Goal: Communication & Community: Participate in discussion

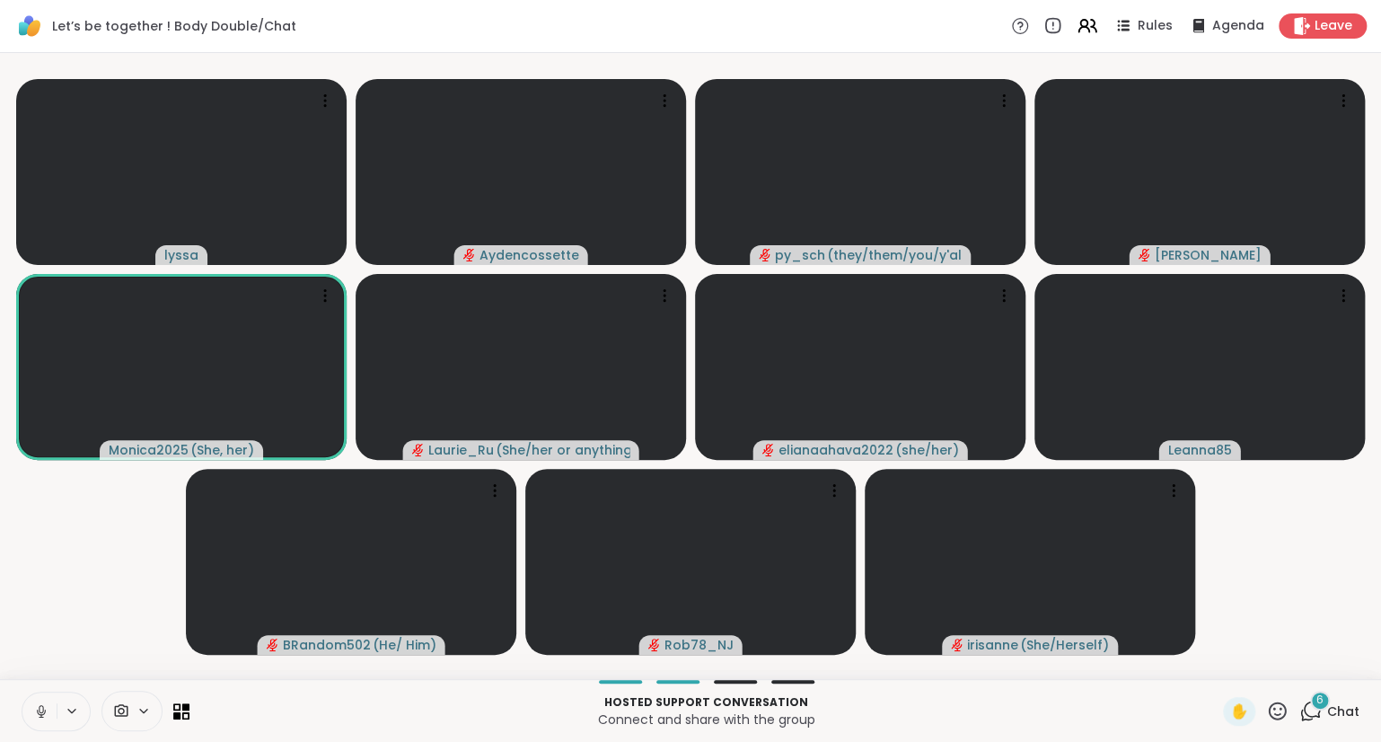
click at [21, 715] on div "Hosted support conversation Connect and share with the group ✋ 6 Chat" at bounding box center [690, 710] width 1381 height 63
click at [45, 711] on icon at bounding box center [41, 711] width 9 height 5
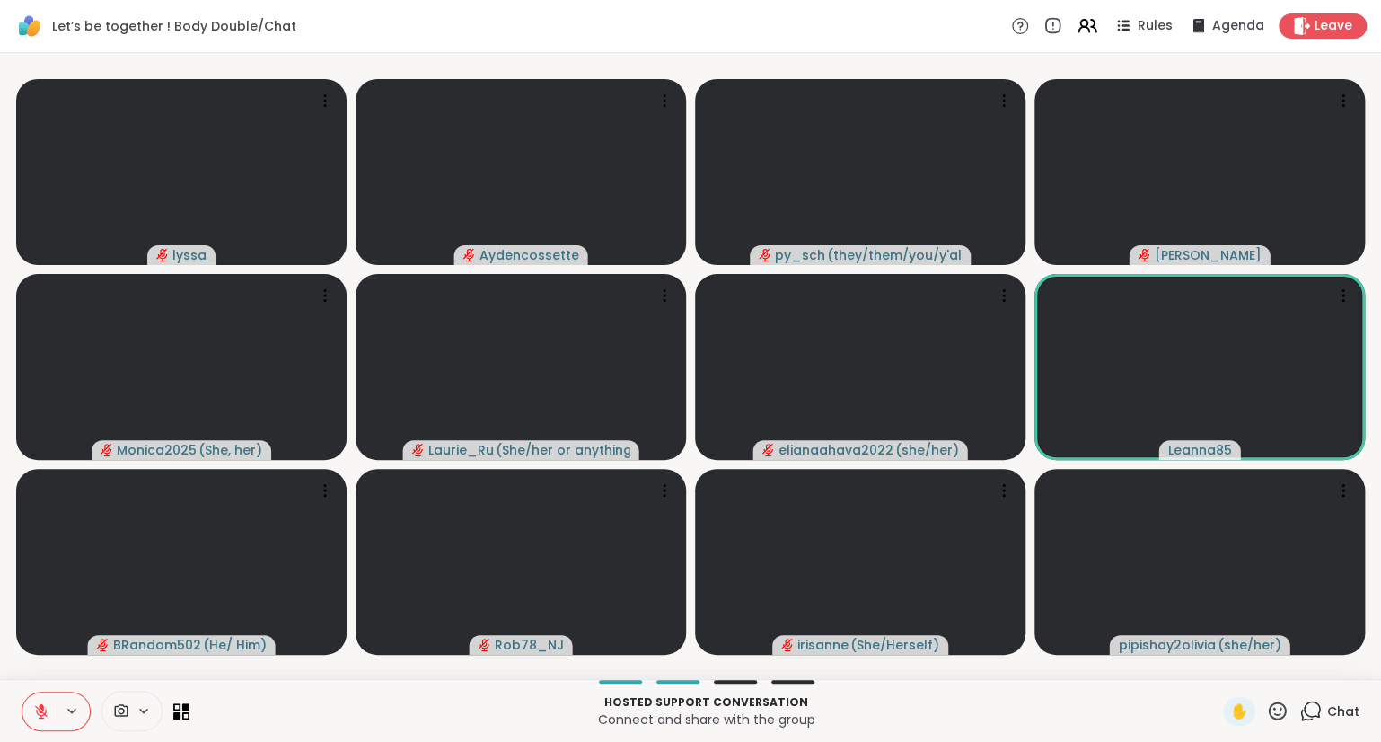
click at [1278, 712] on icon at bounding box center [1277, 711] width 22 height 22
click at [1225, 675] on div "❤️" at bounding box center [1225, 663] width 32 height 29
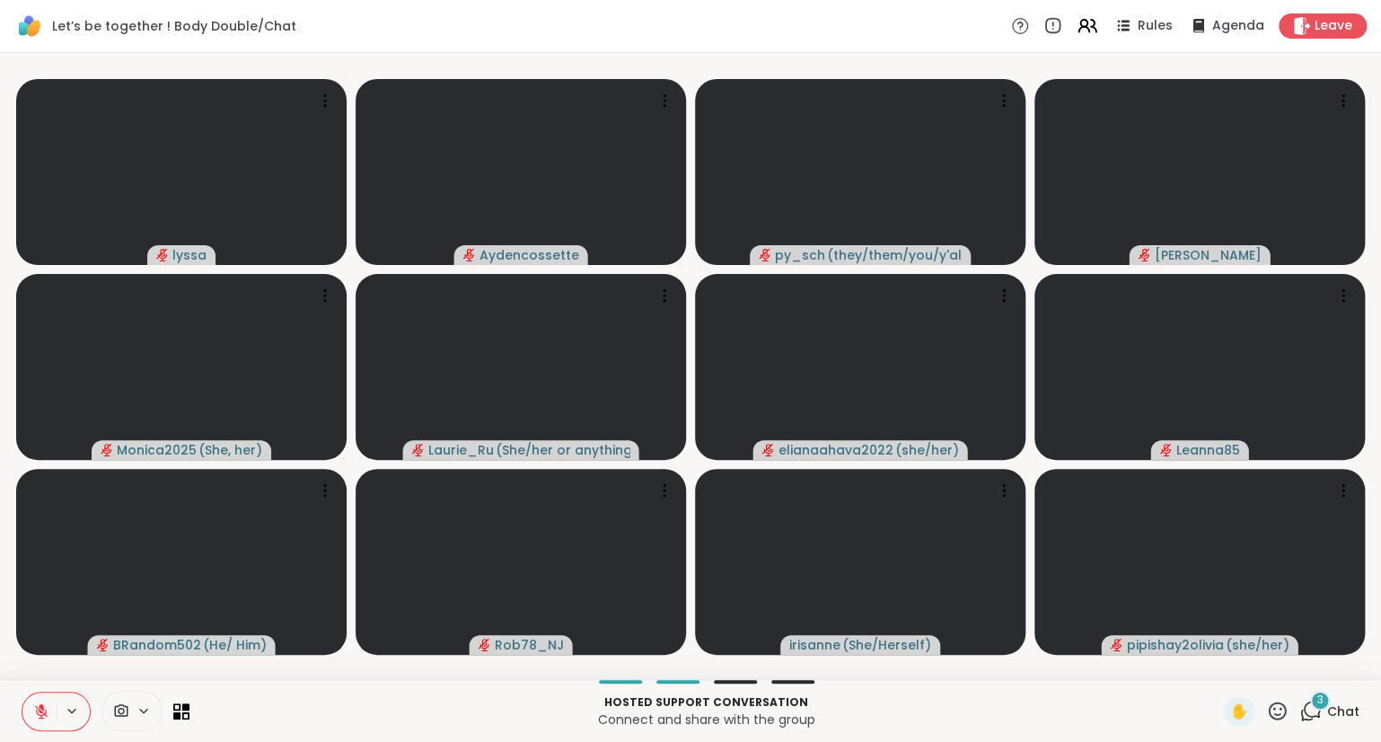
click at [31, 700] on button at bounding box center [39, 712] width 34 height 38
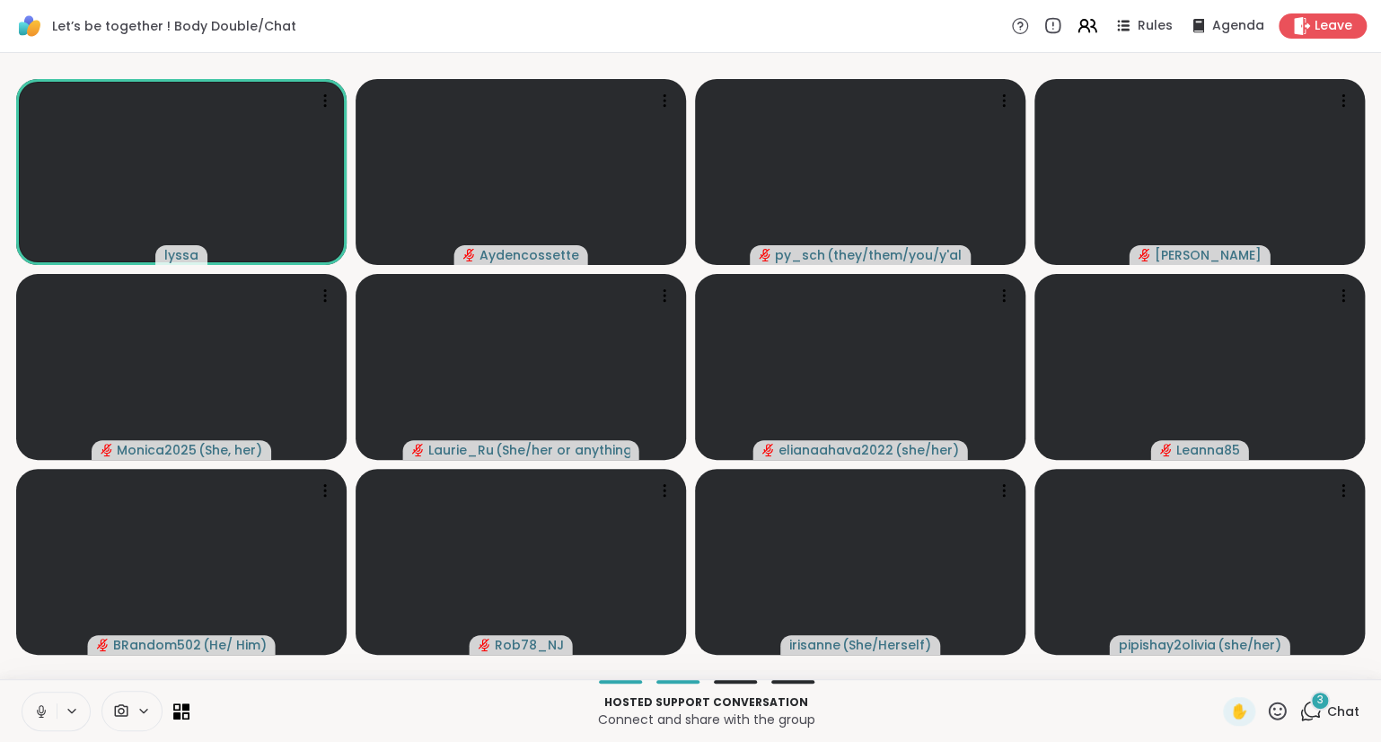
click at [49, 717] on button at bounding box center [39, 712] width 34 height 38
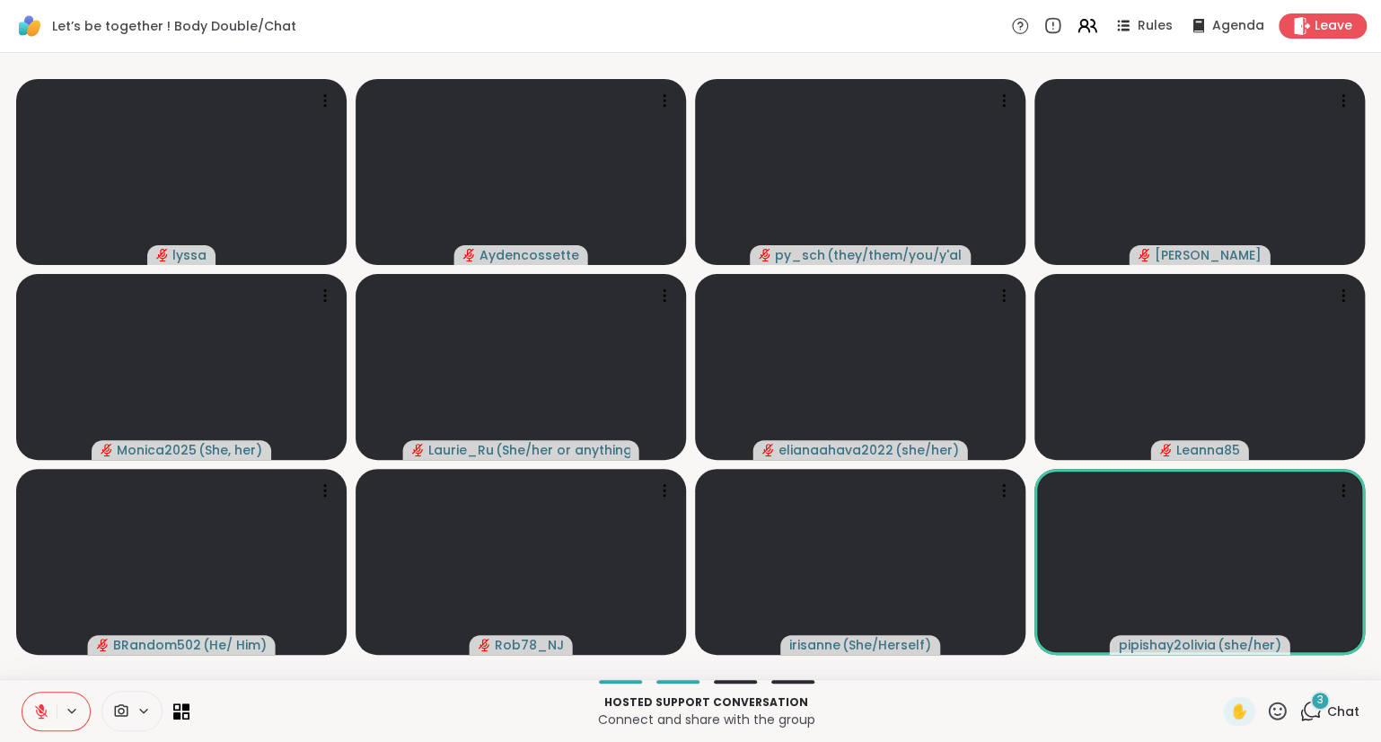
click at [1284, 720] on icon at bounding box center [1277, 711] width 22 height 22
click at [1220, 666] on span "❤️" at bounding box center [1225, 664] width 18 height 22
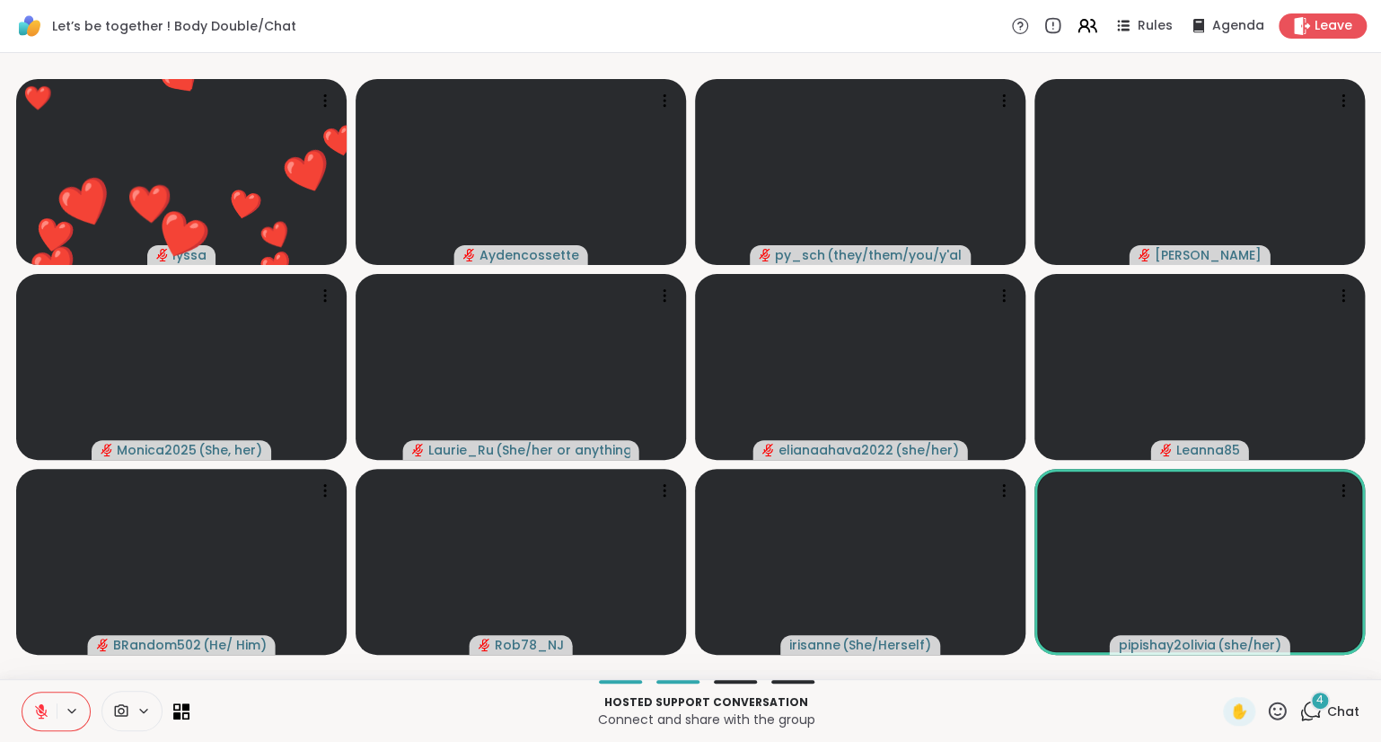
click at [28, 717] on button at bounding box center [39, 712] width 34 height 38
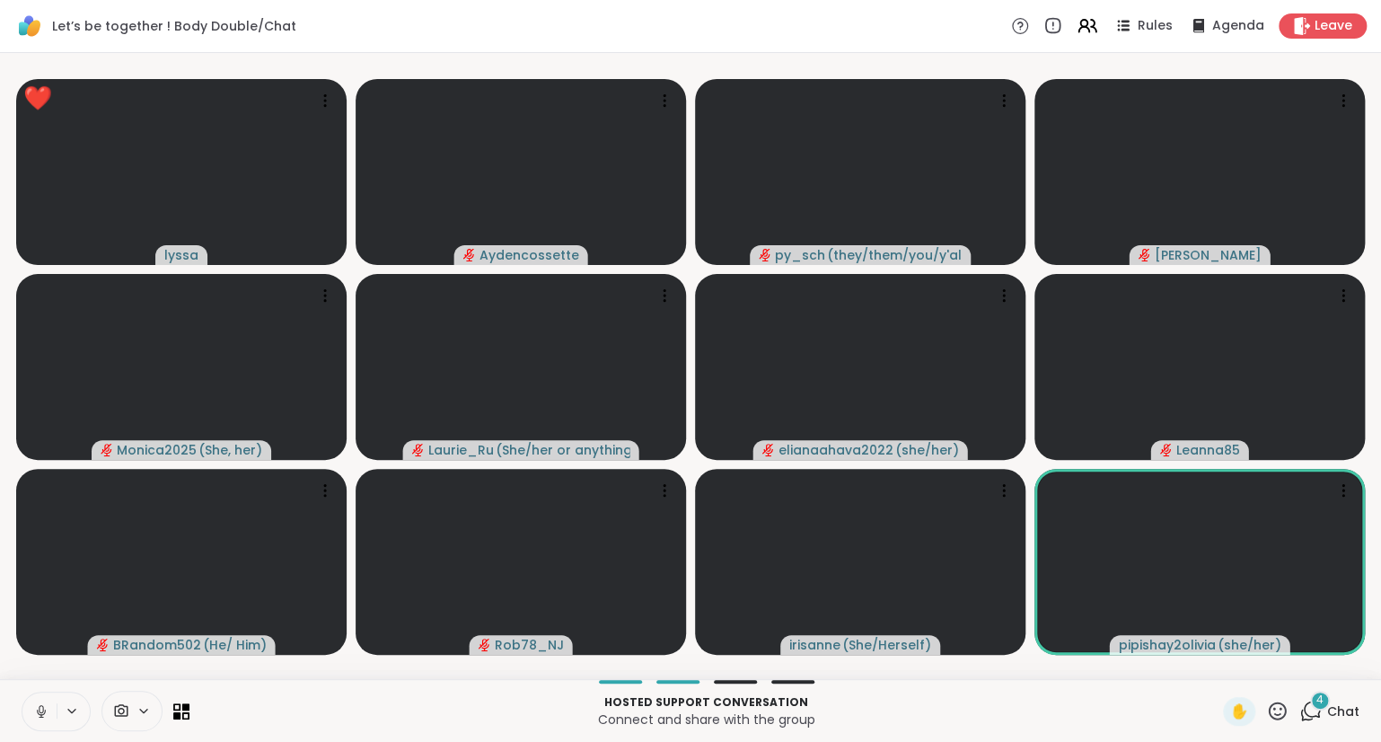
click at [1322, 710] on div "4" at bounding box center [1320, 701] width 20 height 20
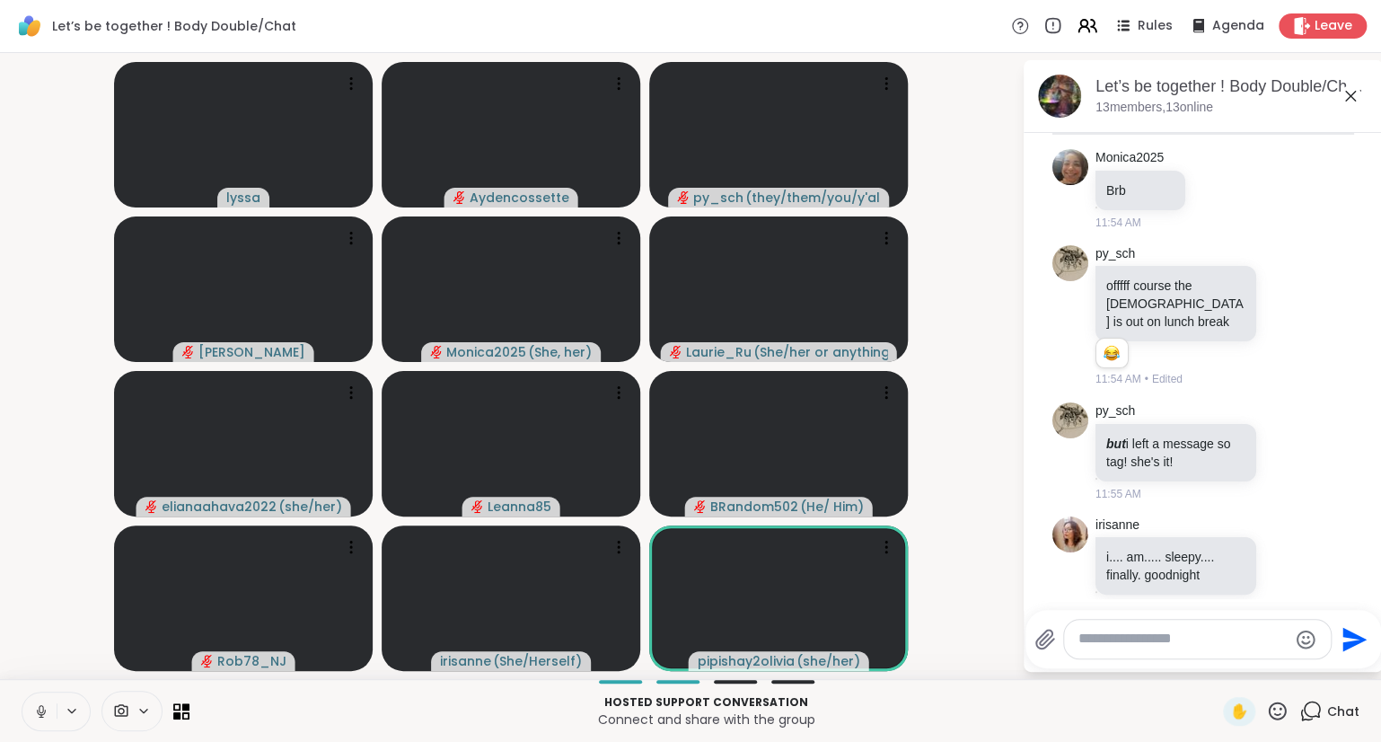
scroll to position [883, 0]
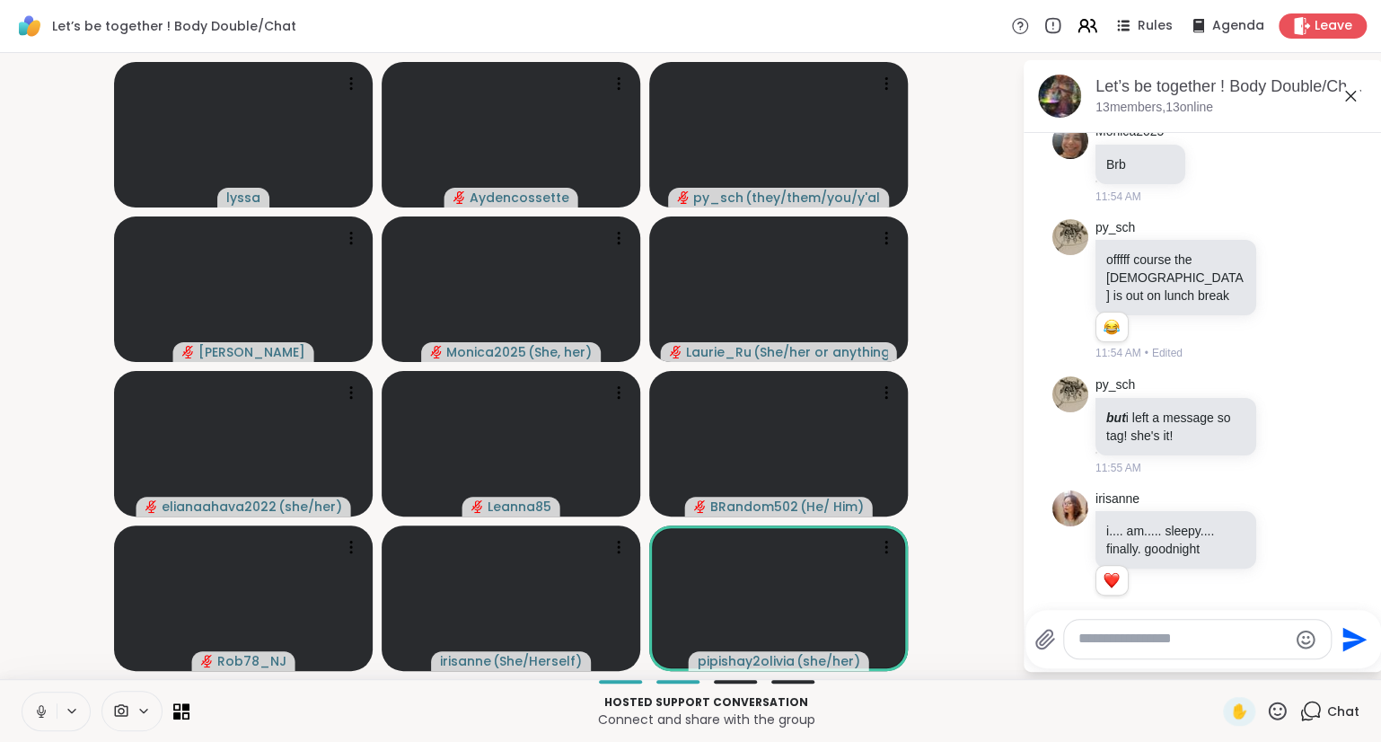
click at [1346, 98] on icon at bounding box center [1351, 96] width 22 height 22
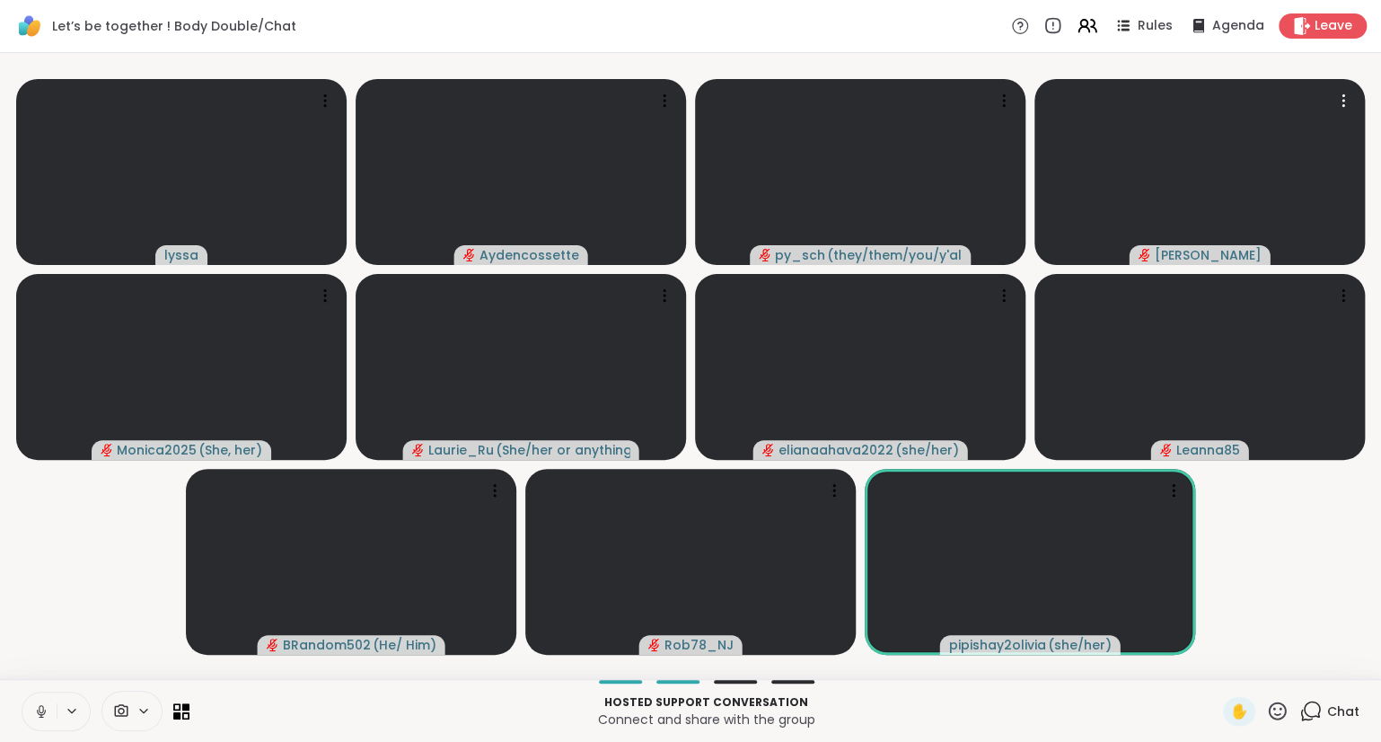
click at [33, 714] on icon at bounding box center [41, 711] width 16 height 16
click at [36, 712] on icon at bounding box center [41, 711] width 16 height 16
click at [38, 728] on button at bounding box center [38, 712] width 37 height 38
click at [46, 720] on button at bounding box center [39, 712] width 34 height 38
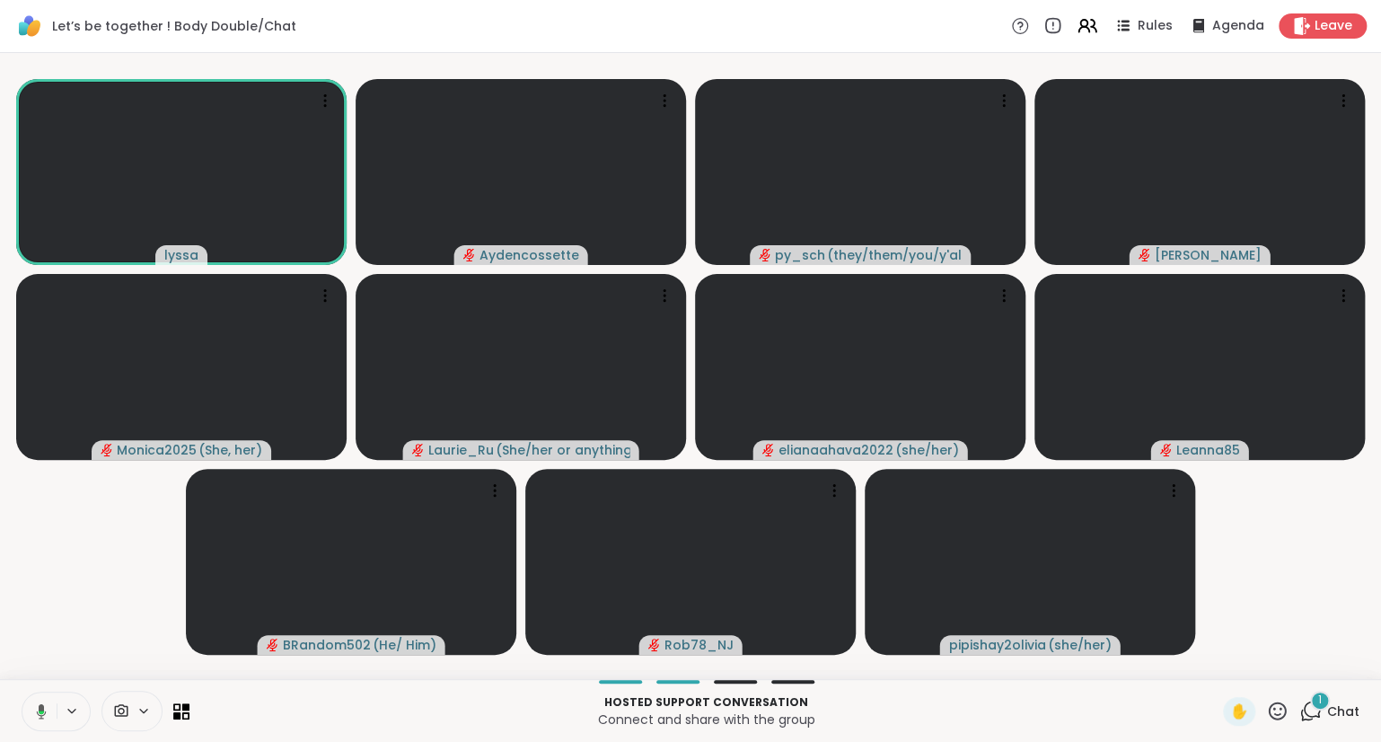
click at [36, 718] on icon at bounding box center [39, 711] width 16 height 16
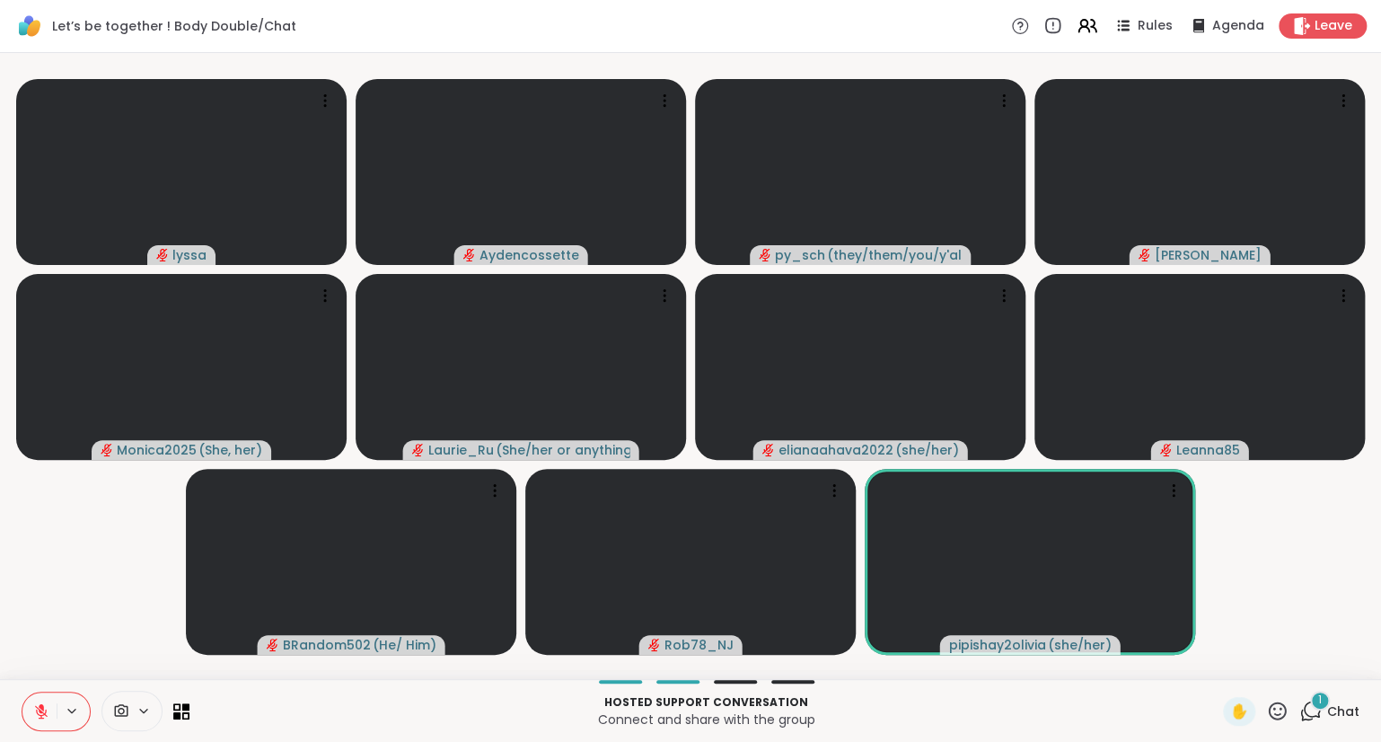
click at [1281, 720] on icon at bounding box center [1277, 711] width 22 height 22
click at [1223, 657] on span "❤️" at bounding box center [1225, 664] width 18 height 22
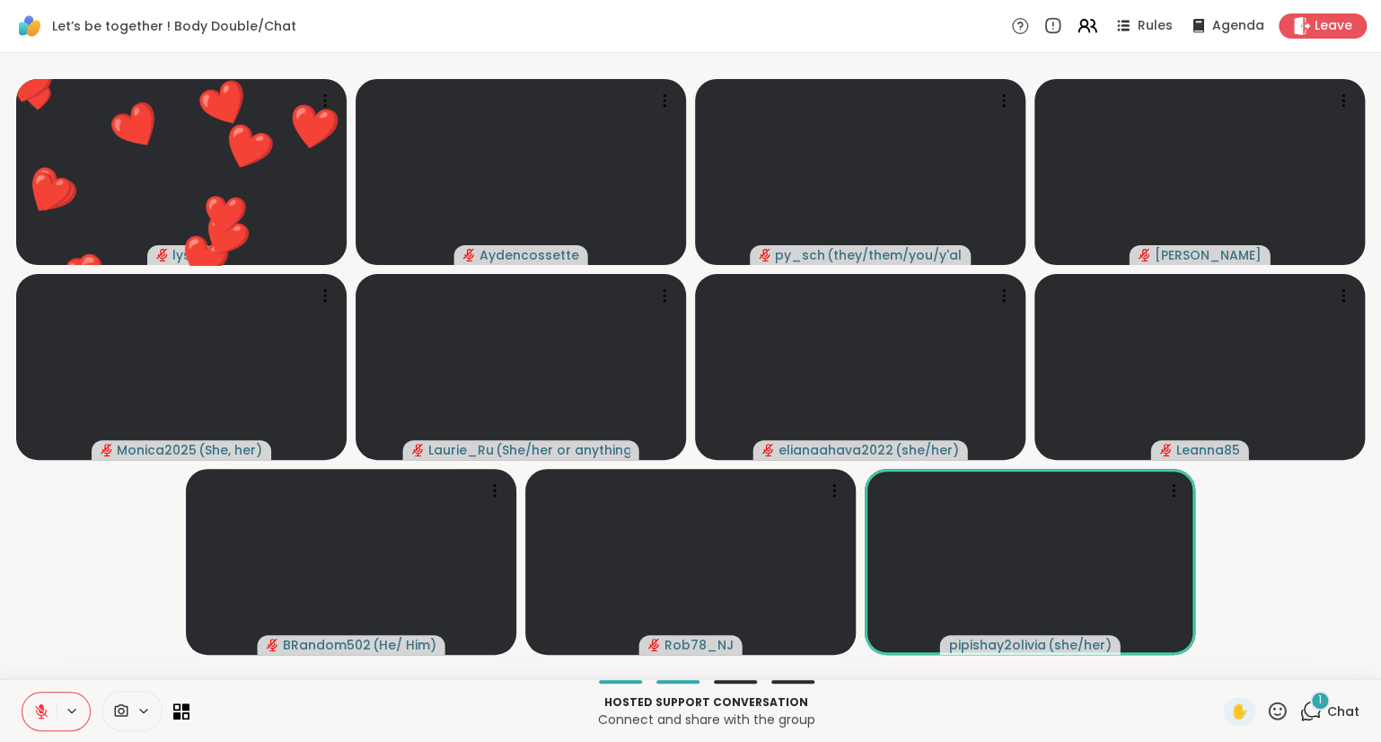
click at [15, 627] on video-player-container "❤️ lyssa ❤️ ❤️ ❤️ ❤️ ❤️ ❤️ ❤️ ❤️ ❤️ ❤️ ❤️ ❤️ ❤️ ❤️ ❤️ ❤️ ❤️ ❤️ ❤️ ❤️ Aydencosse…" at bounding box center [691, 366] width 1360 height 612
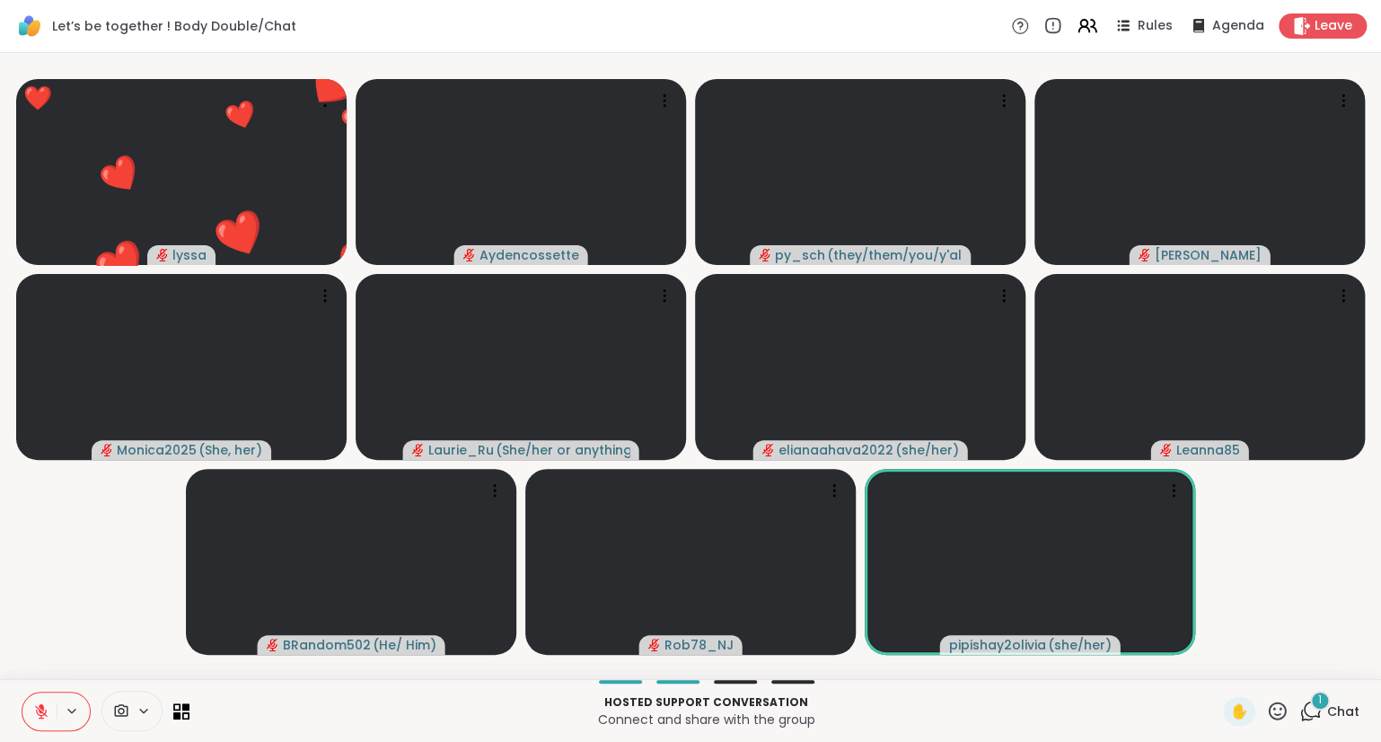
click at [43, 700] on button at bounding box center [39, 712] width 34 height 38
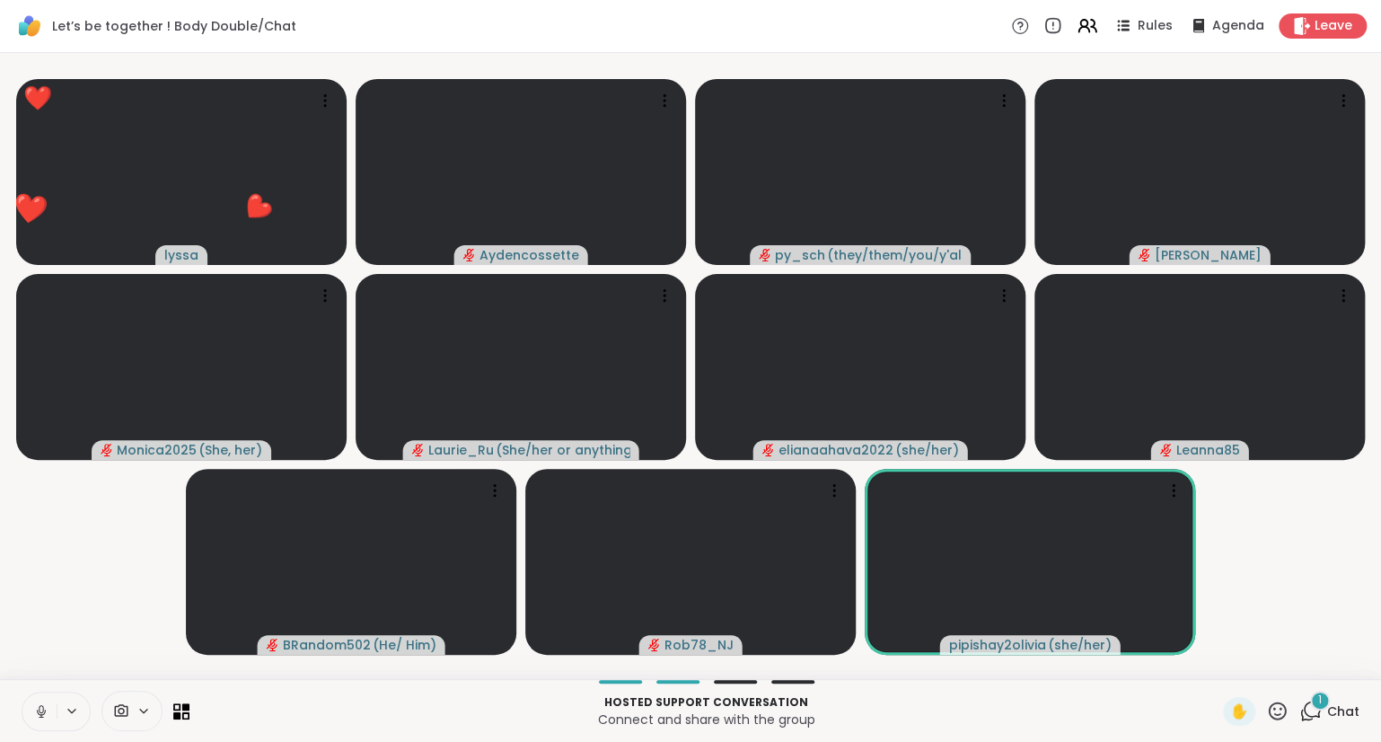
click at [41, 714] on icon at bounding box center [41, 711] width 16 height 16
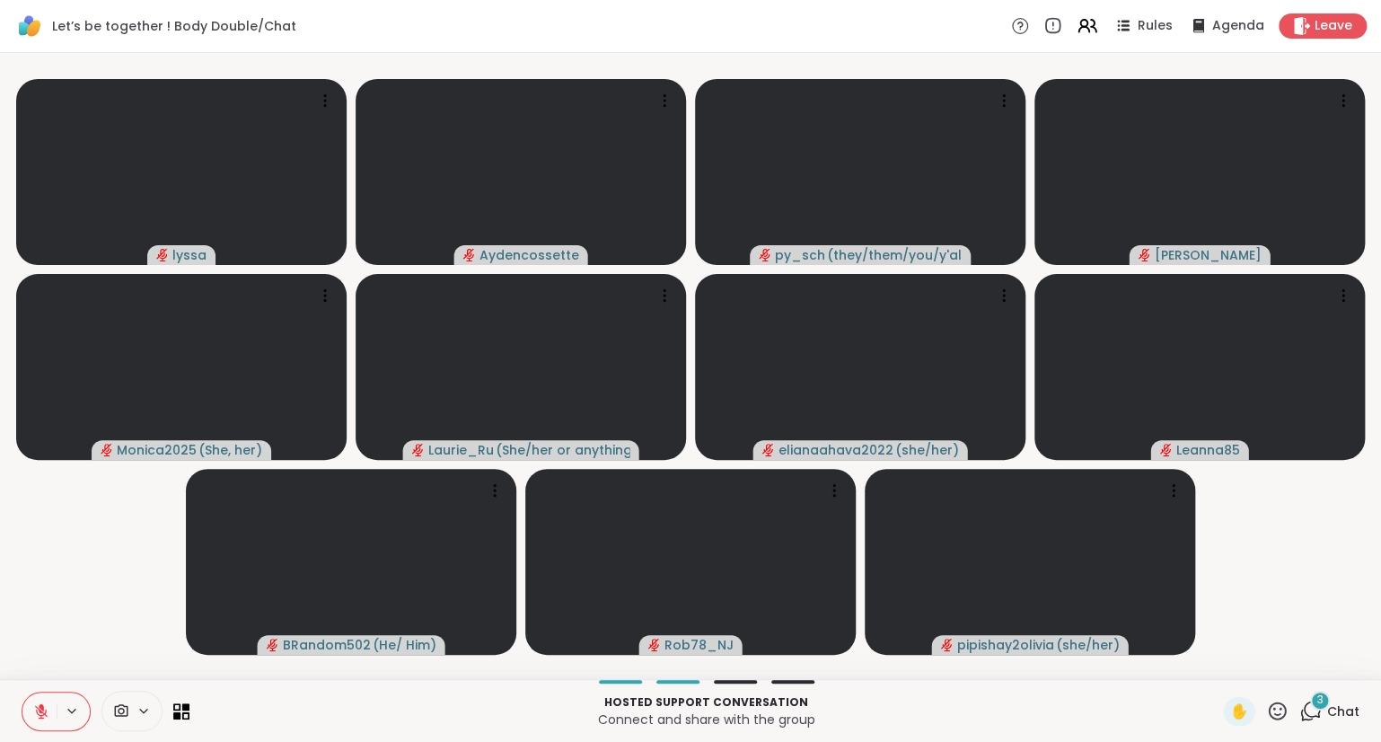
click at [1277, 711] on icon at bounding box center [1277, 711] width 22 height 22
click at [1211, 678] on div "✋ ❤️ 👍 🌟 🎉" at bounding box center [1285, 663] width 180 height 57
click at [31, 720] on button at bounding box center [39, 712] width 34 height 38
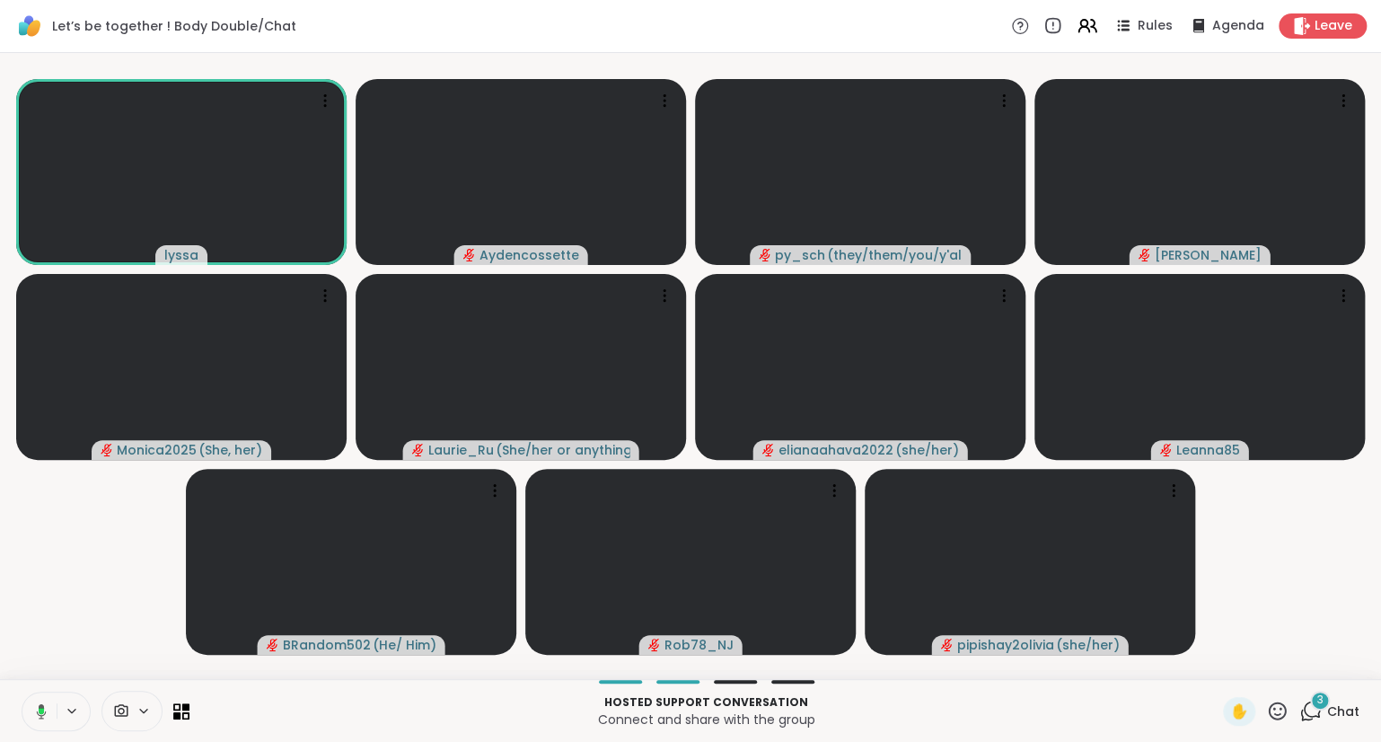
click at [40, 714] on icon at bounding box center [39, 711] width 16 height 16
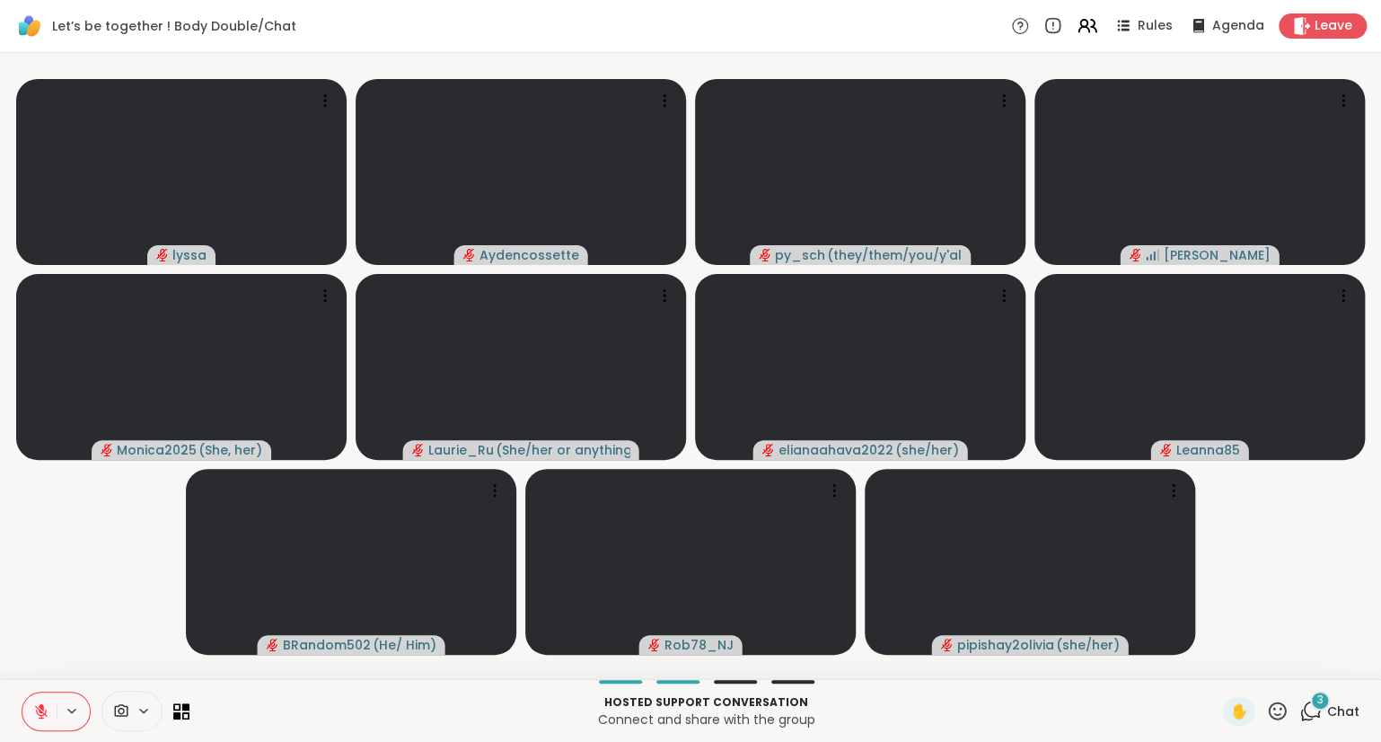
click at [31, 715] on button at bounding box center [39, 712] width 34 height 38
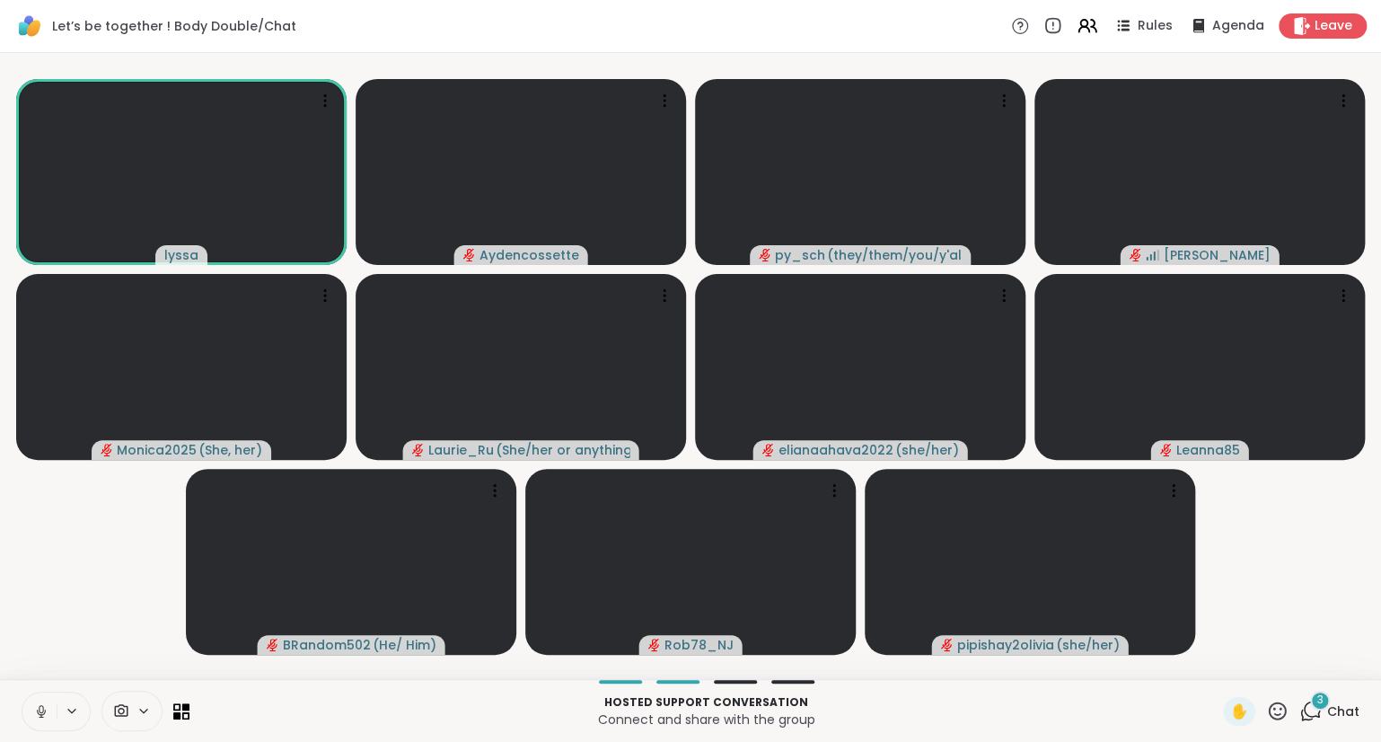
click at [33, 702] on button at bounding box center [39, 712] width 34 height 38
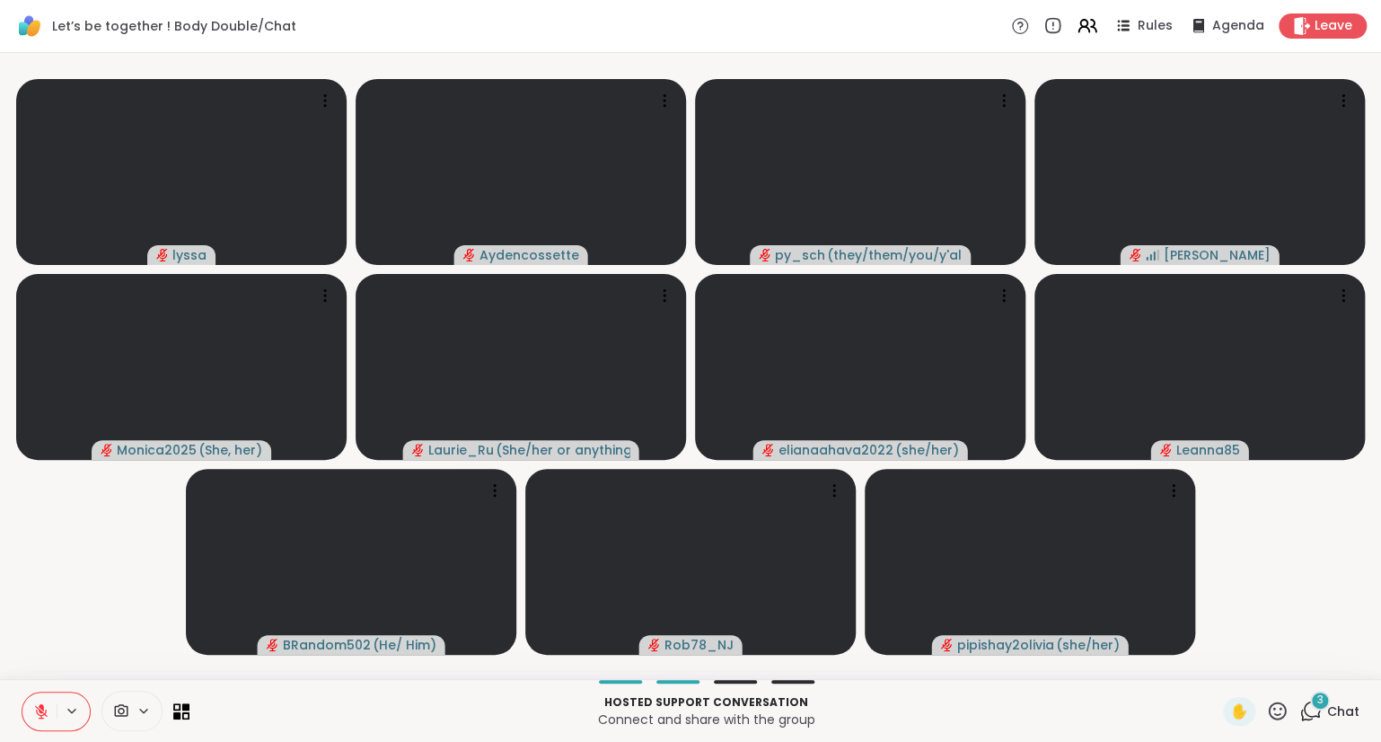
click at [44, 715] on icon at bounding box center [41, 711] width 13 height 13
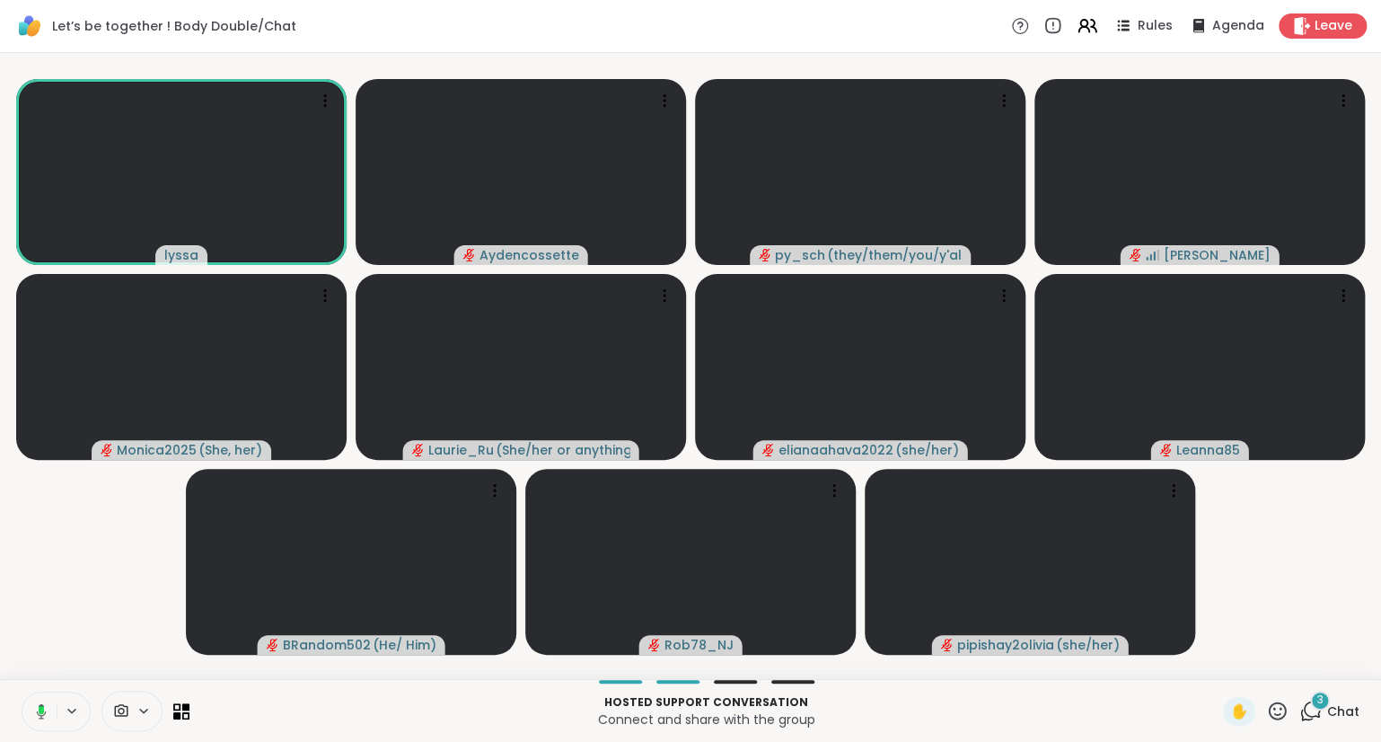
click at [46, 730] on button at bounding box center [38, 712] width 37 height 38
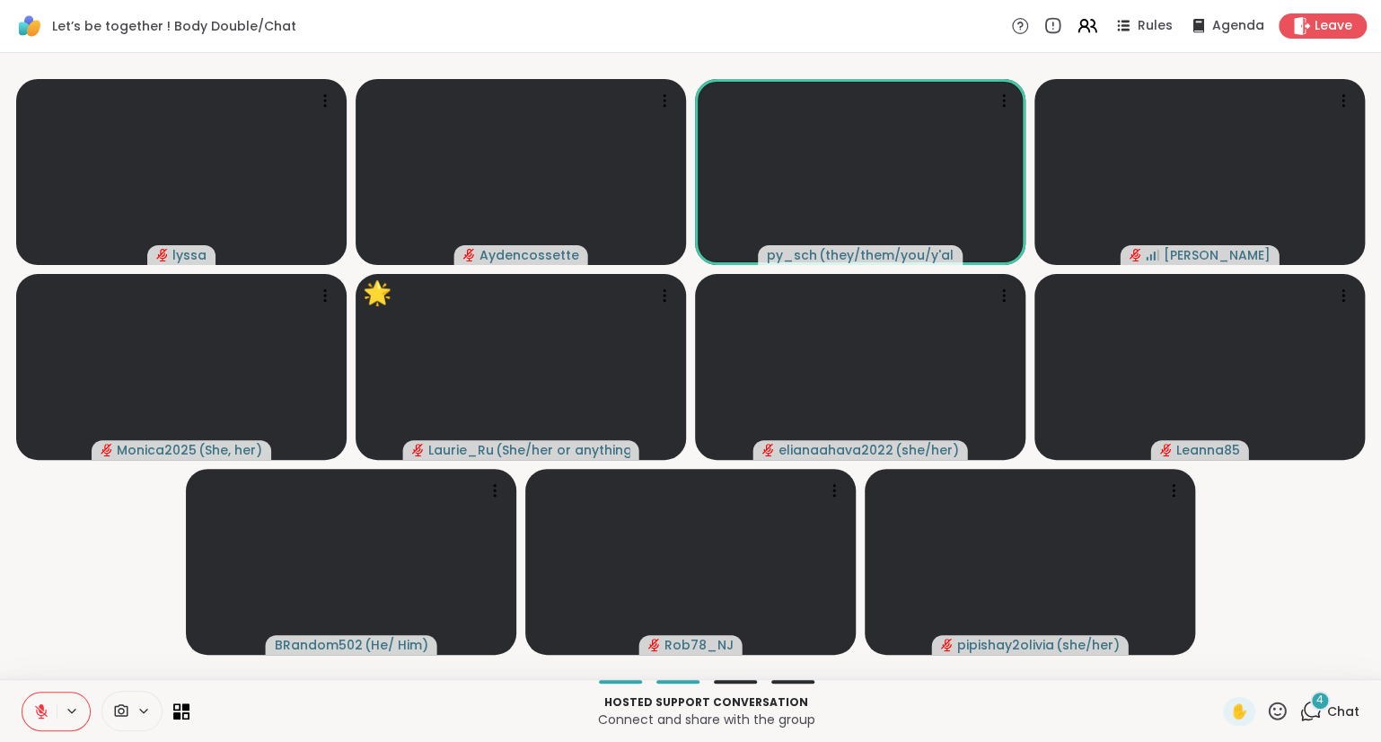
click at [4, 544] on div "[PERSON_NAME] py_sch ( they/them/you/y'all/i/we ) [PERSON_NAME] Monica2025 ( Sh…" at bounding box center [690, 366] width 1381 height 626
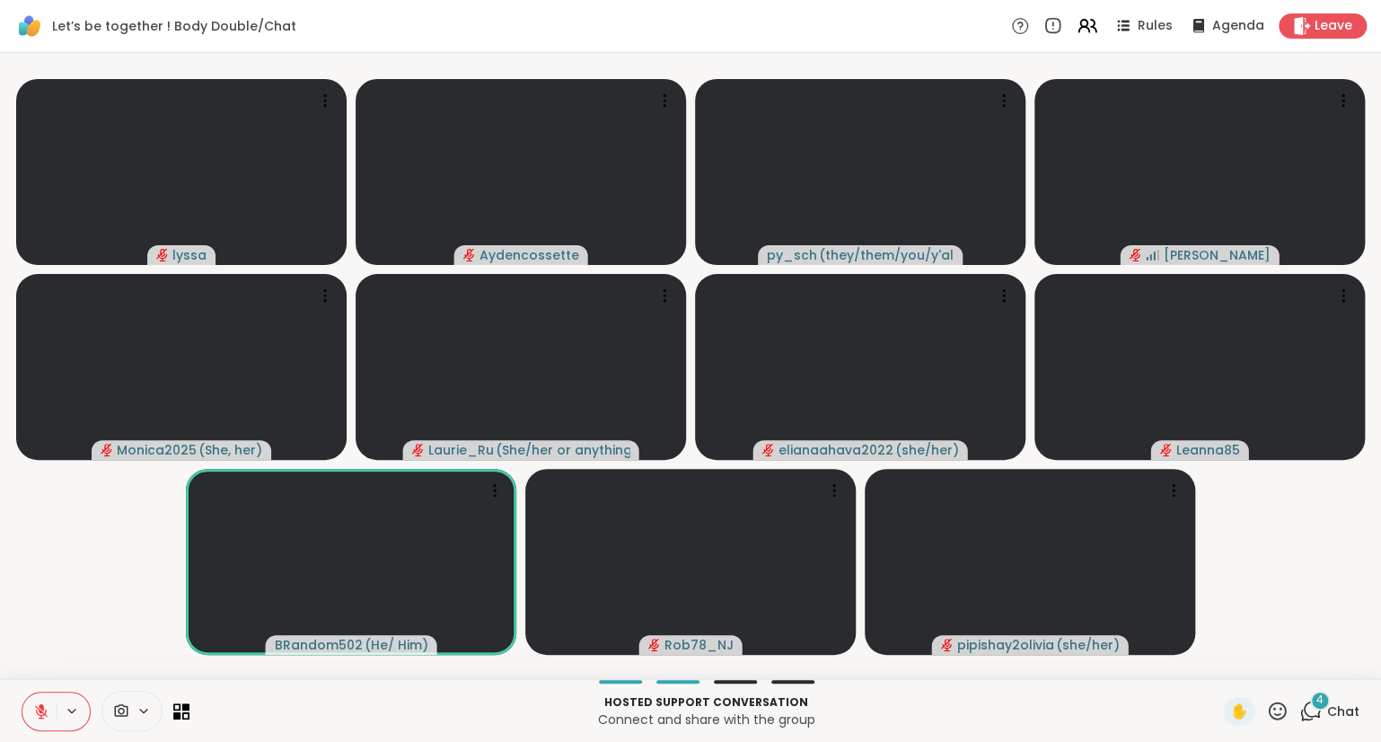
click at [1266, 713] on div "✋" at bounding box center [1256, 711] width 66 height 29
click at [1280, 713] on icon at bounding box center [1277, 711] width 22 height 22
click at [1297, 662] on span "🌟" at bounding box center [1304, 664] width 18 height 22
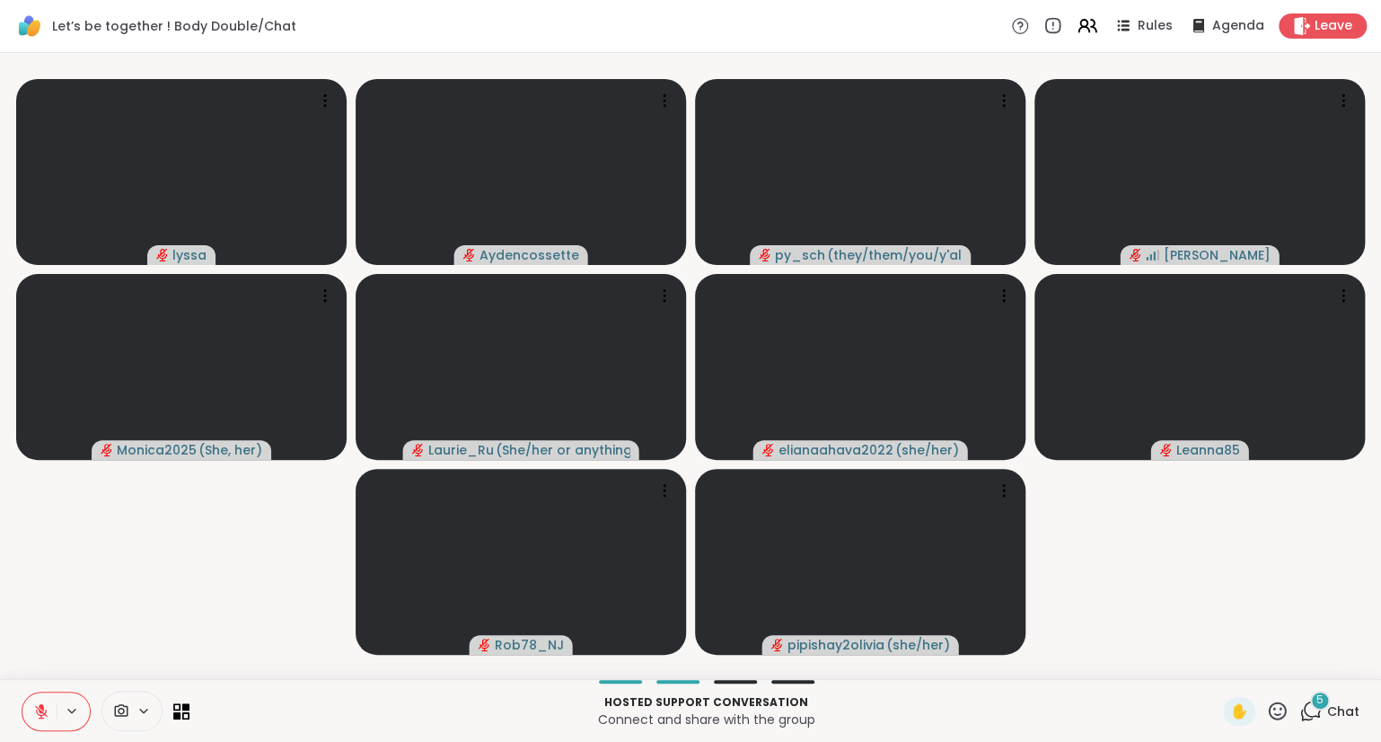
click at [1271, 705] on icon at bounding box center [1277, 711] width 22 height 22
click at [1258, 591] on video-player-container "[PERSON_NAME] py_sch ( they/them/you/y'all/i/we ) [PERSON_NAME] Monica2025 ( Sh…" at bounding box center [691, 366] width 1360 height 612
click at [44, 701] on button at bounding box center [39, 712] width 34 height 38
click at [40, 717] on icon at bounding box center [41, 711] width 16 height 16
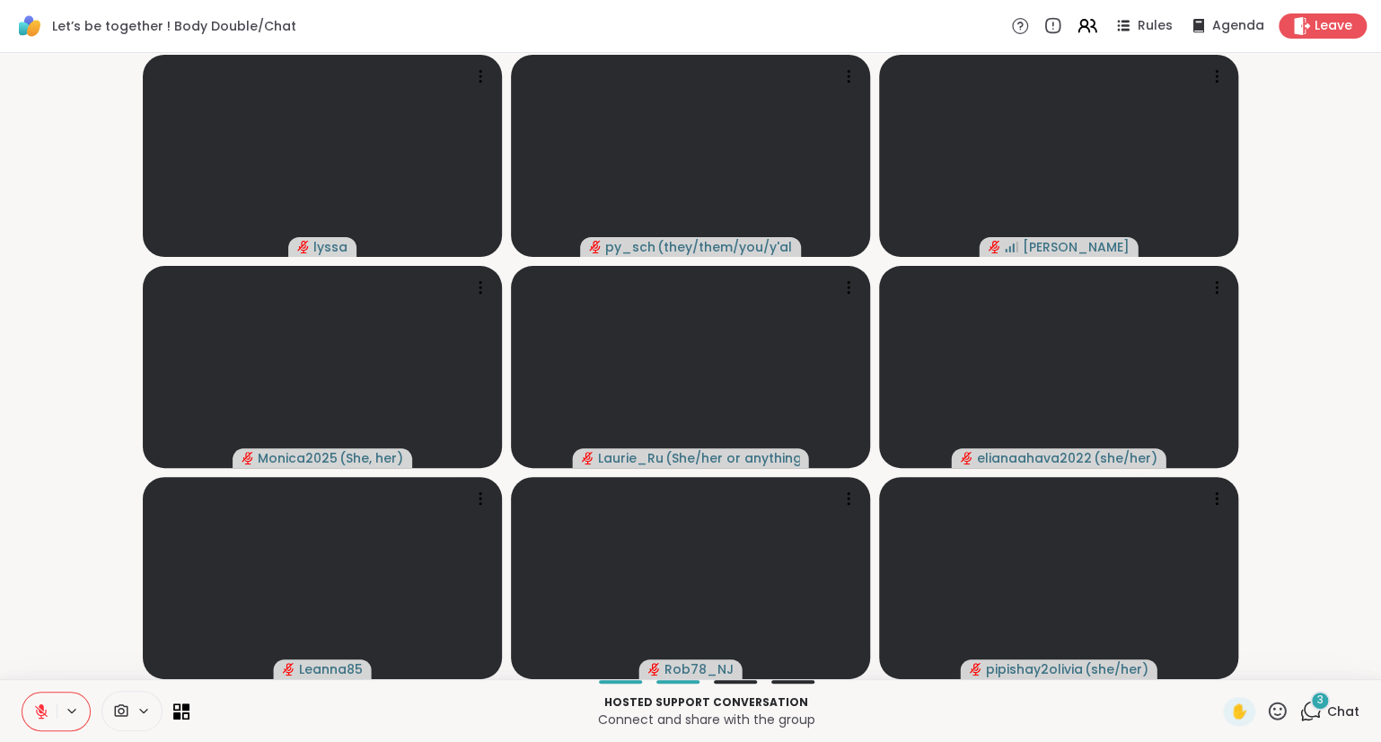
click at [22, 693] on button at bounding box center [39, 712] width 34 height 38
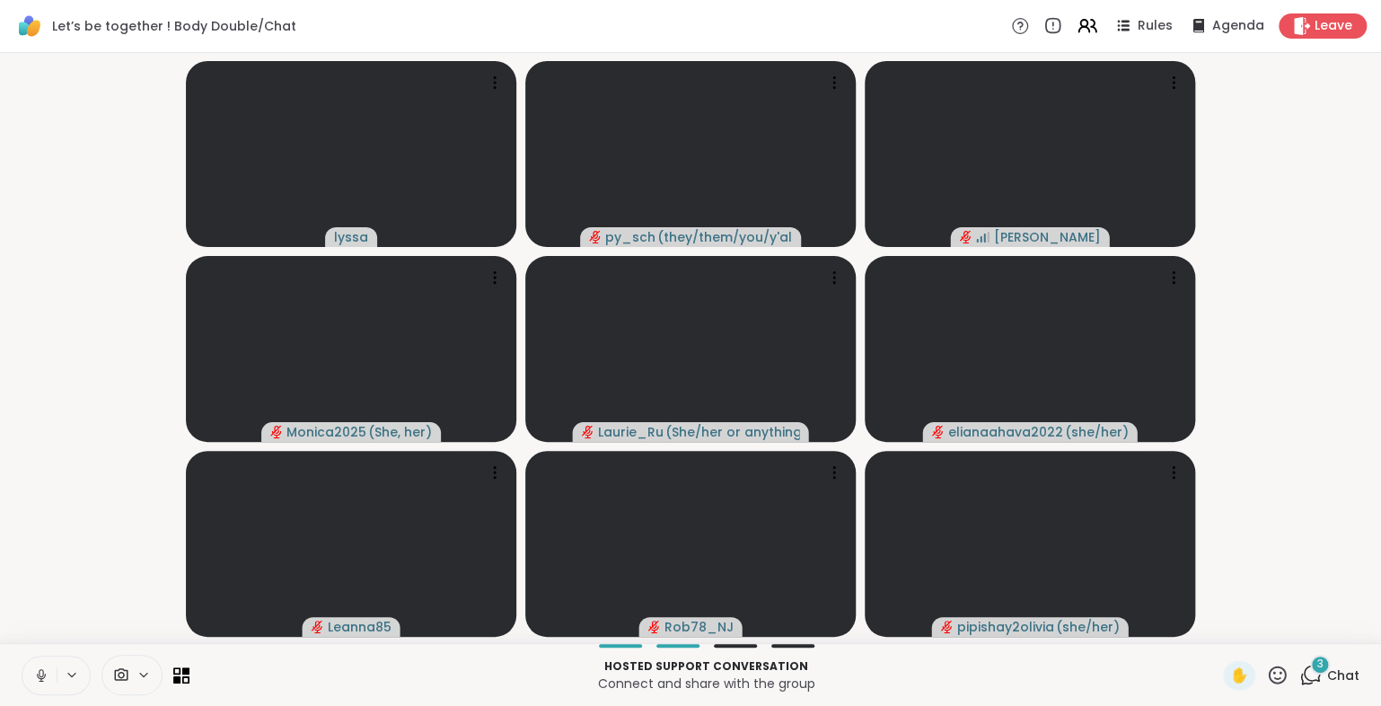
click at [40, 668] on icon at bounding box center [41, 675] width 16 height 16
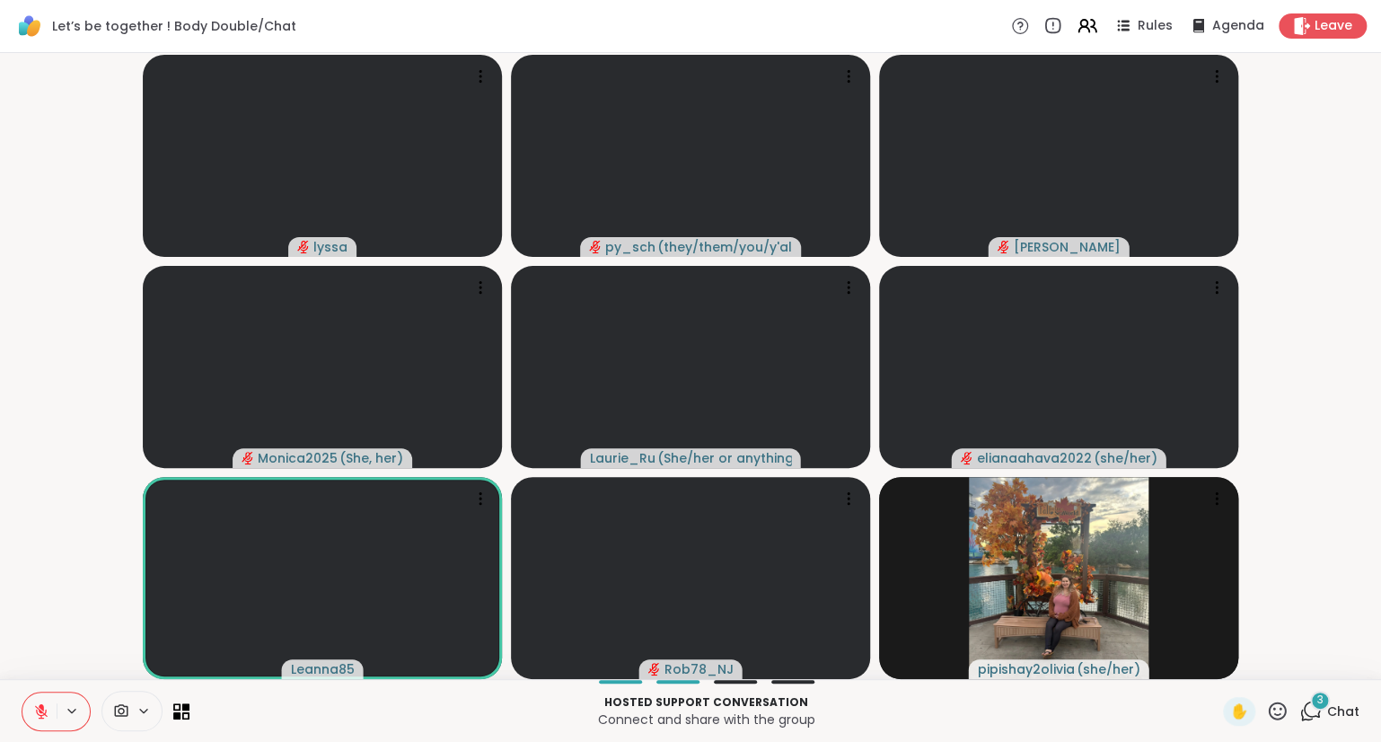
click at [1282, 712] on icon at bounding box center [1277, 711] width 22 height 22
click at [1223, 662] on span "❤️" at bounding box center [1225, 664] width 18 height 22
click at [1277, 717] on icon at bounding box center [1277, 711] width 22 height 22
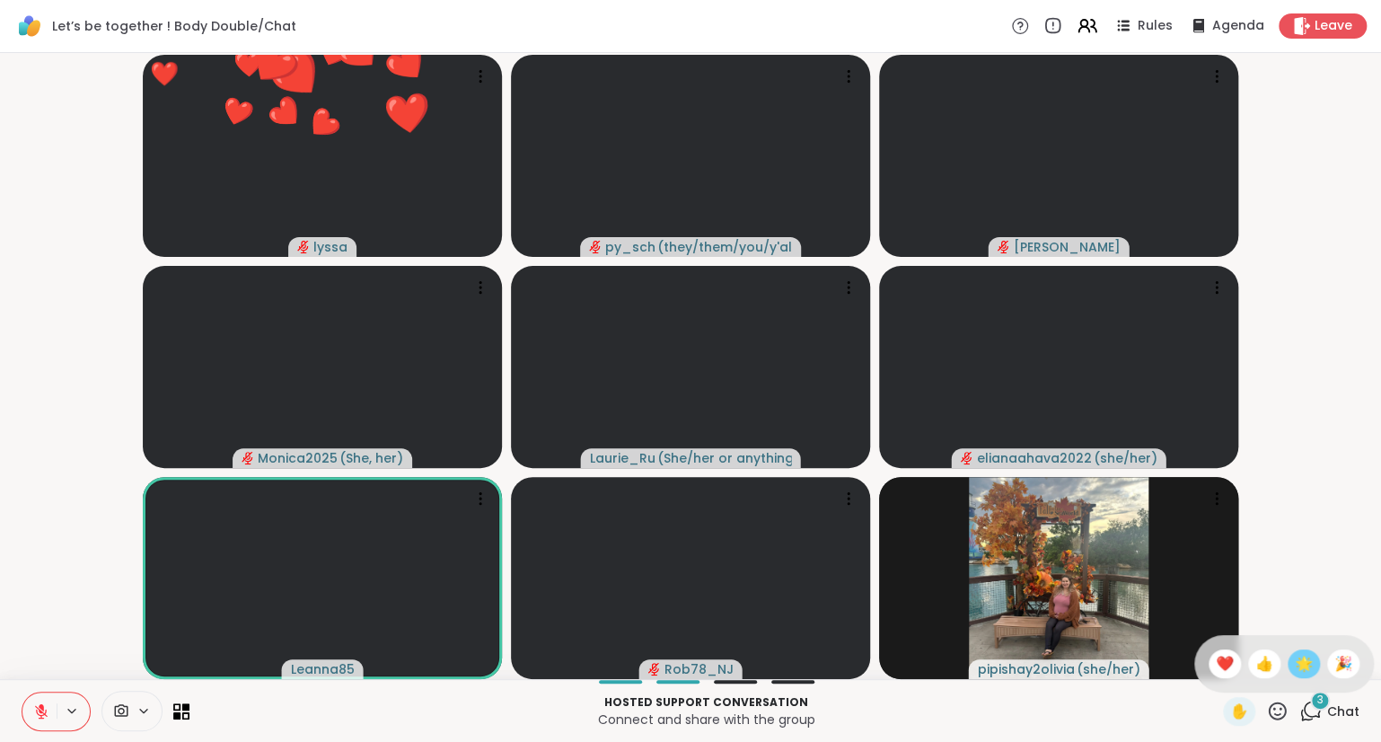
click at [1302, 672] on span "🌟" at bounding box center [1304, 664] width 18 height 22
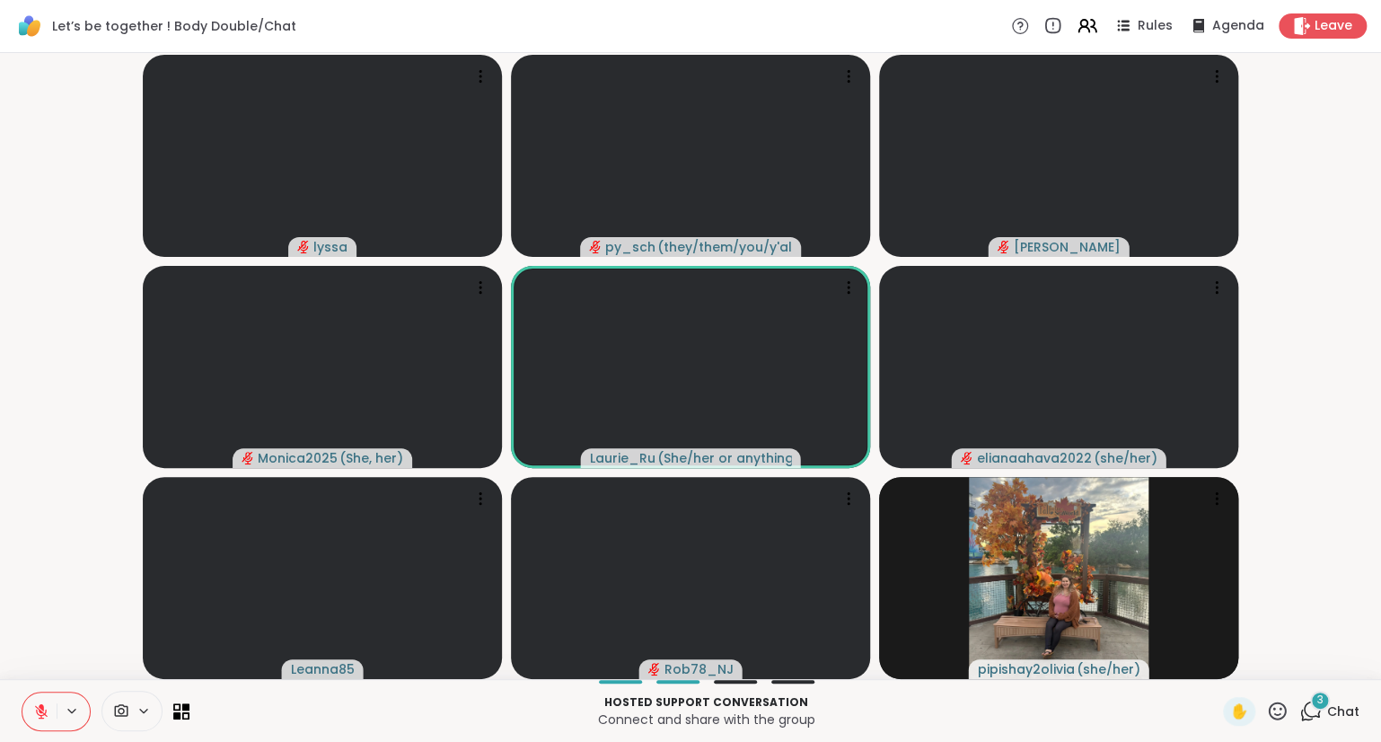
click at [1276, 717] on icon at bounding box center [1277, 711] width 22 height 22
click at [1227, 667] on span "❤️" at bounding box center [1225, 664] width 18 height 22
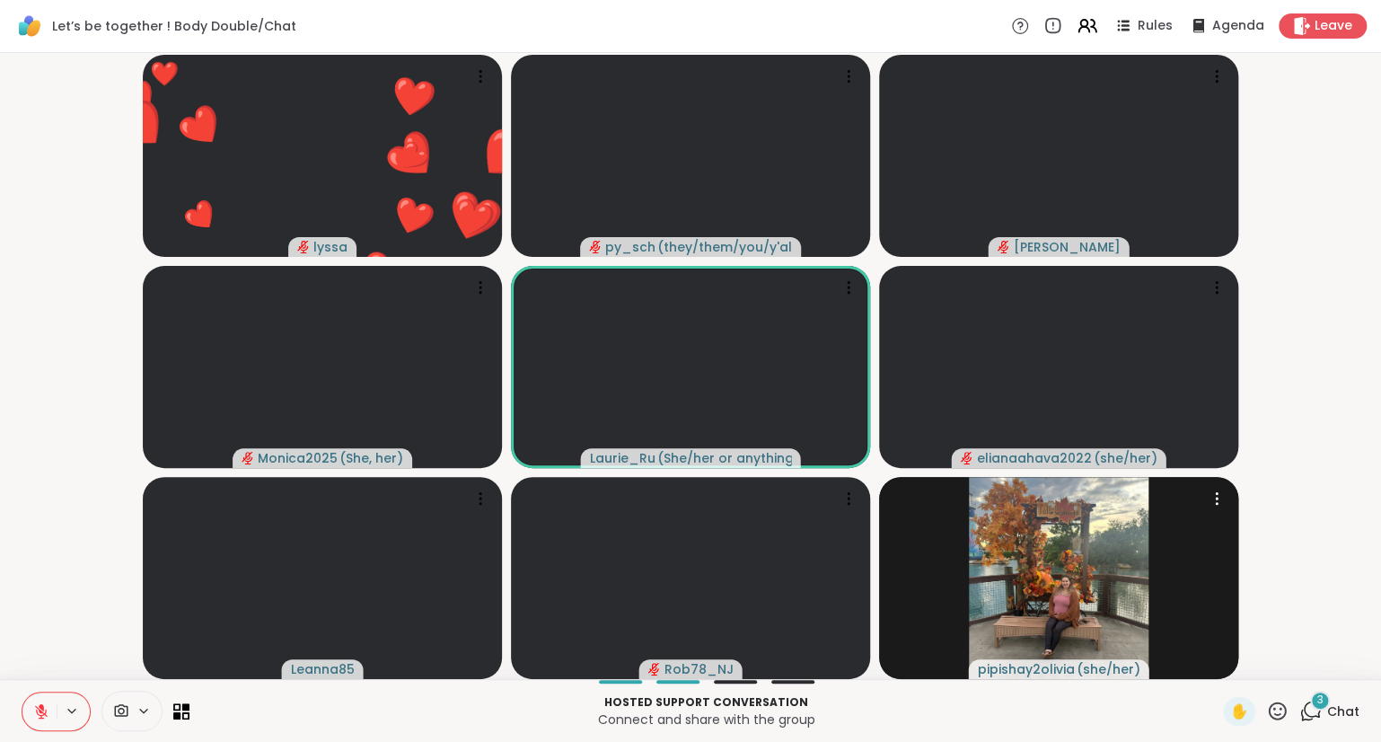
click at [1281, 713] on icon at bounding box center [1277, 711] width 22 height 22
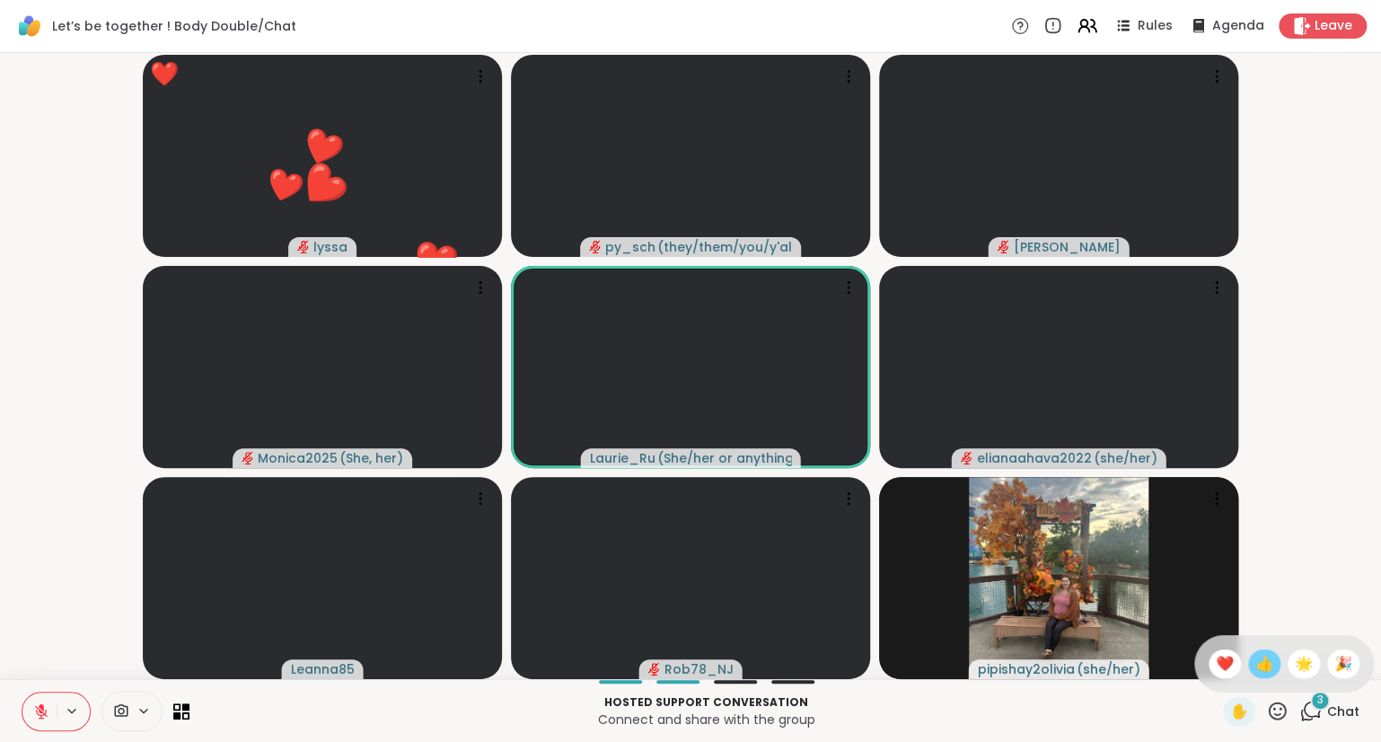
click at [1262, 666] on span "👍" at bounding box center [1265, 664] width 18 height 22
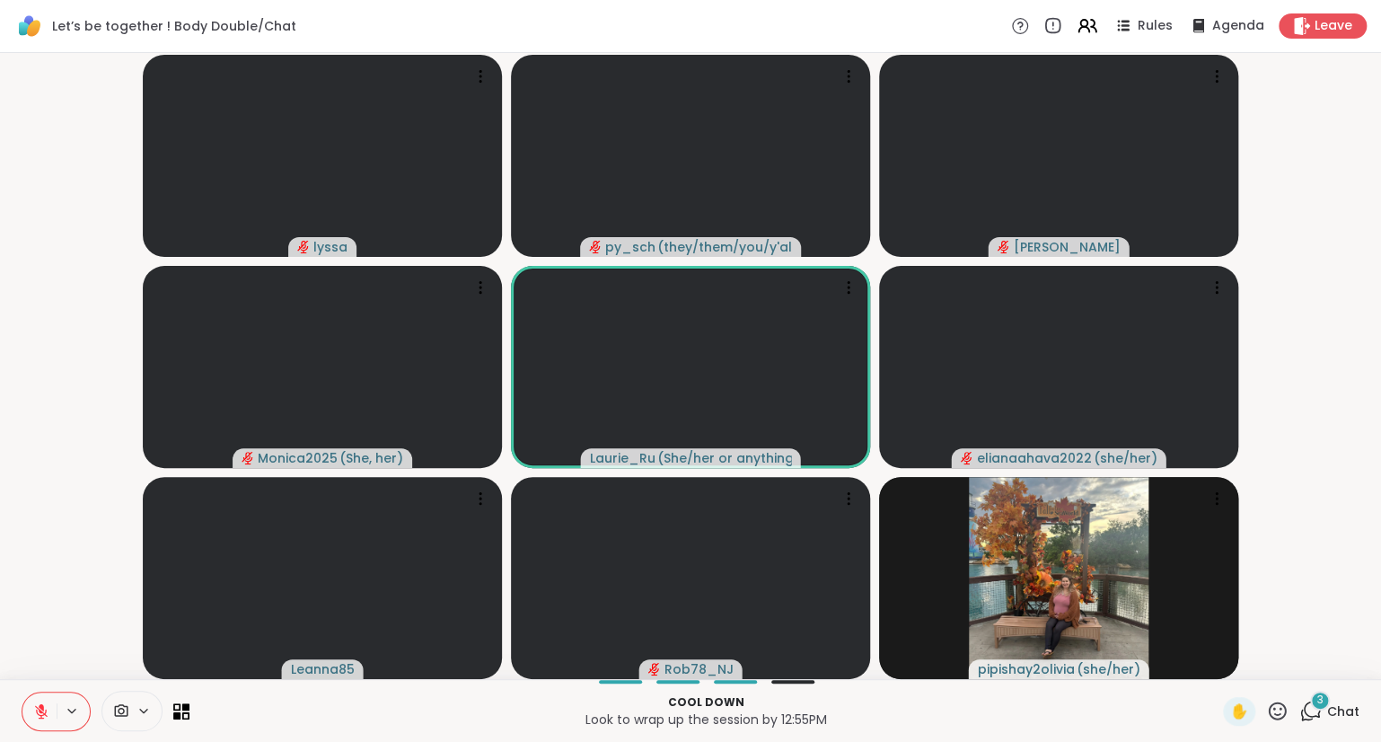
click at [1278, 710] on icon at bounding box center [1277, 711] width 22 height 22
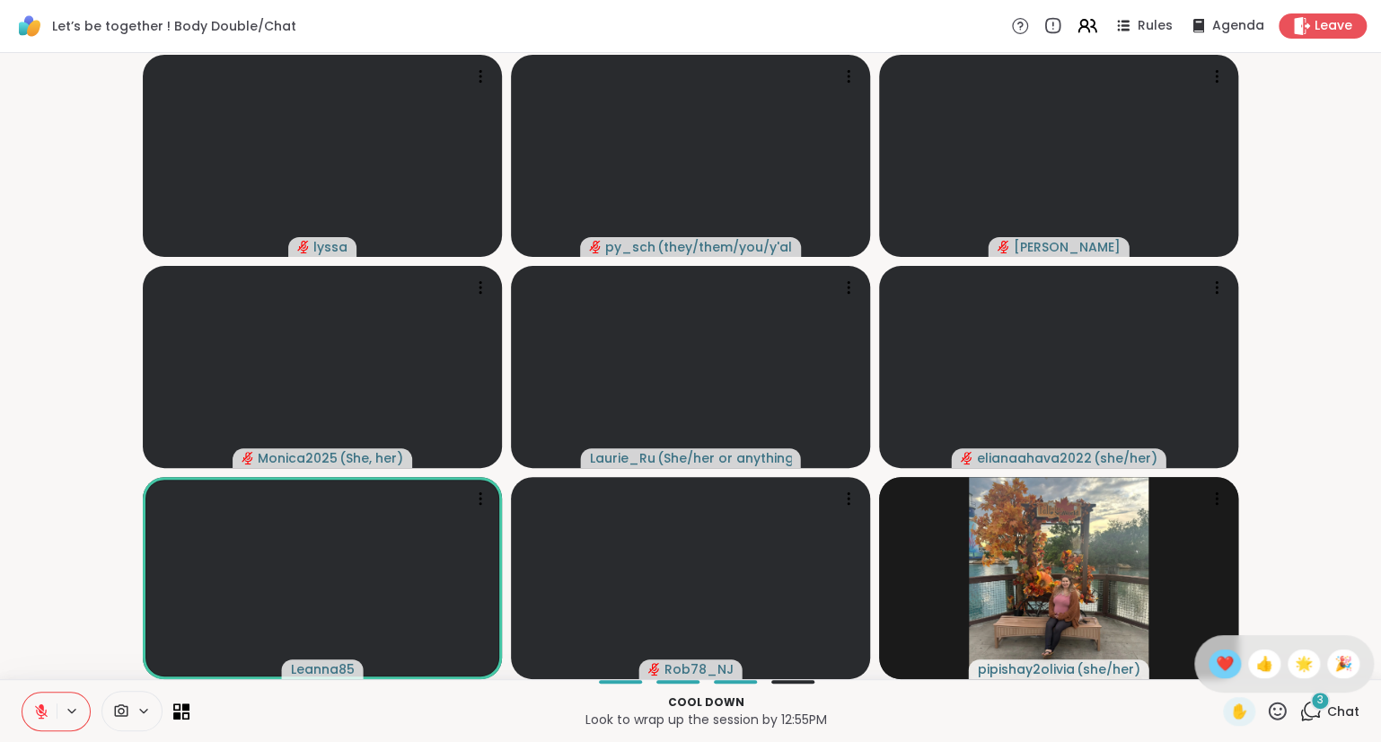
click at [1223, 669] on span "❤️" at bounding box center [1225, 664] width 18 height 22
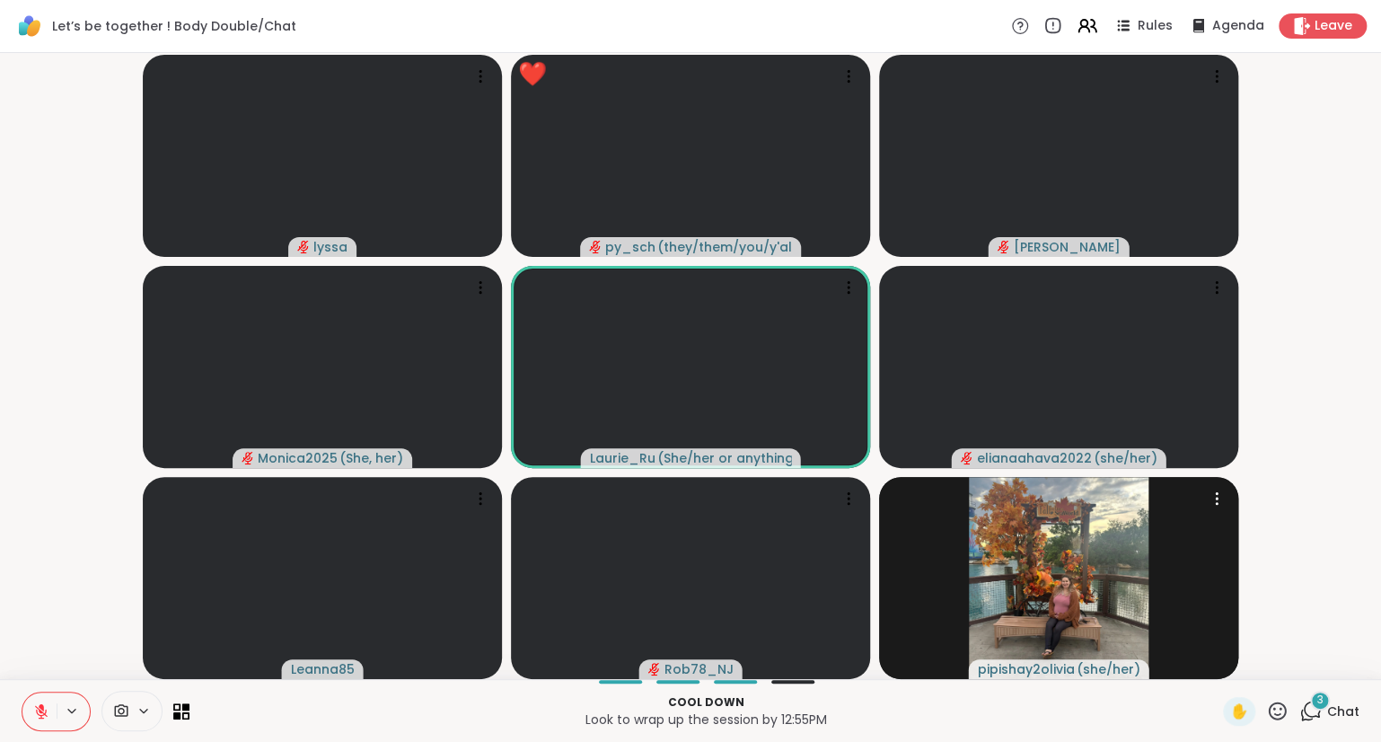
click at [44, 718] on icon at bounding box center [41, 711] width 13 height 13
click at [46, 717] on icon at bounding box center [41, 711] width 16 height 16
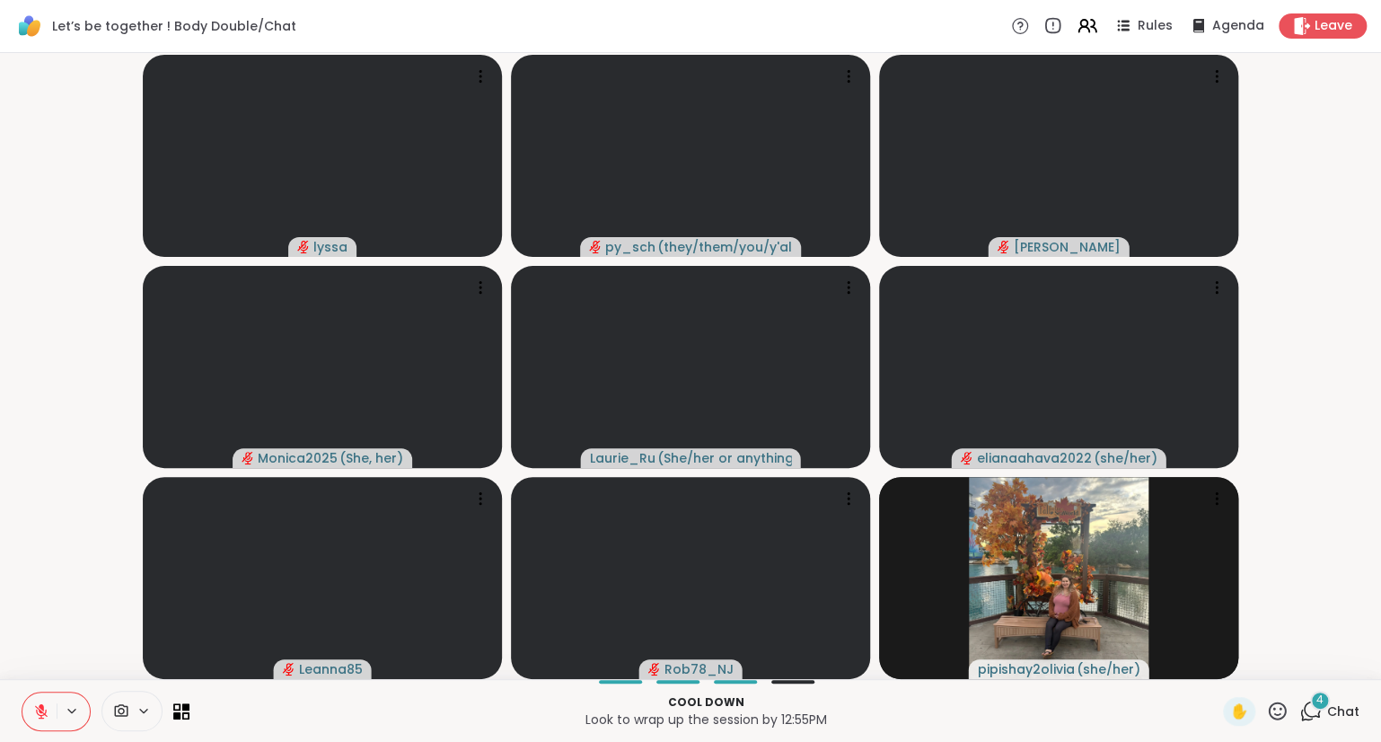
click at [40, 723] on button at bounding box center [39, 712] width 34 height 38
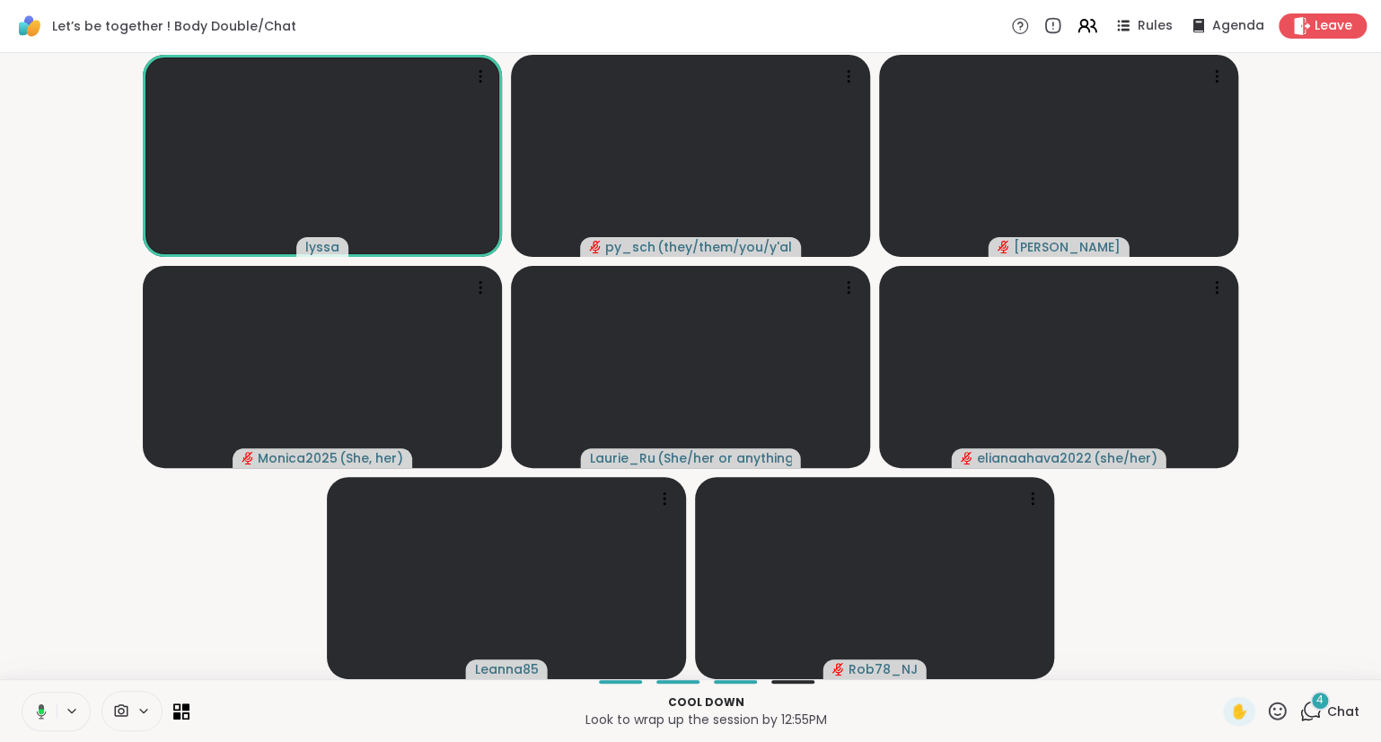
click at [1284, 721] on icon at bounding box center [1277, 711] width 22 height 22
click at [1223, 671] on span "❤️" at bounding box center [1225, 664] width 18 height 22
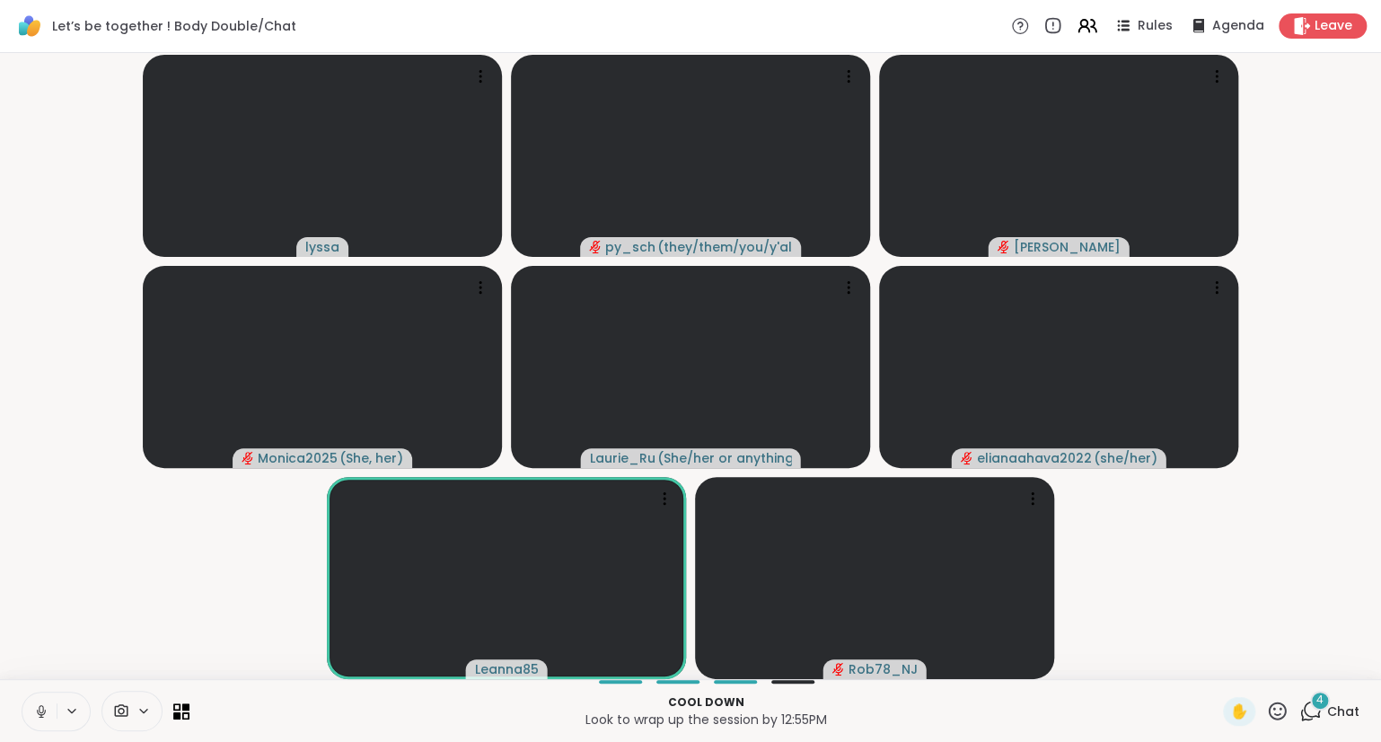
click at [39, 702] on button at bounding box center [39, 712] width 34 height 38
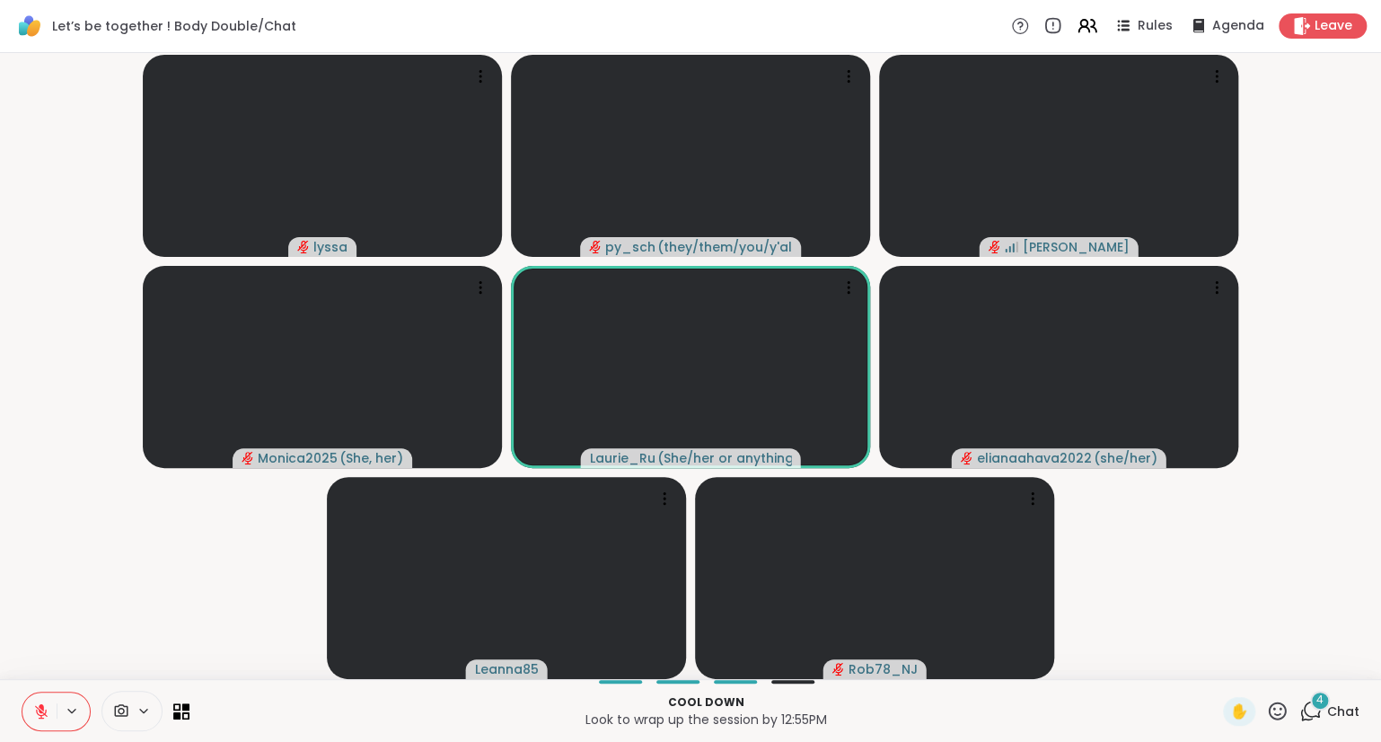
click at [1269, 710] on icon at bounding box center [1277, 711] width 22 height 22
click at [1216, 666] on span "❤️" at bounding box center [1225, 664] width 18 height 22
click at [1191, 649] on video-player-container "❤️ lyssa ❤️ ❤️ ❤️ ❤️ ❤️ ❤️ ❤️ ❤️ ❤️ ❤️ ❤️ ❤️ ❤️ ❤️ ❤️ ❤️ ❤️ ❤️ ❤️ ❤️ py_sch ( t…" at bounding box center [691, 366] width 1360 height 612
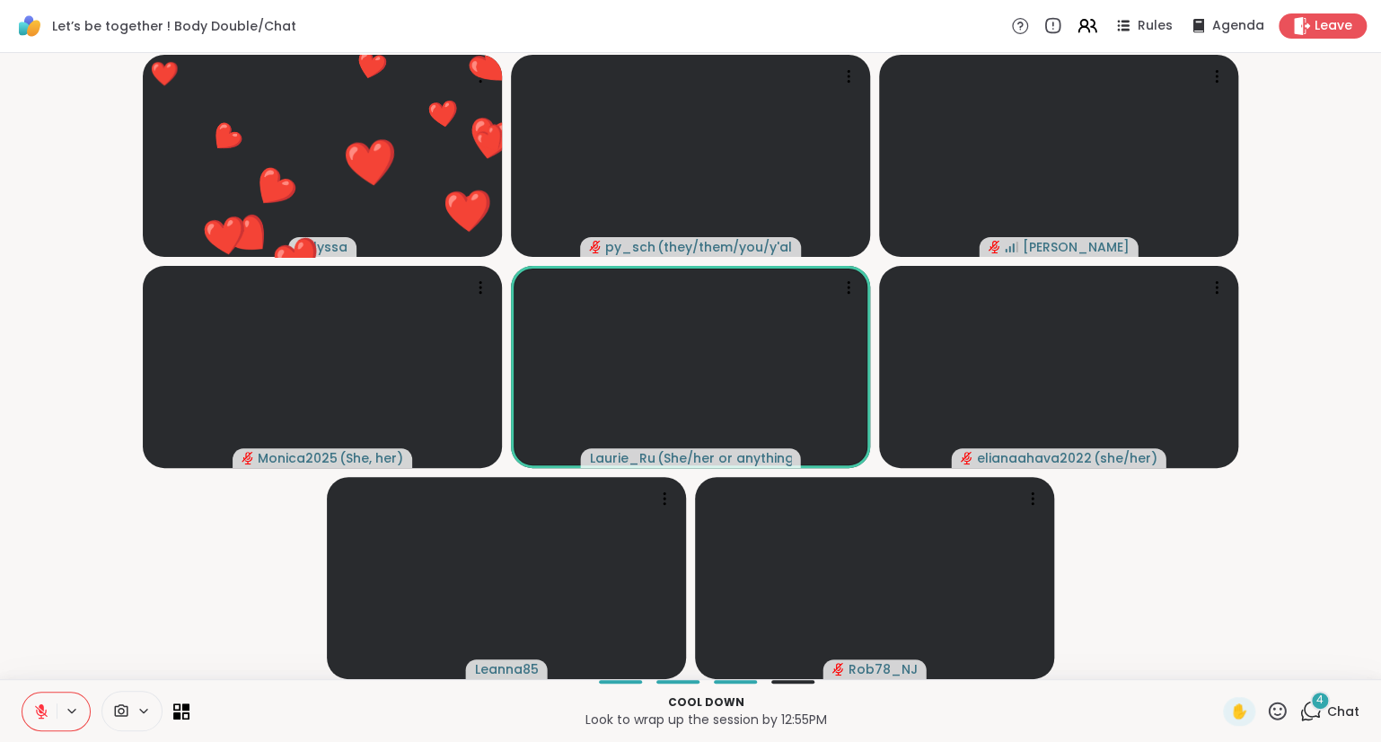
click at [1302, 707] on icon at bounding box center [1311, 711] width 22 height 22
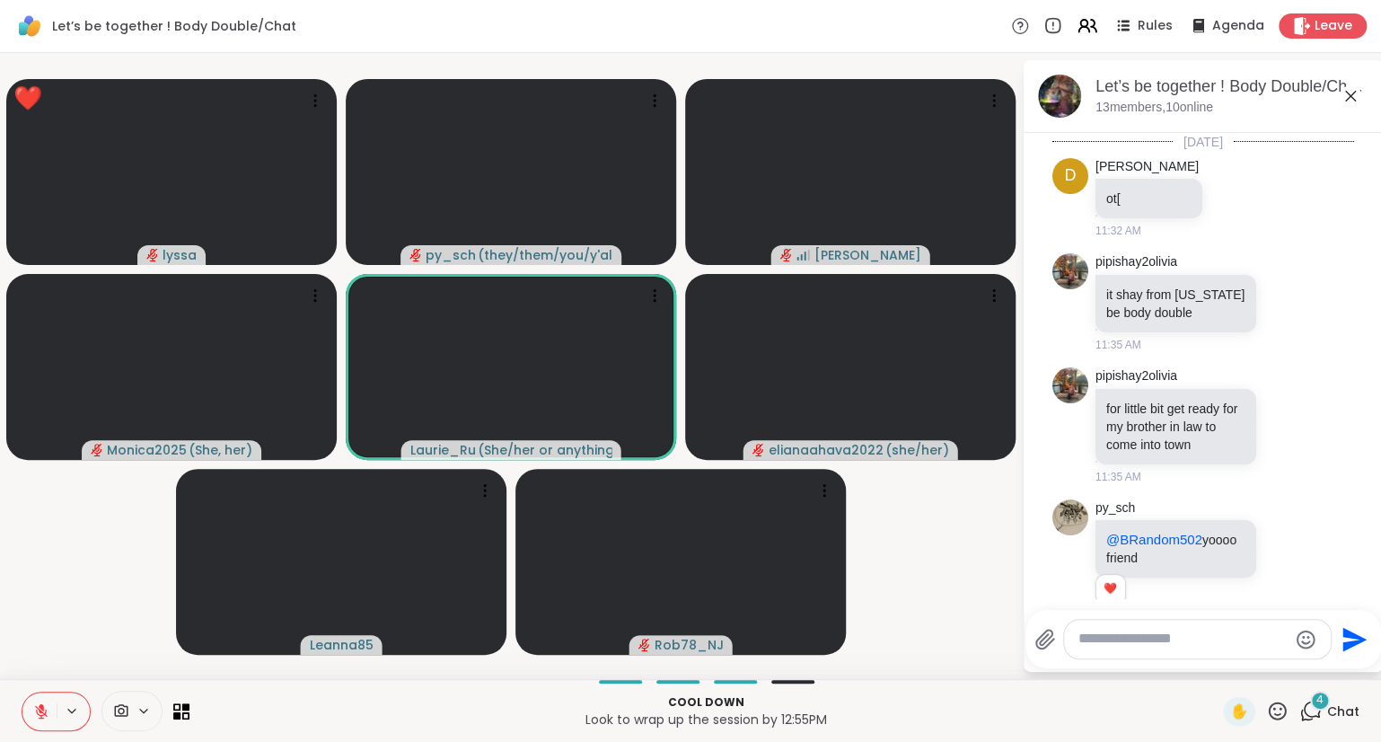
scroll to position [2295, 0]
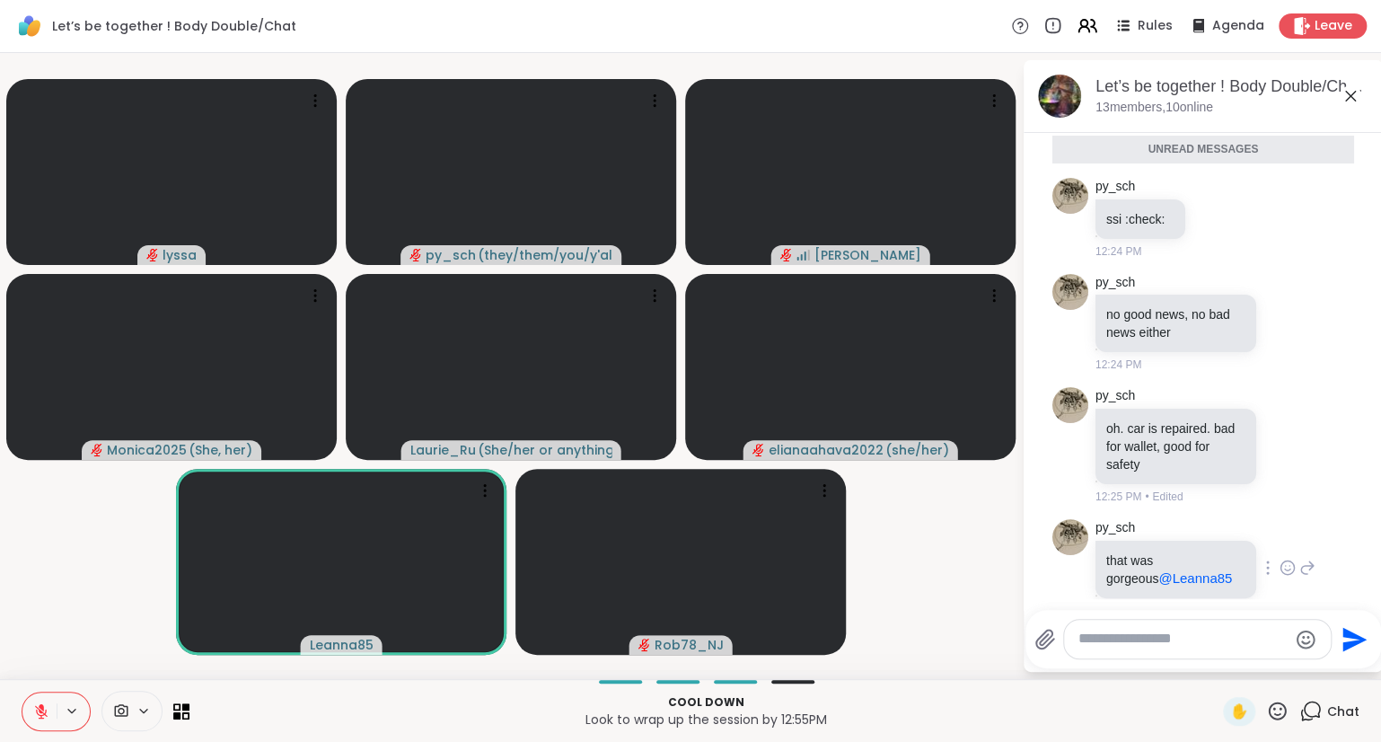
click at [1284, 559] on icon at bounding box center [1288, 568] width 16 height 18
click at [1137, 531] on div "Select Reaction: Heart" at bounding box center [1145, 539] width 16 height 16
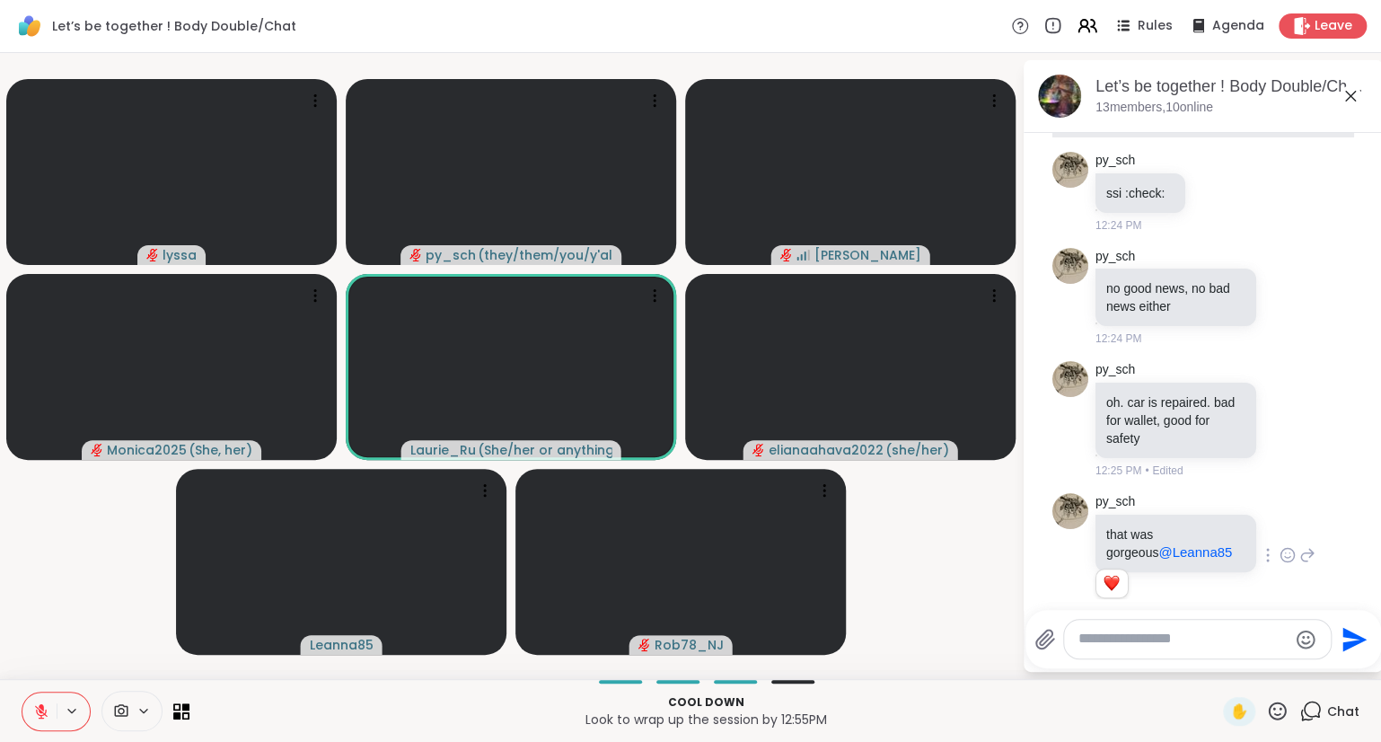
click at [1349, 94] on icon at bounding box center [1351, 96] width 11 height 11
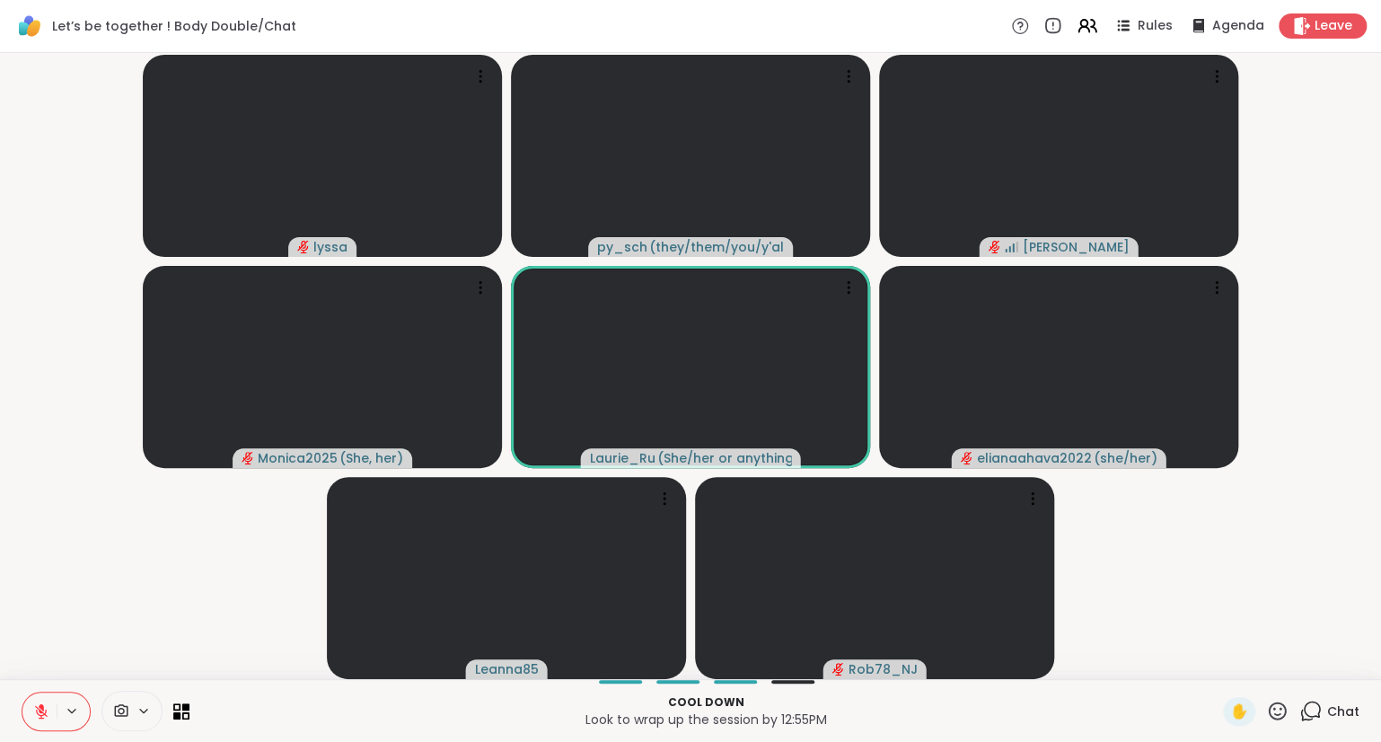
click at [49, 710] on icon at bounding box center [41, 711] width 16 height 16
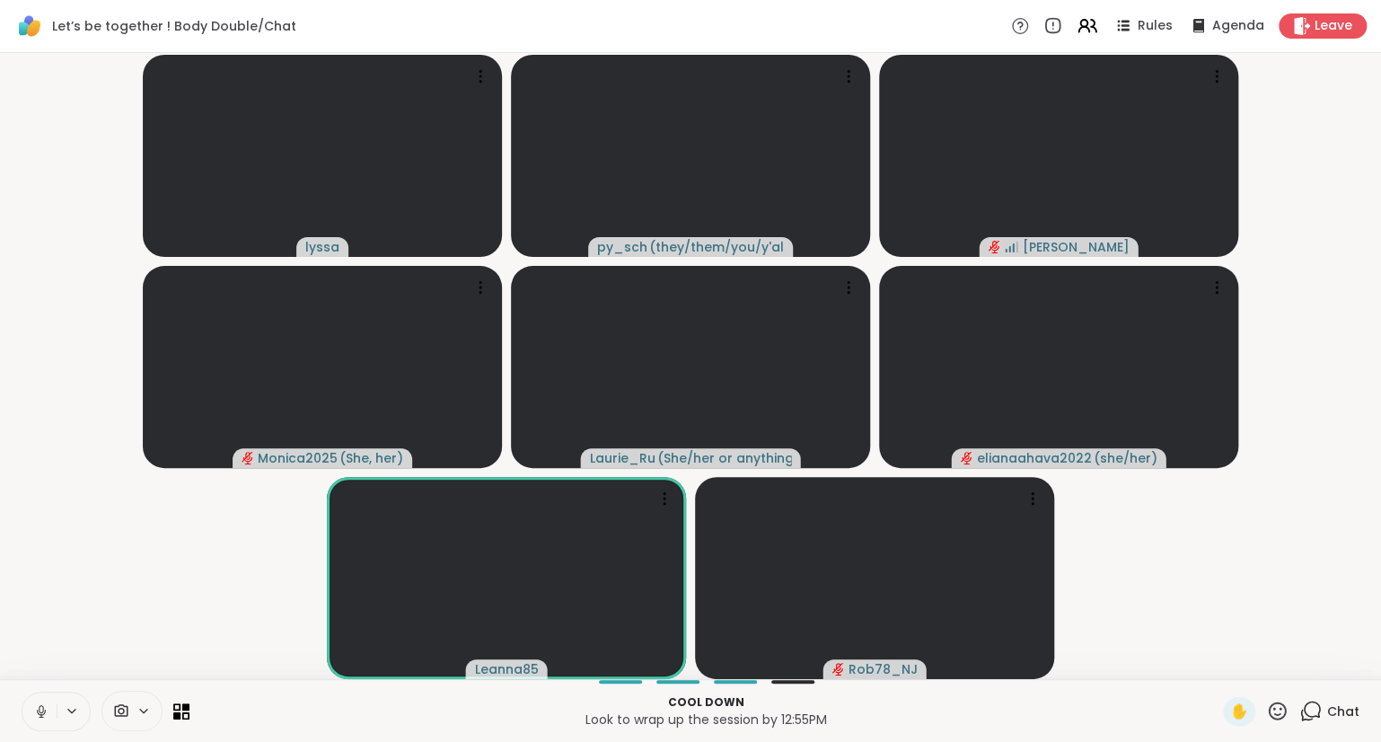
click at [1282, 709] on icon at bounding box center [1278, 711] width 18 height 18
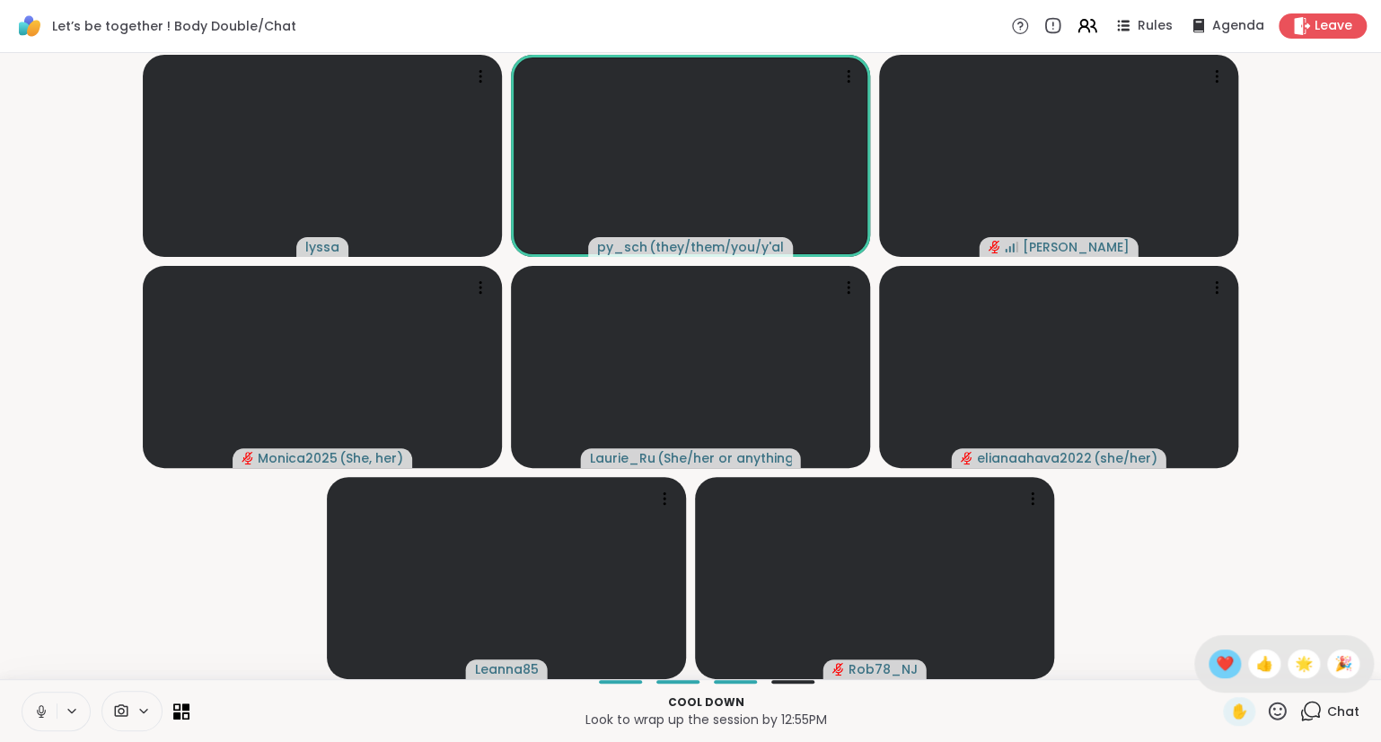
click at [1223, 665] on span "❤️" at bounding box center [1225, 664] width 18 height 22
click at [1284, 717] on icon at bounding box center [1278, 711] width 18 height 18
click at [1335, 667] on span "🎉" at bounding box center [1344, 664] width 18 height 22
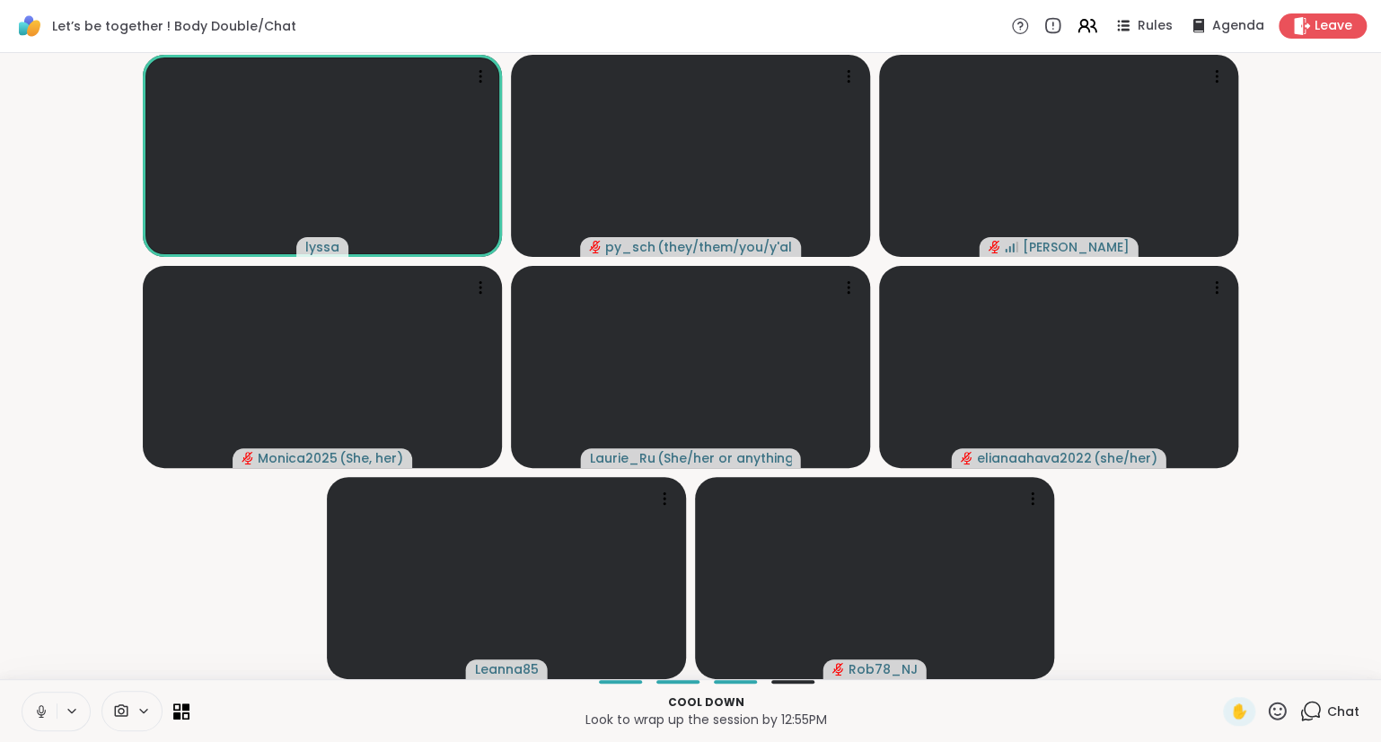
click at [1281, 720] on icon at bounding box center [1277, 711] width 22 height 22
click at [1220, 671] on span "❤️" at bounding box center [1225, 664] width 18 height 22
click at [1277, 720] on icon at bounding box center [1277, 711] width 22 height 22
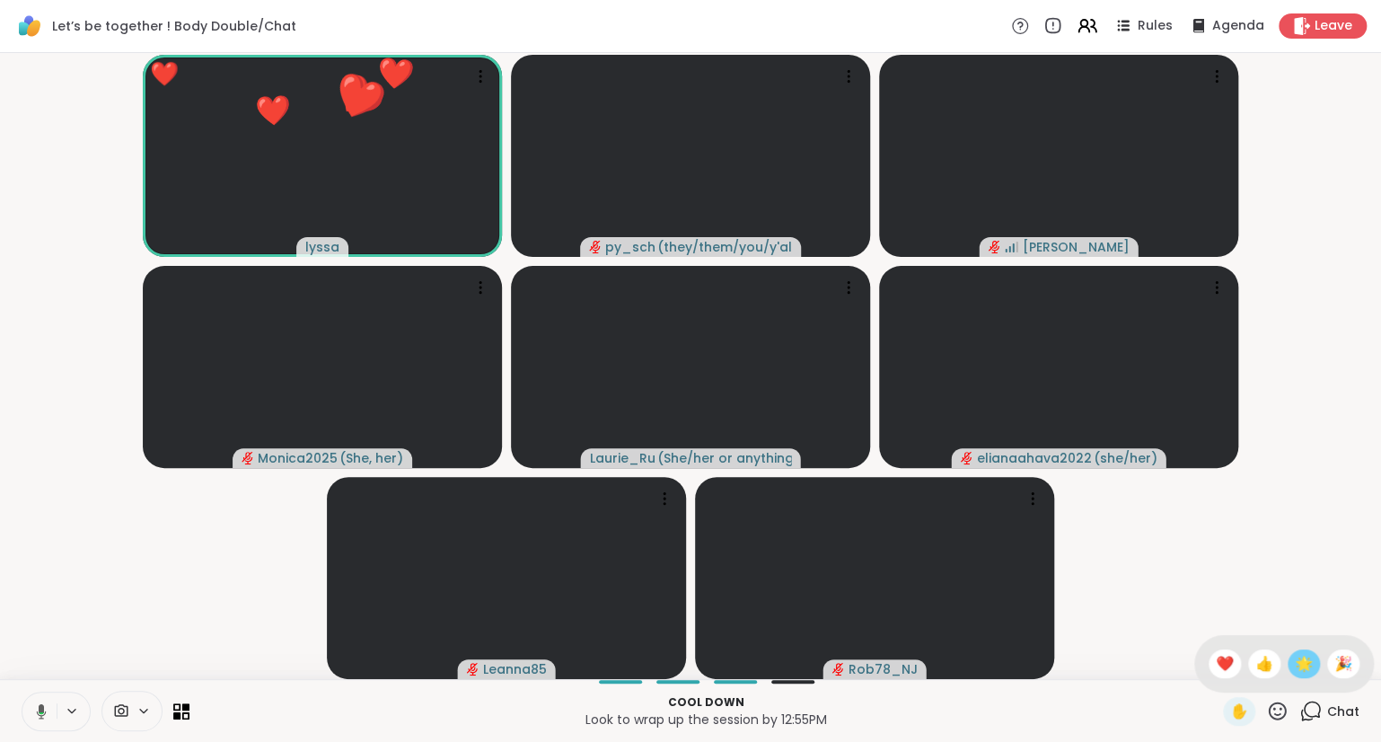
click at [1290, 665] on div "🌟" at bounding box center [1304, 663] width 32 height 29
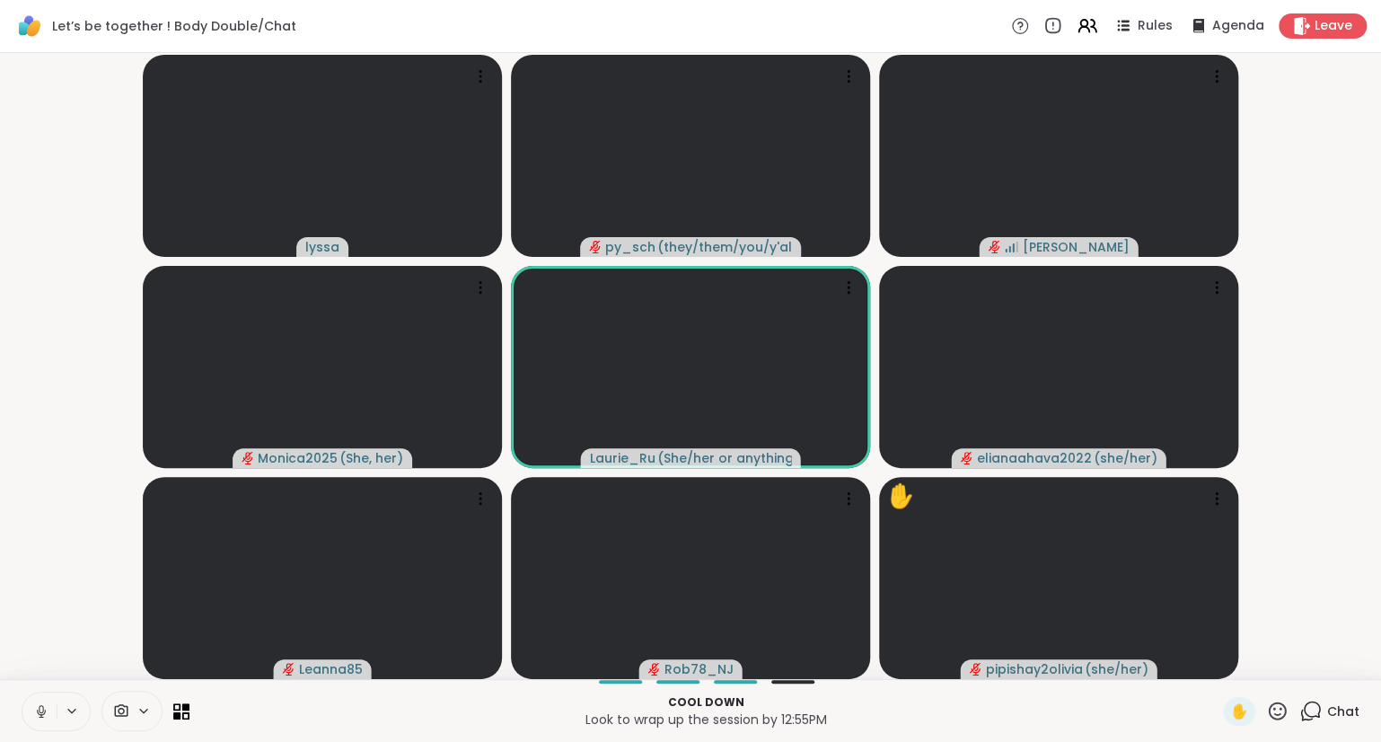
click at [1284, 717] on icon at bounding box center [1277, 711] width 22 height 22
click at [1224, 666] on span "❤️" at bounding box center [1225, 664] width 18 height 22
click at [1267, 713] on icon at bounding box center [1277, 711] width 22 height 22
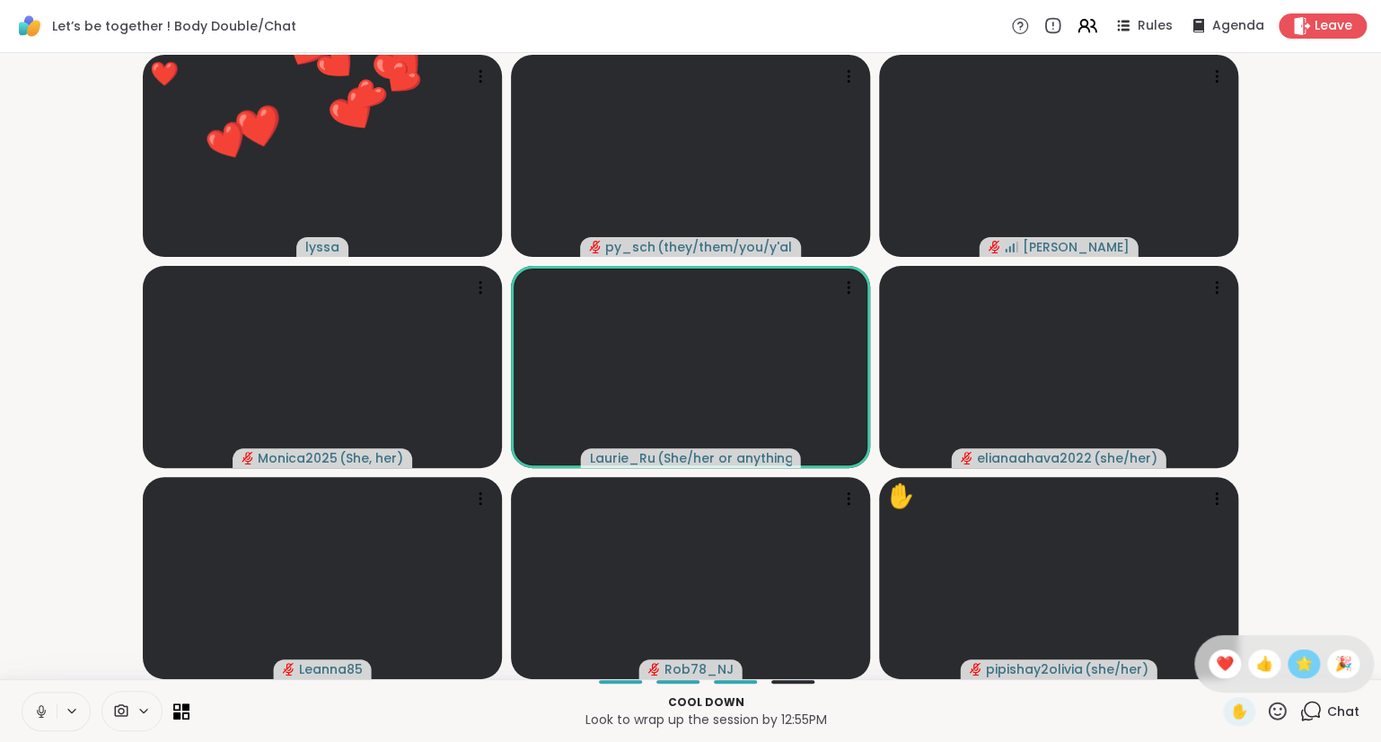
click at [1299, 675] on span "🌟" at bounding box center [1304, 664] width 18 height 22
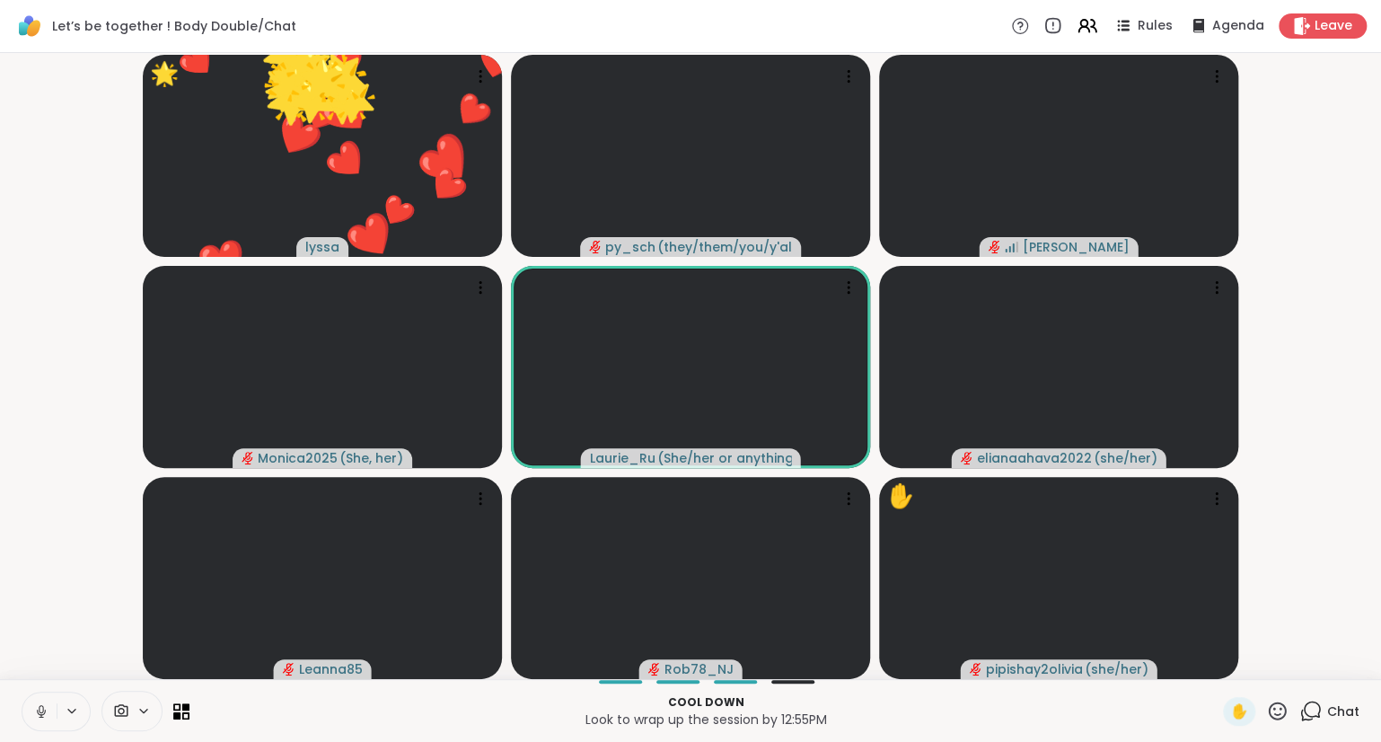
click at [1275, 714] on icon at bounding box center [1277, 711] width 22 height 22
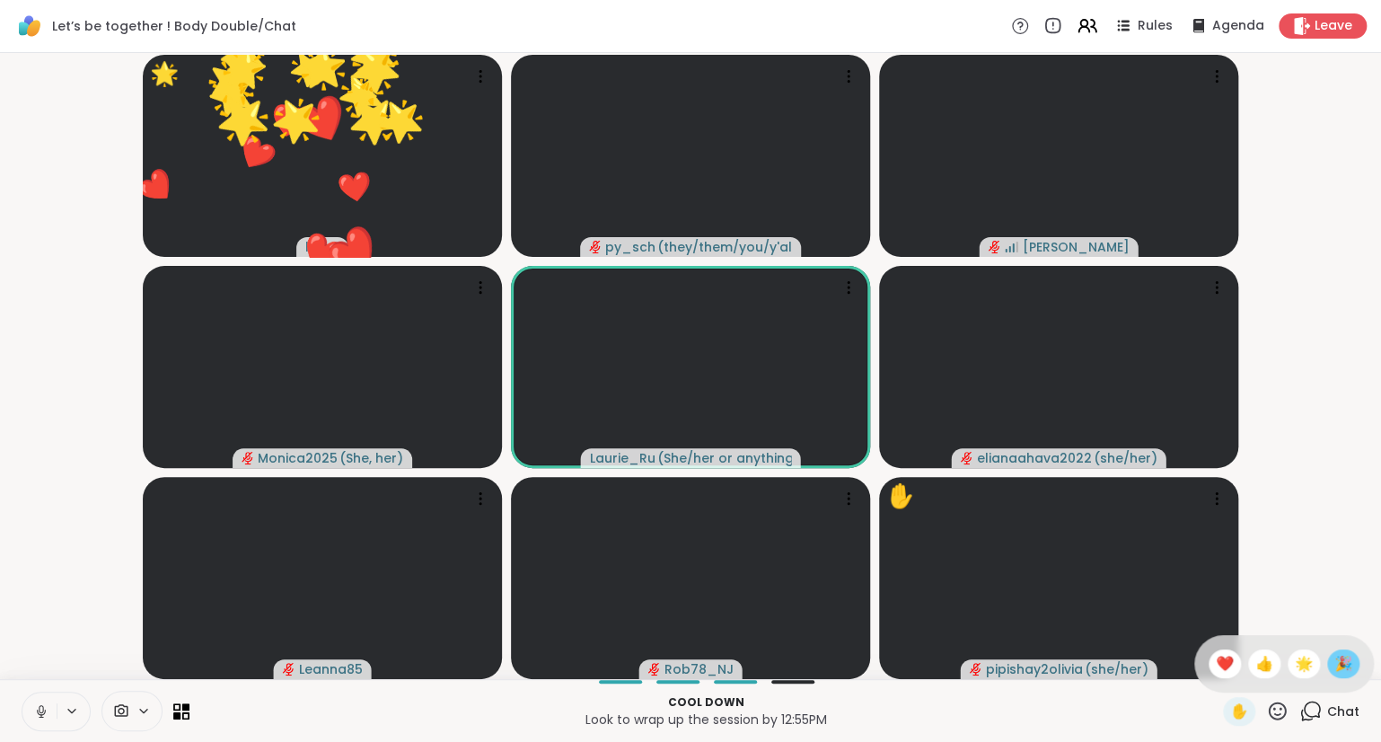
click at [1331, 669] on div "🎉" at bounding box center [1344, 663] width 32 height 29
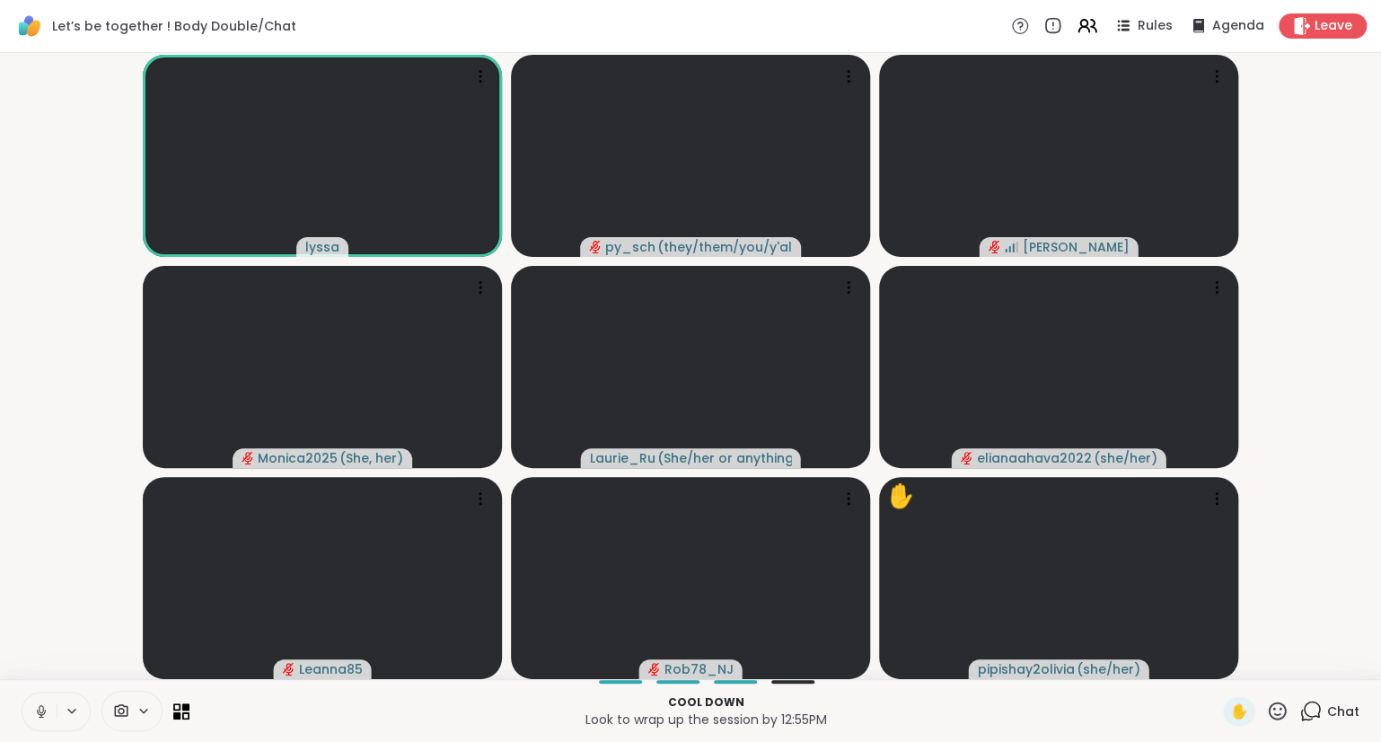
click at [39, 709] on icon at bounding box center [41, 709] width 4 height 8
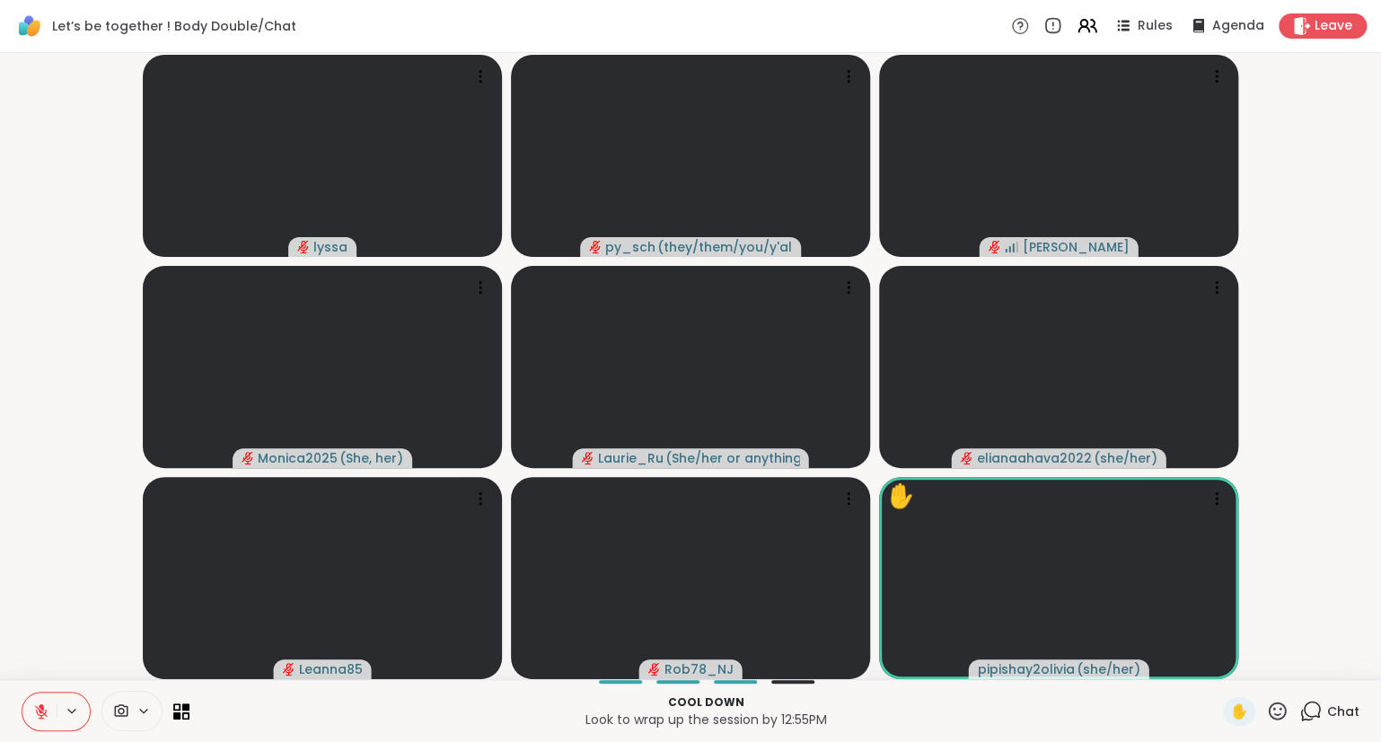
click at [1283, 717] on icon at bounding box center [1277, 711] width 22 height 22
click at [1216, 656] on span "❤️" at bounding box center [1225, 664] width 18 height 22
click at [1279, 717] on icon at bounding box center [1278, 711] width 18 height 18
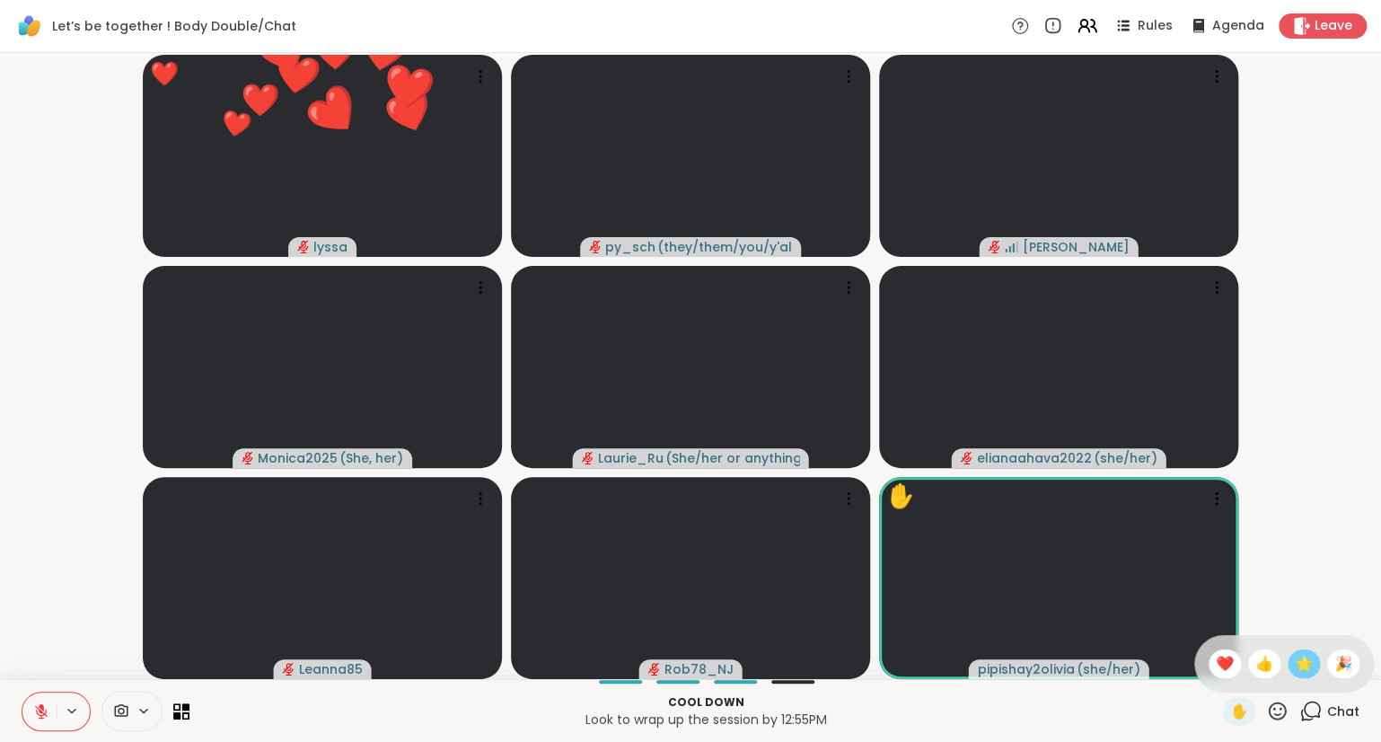
click at [1303, 667] on span "🌟" at bounding box center [1304, 664] width 18 height 22
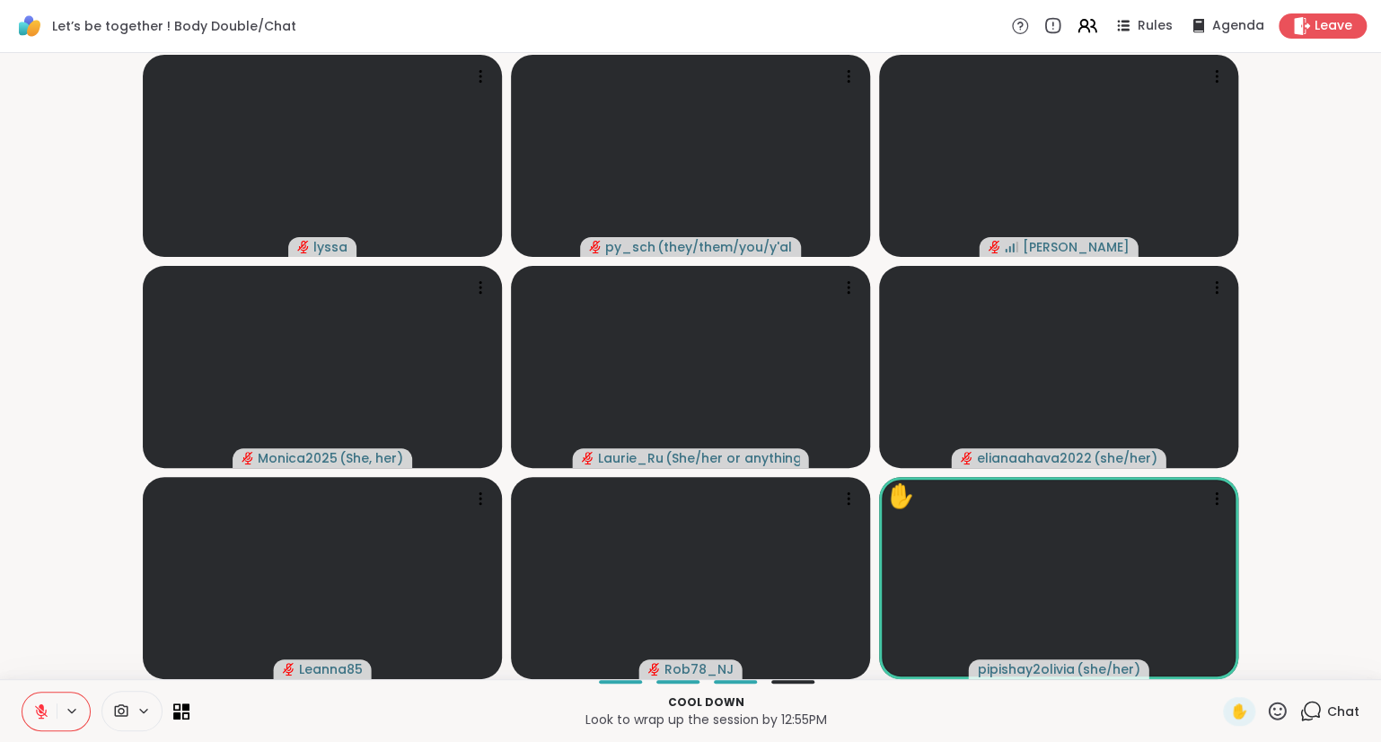
click at [41, 711] on icon at bounding box center [41, 711] width 13 height 13
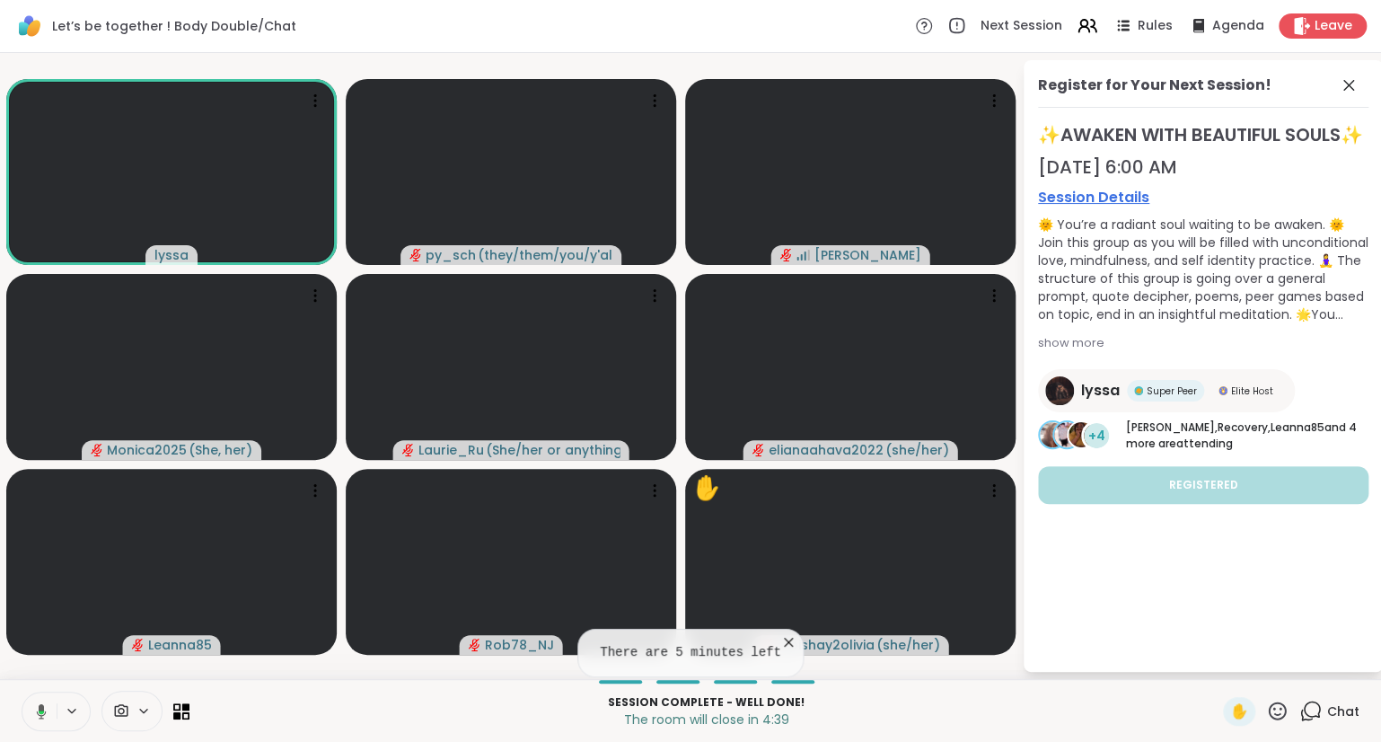
click at [39, 707] on icon at bounding box center [42, 710] width 10 height 15
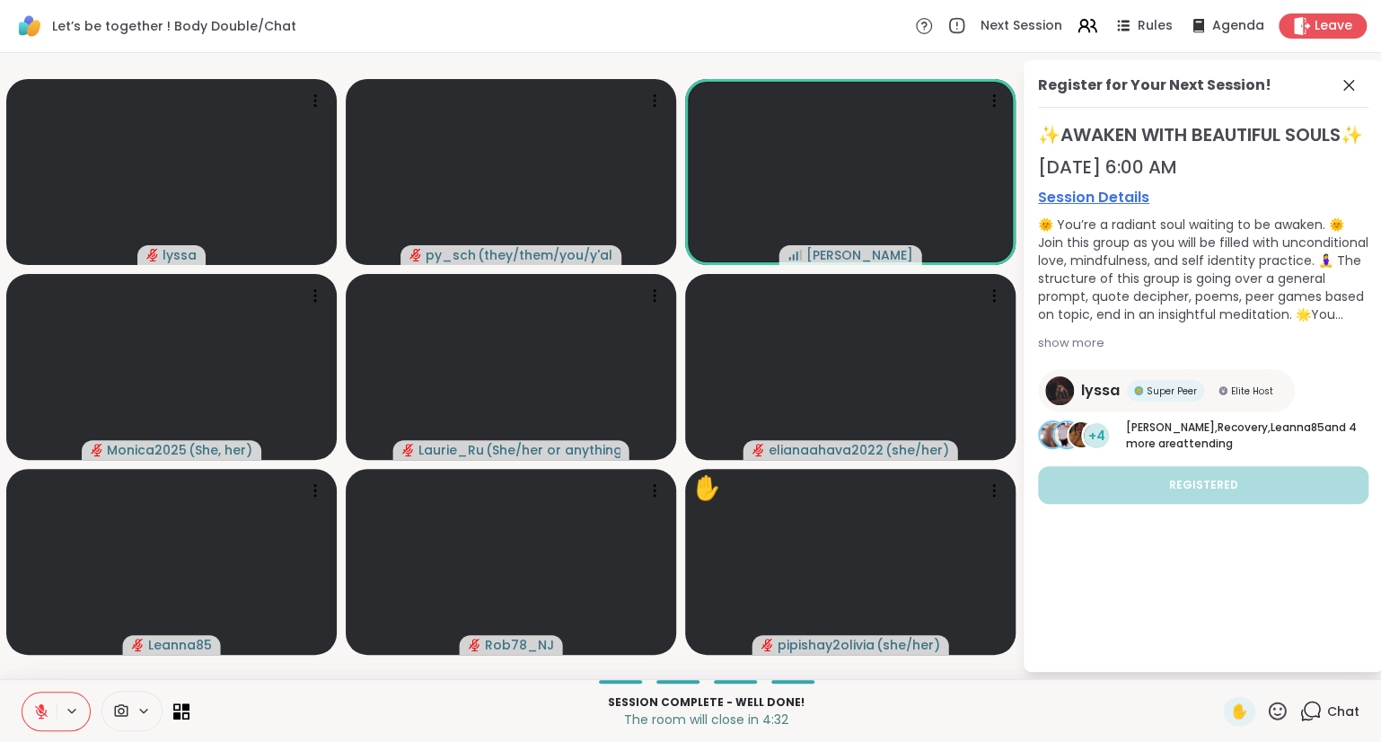
click at [1274, 714] on icon at bounding box center [1277, 711] width 22 height 22
click at [1347, 657] on span "🎉" at bounding box center [1344, 664] width 18 height 22
click at [40, 713] on icon at bounding box center [41, 711] width 13 height 13
click at [1353, 82] on icon at bounding box center [1349, 85] width 11 height 11
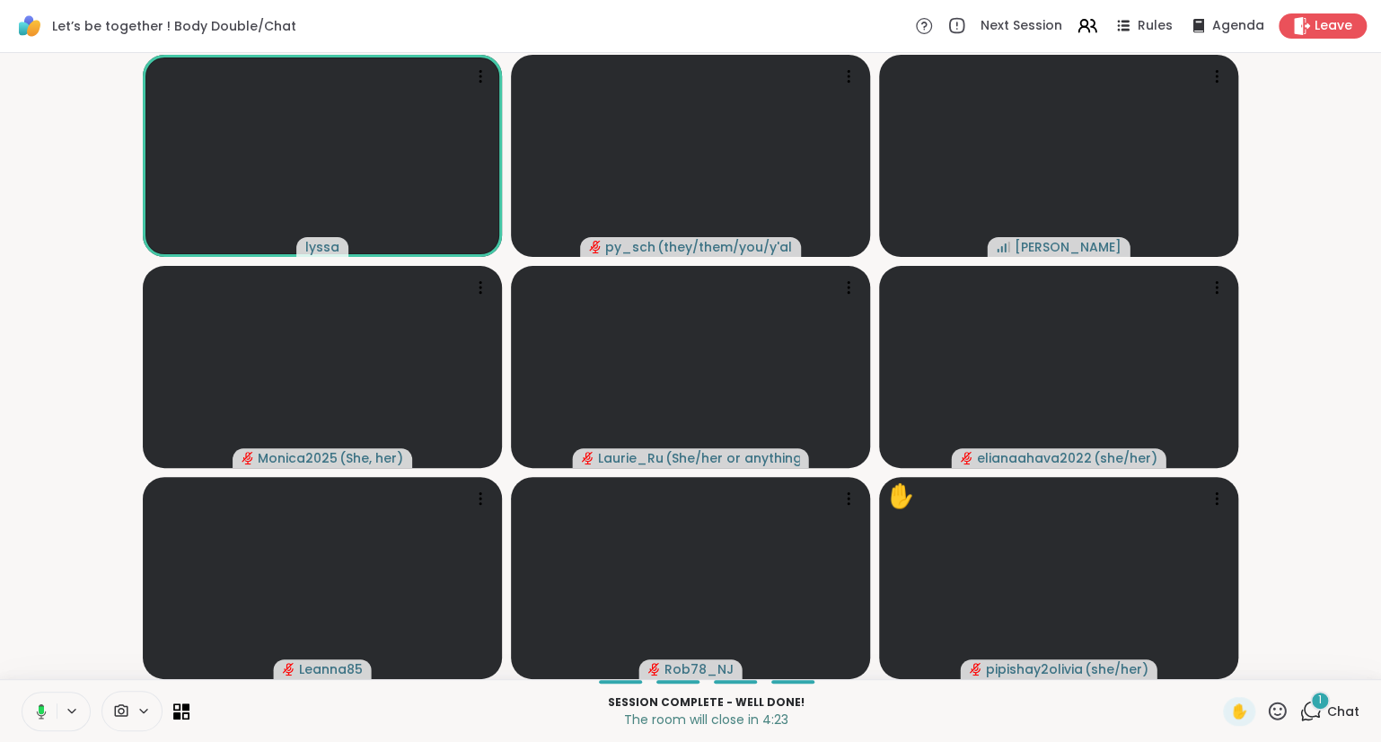
click at [45, 711] on icon at bounding box center [42, 710] width 10 height 15
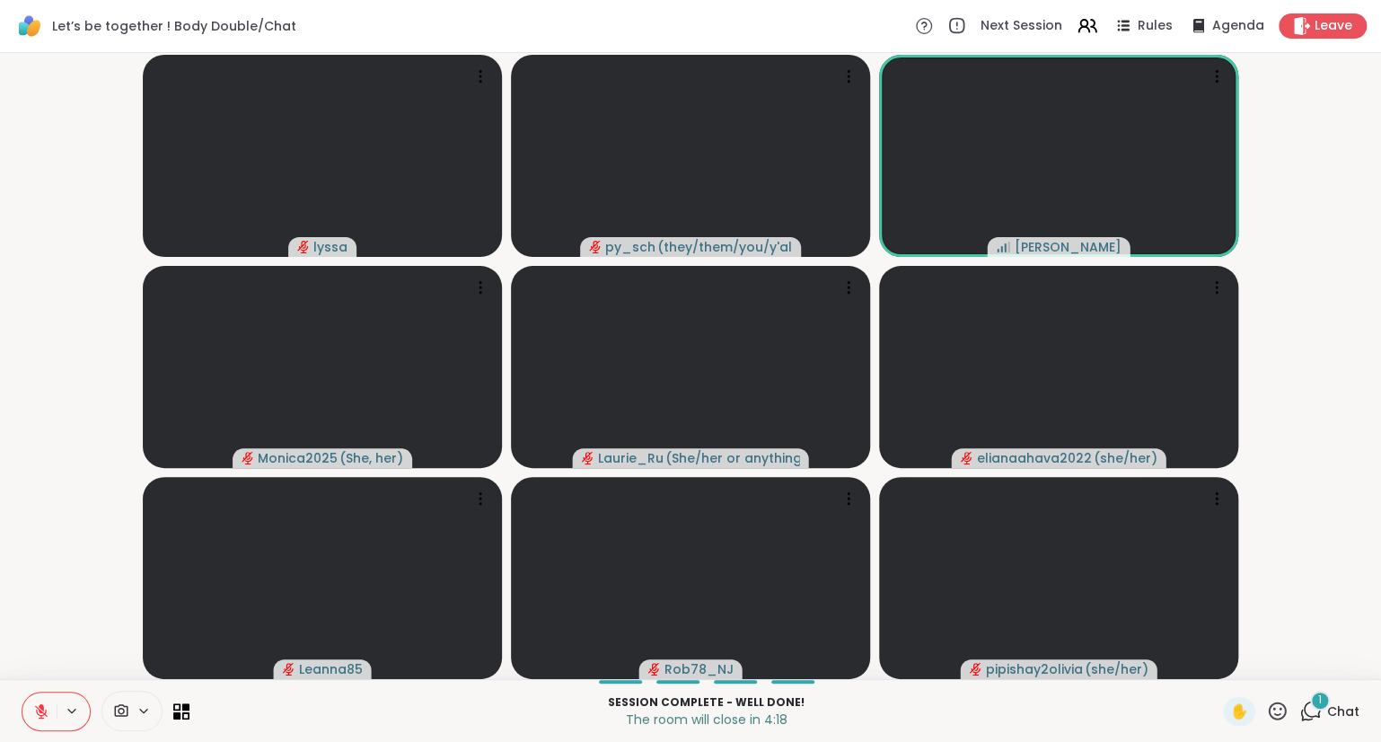
click at [1281, 717] on icon at bounding box center [1277, 711] width 22 height 22
click at [1345, 670] on span "🎉" at bounding box center [1344, 664] width 18 height 22
click at [34, 713] on icon at bounding box center [41, 711] width 16 height 16
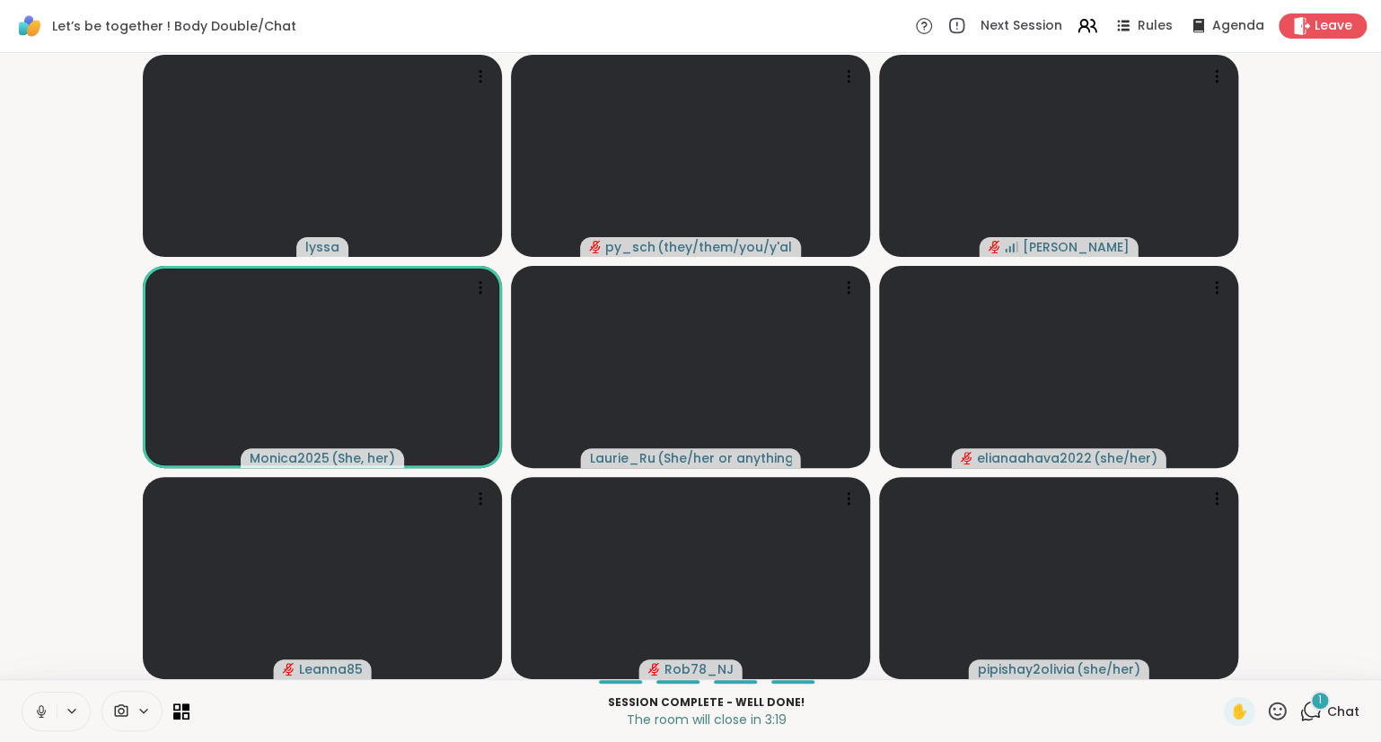
click at [46, 719] on icon at bounding box center [41, 711] width 16 height 16
click at [51, 727] on button at bounding box center [39, 712] width 34 height 38
click at [49, 717] on button at bounding box center [39, 712] width 34 height 38
click at [49, 713] on icon at bounding box center [41, 711] width 16 height 16
click at [34, 706] on icon at bounding box center [41, 711] width 16 height 16
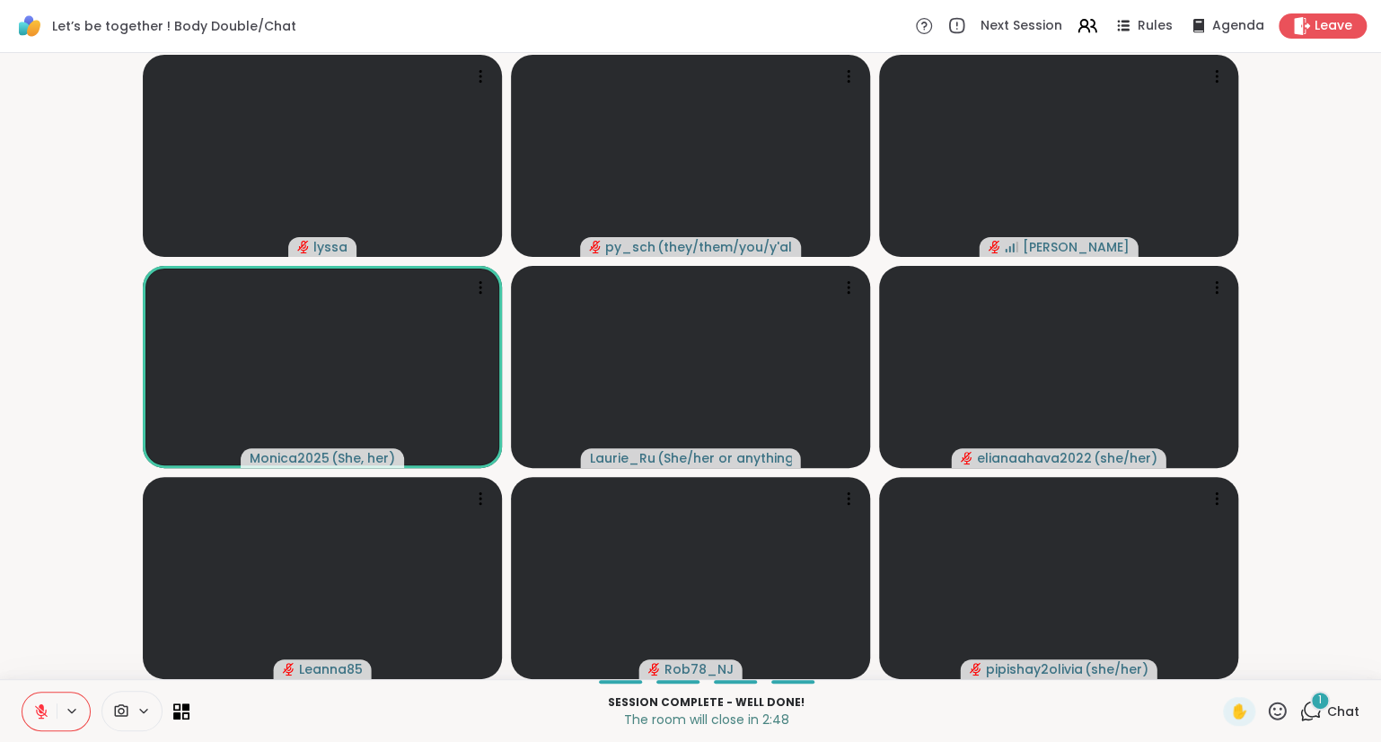
click at [37, 708] on icon at bounding box center [41, 711] width 13 height 13
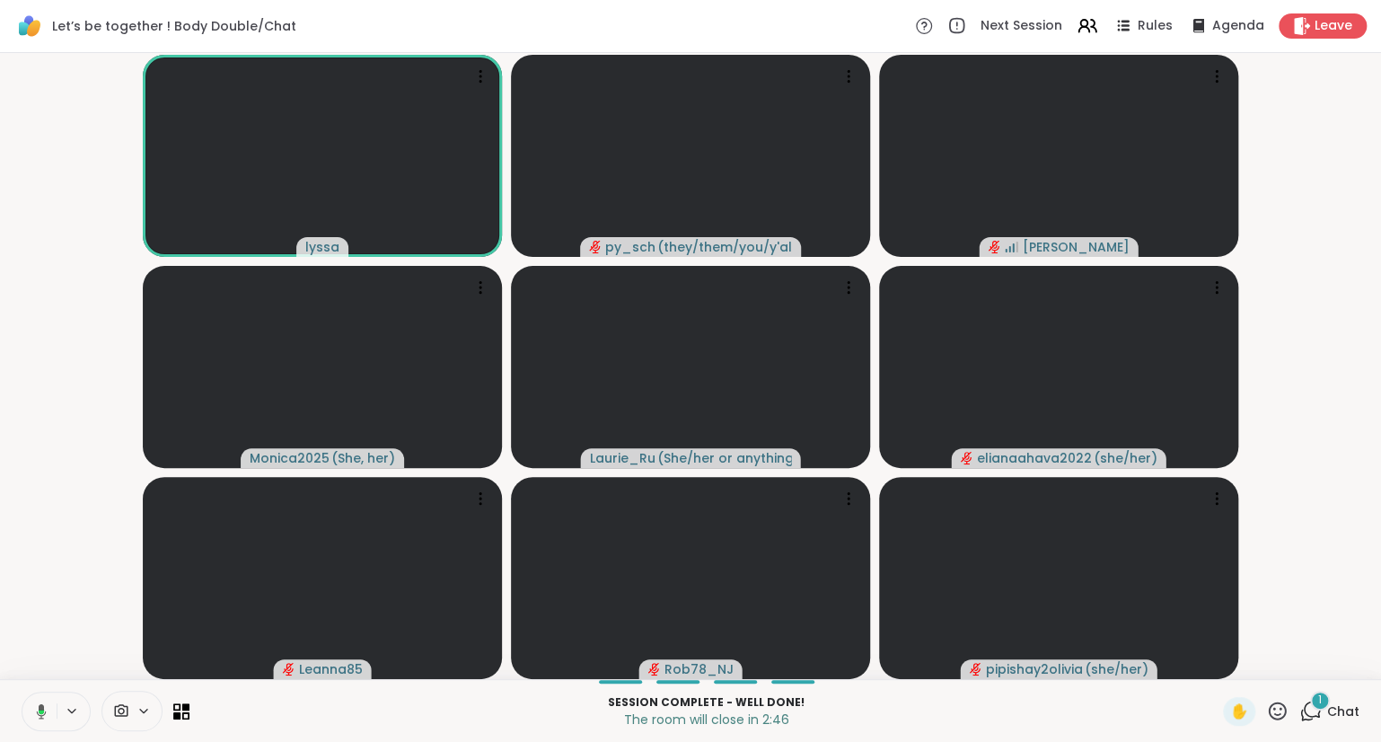
click at [37, 706] on icon at bounding box center [39, 711] width 16 height 16
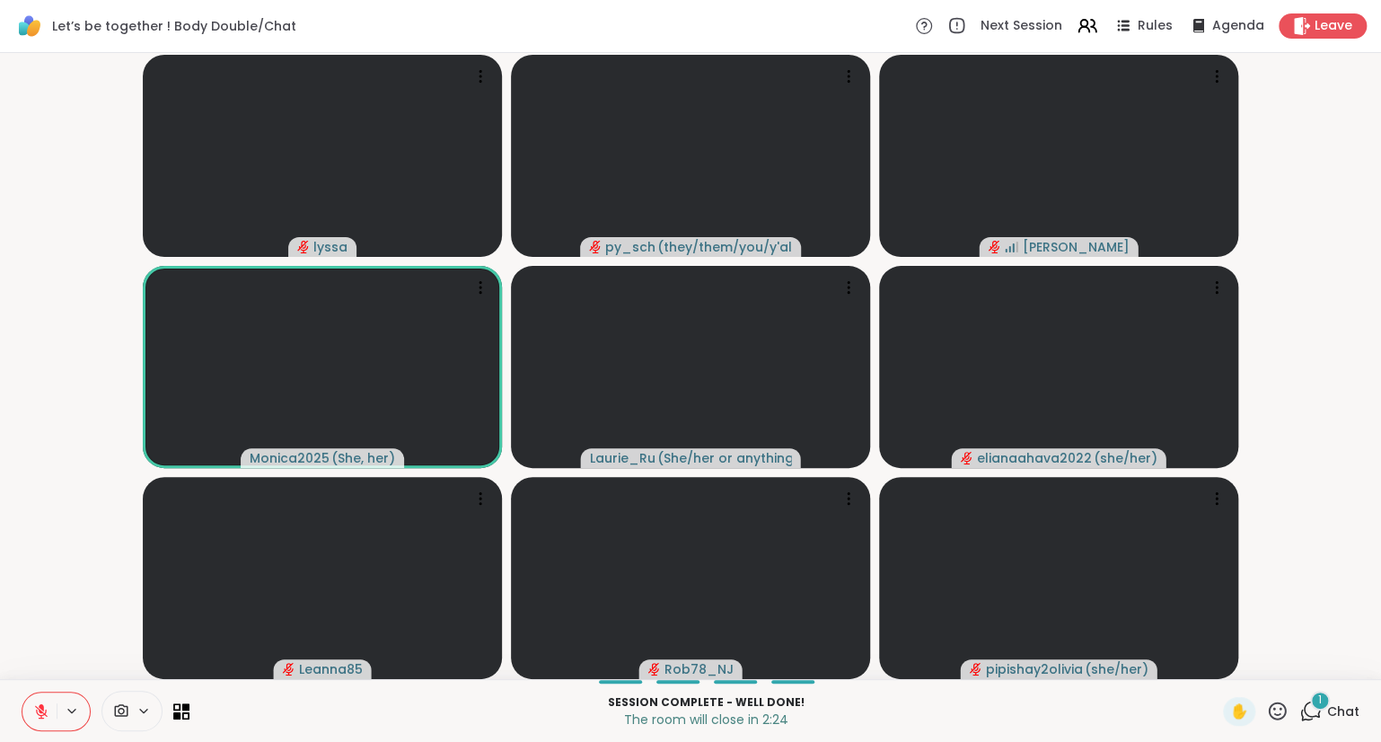
click at [1279, 704] on icon at bounding box center [1278, 711] width 18 height 18
click at [1220, 654] on span "❤️" at bounding box center [1225, 664] width 18 height 22
click at [38, 710] on icon at bounding box center [41, 711] width 16 height 16
click at [1283, 710] on icon at bounding box center [1278, 711] width 18 height 18
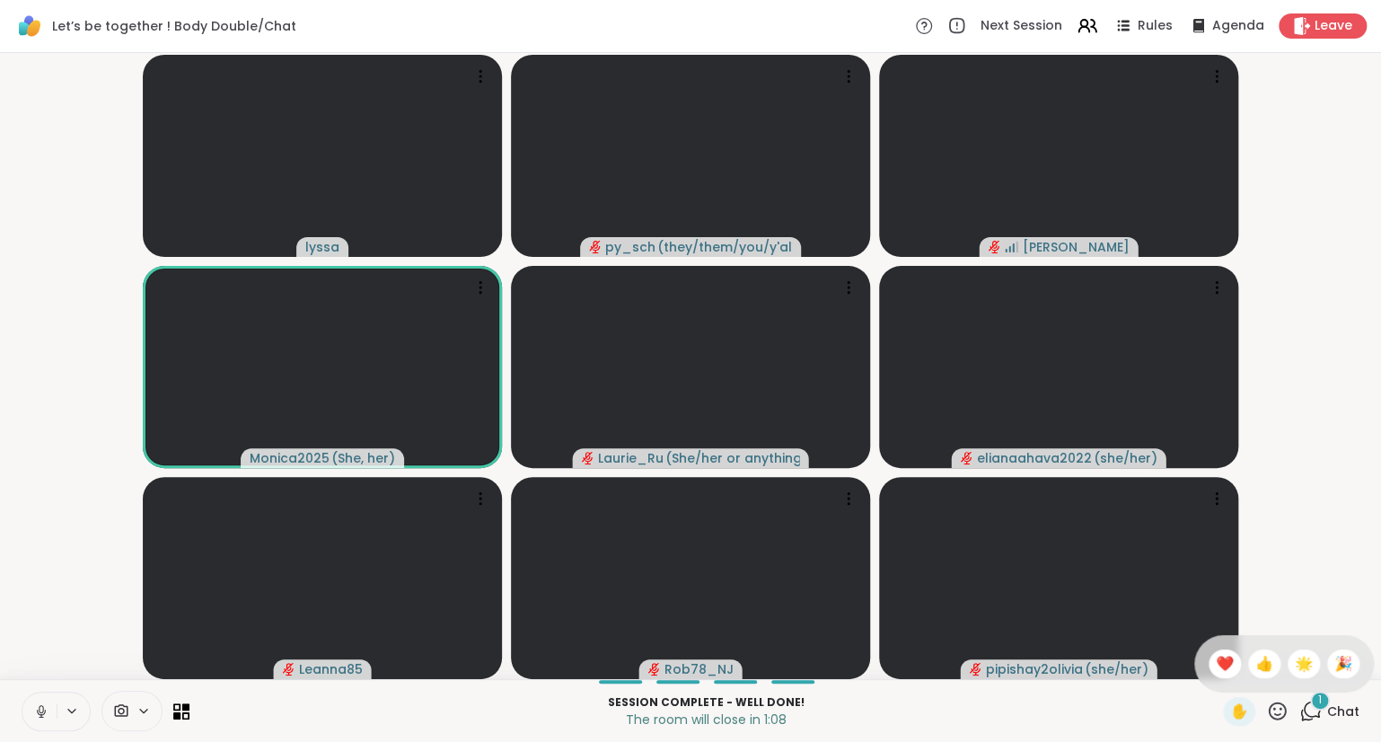
click at [1220, 649] on div "✋ ❤️ 👍 🌟 🎉" at bounding box center [1285, 663] width 180 height 57
click at [1274, 713] on icon at bounding box center [1277, 711] width 22 height 22
click at [1218, 659] on span "❤️" at bounding box center [1225, 664] width 18 height 22
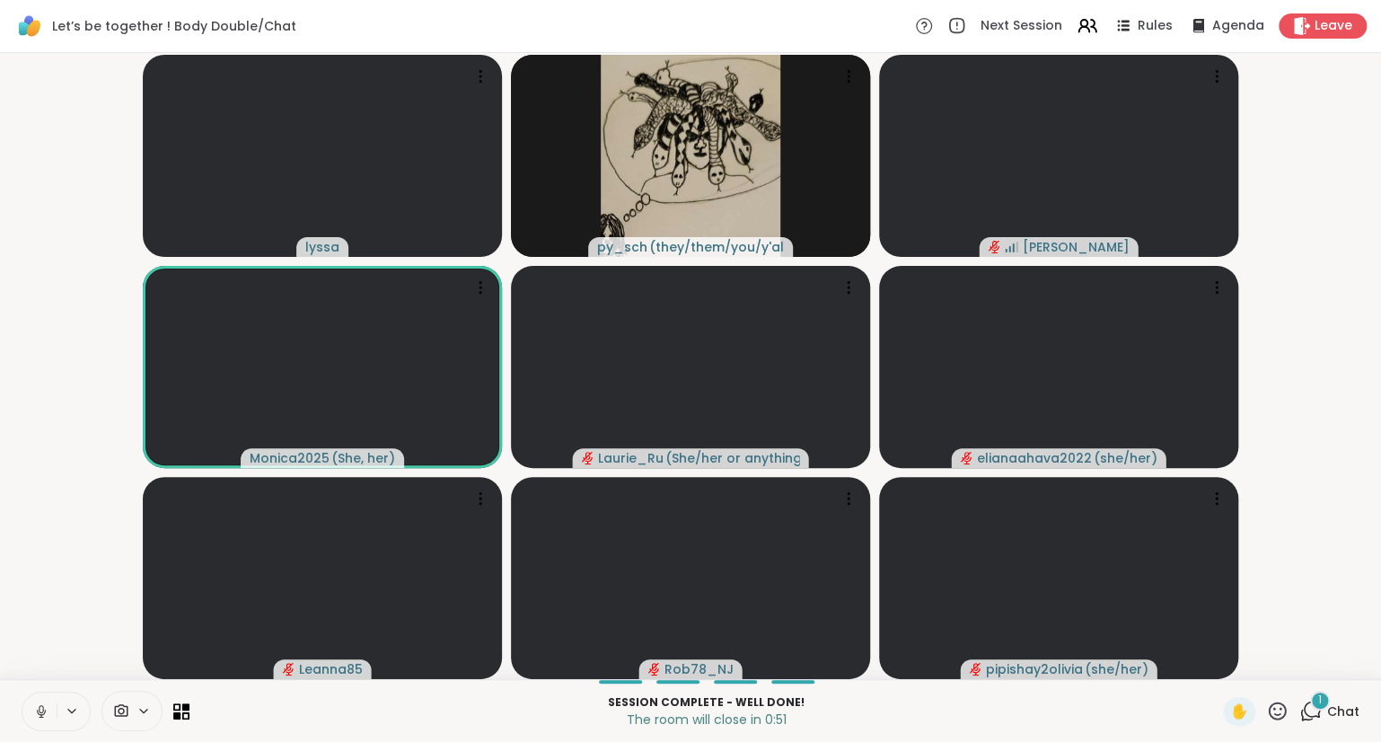
click at [35, 708] on icon at bounding box center [41, 711] width 16 height 16
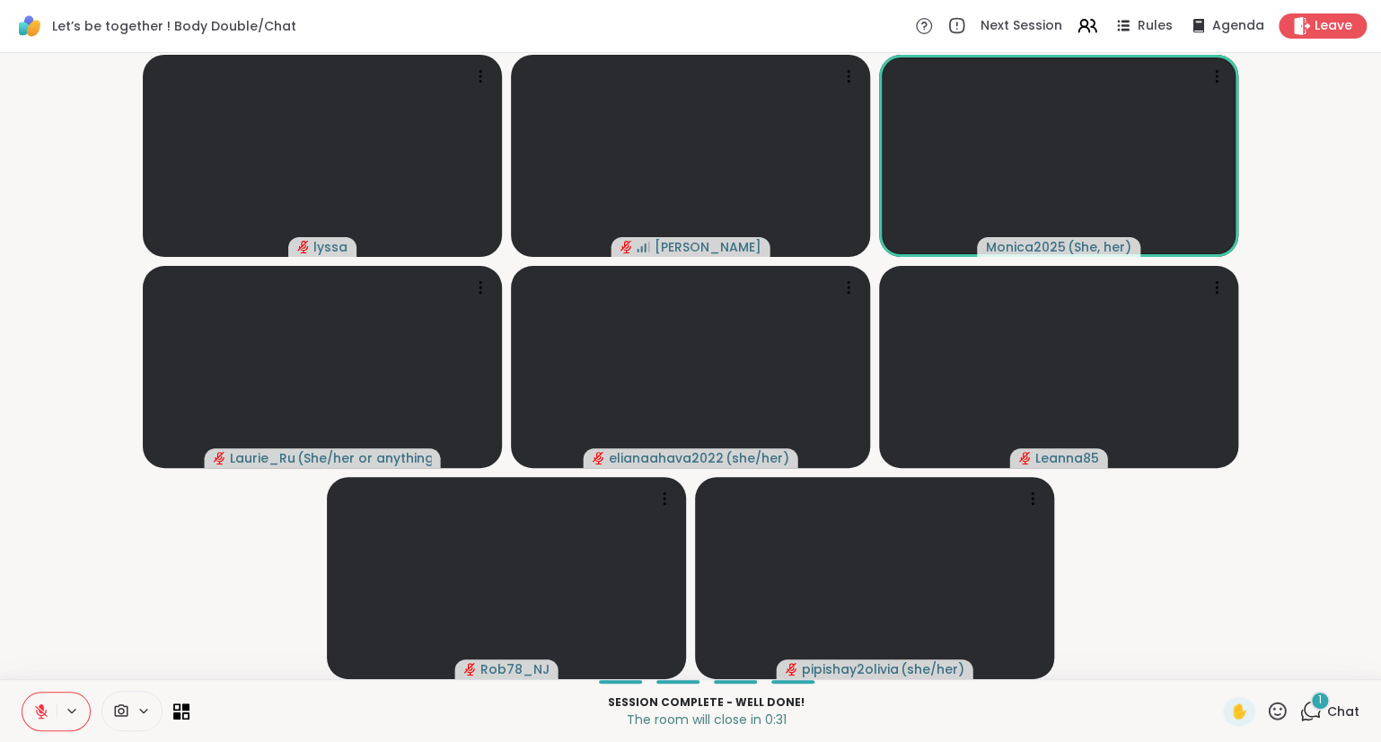
click at [20, 663] on video-player-container "[PERSON_NAME] Monica2025 ( She, her ) [PERSON_NAME] ( She/her or anything else …" at bounding box center [691, 366] width 1360 height 612
click at [43, 705] on icon at bounding box center [41, 711] width 16 height 16
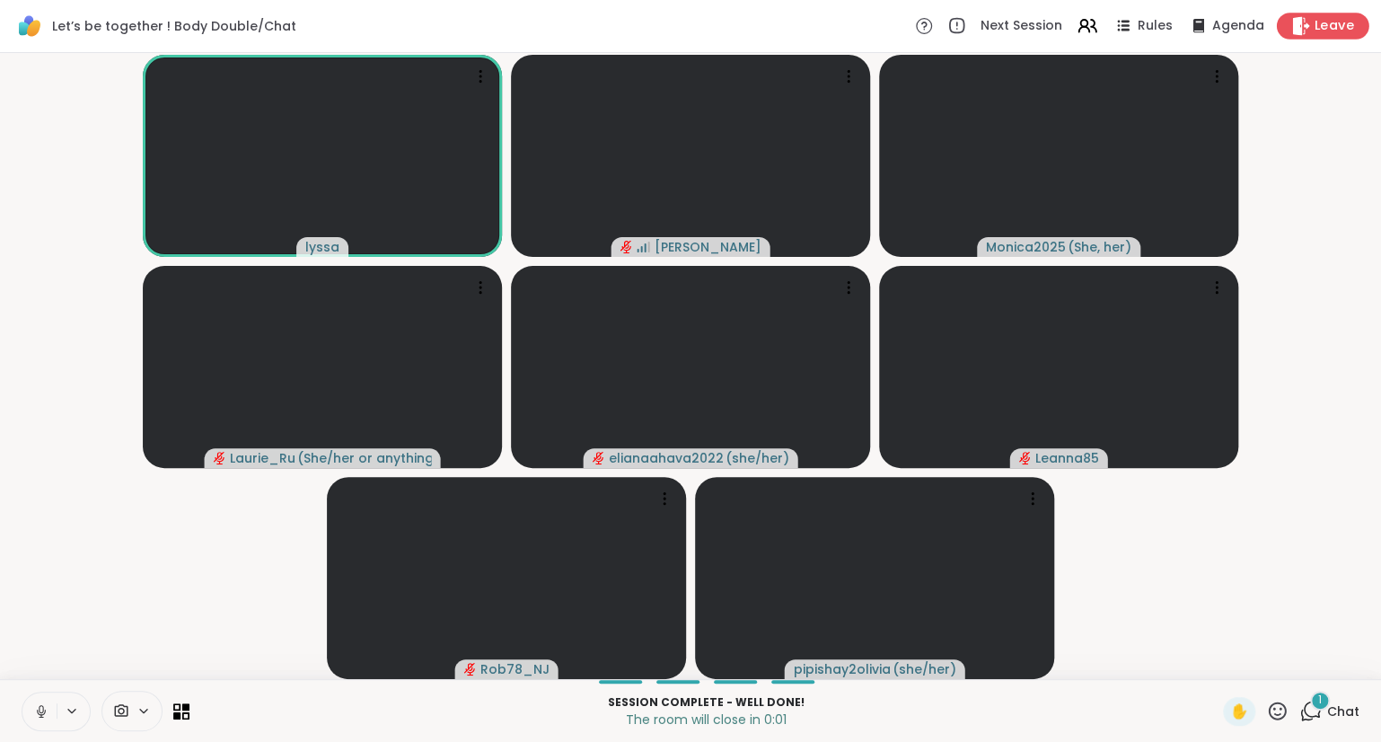
click at [1329, 26] on span "Leave" at bounding box center [1335, 26] width 40 height 19
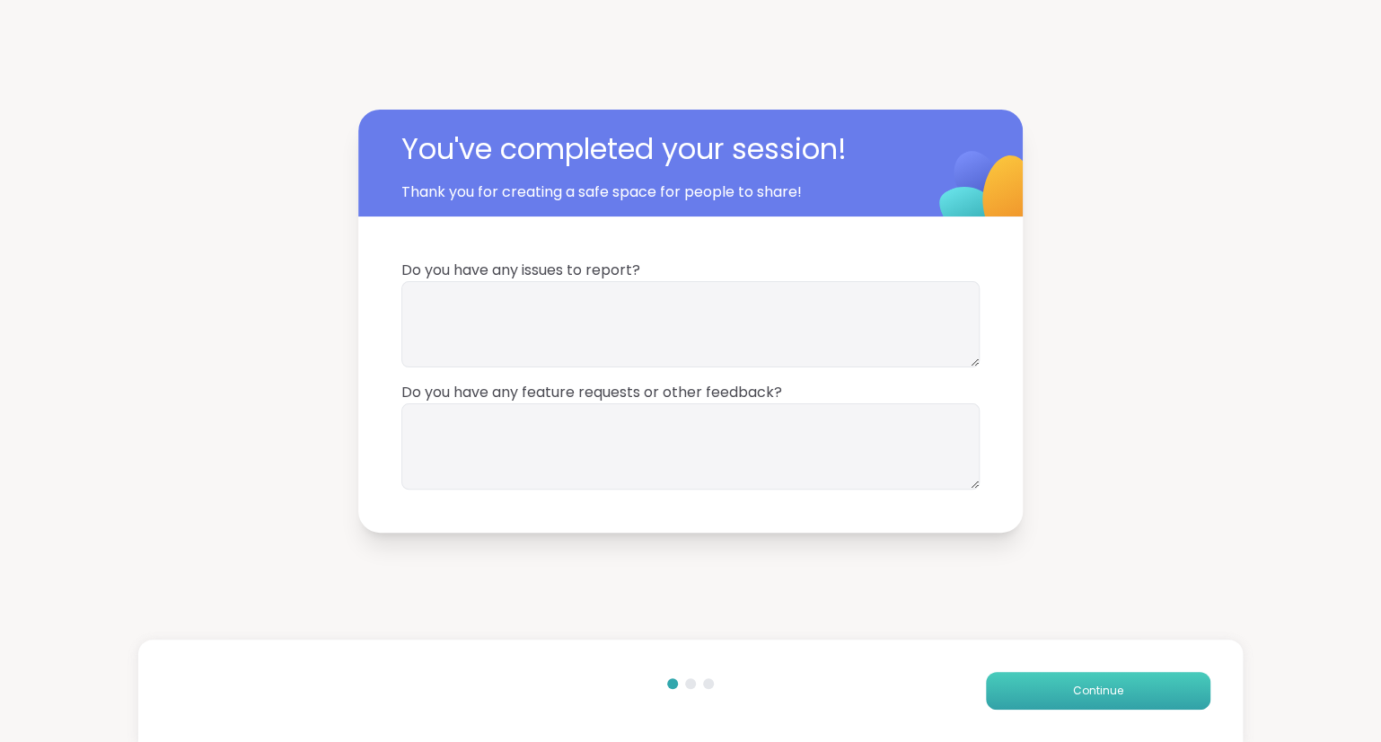
click at [1072, 699] on button "Continue" at bounding box center [1098, 691] width 225 height 38
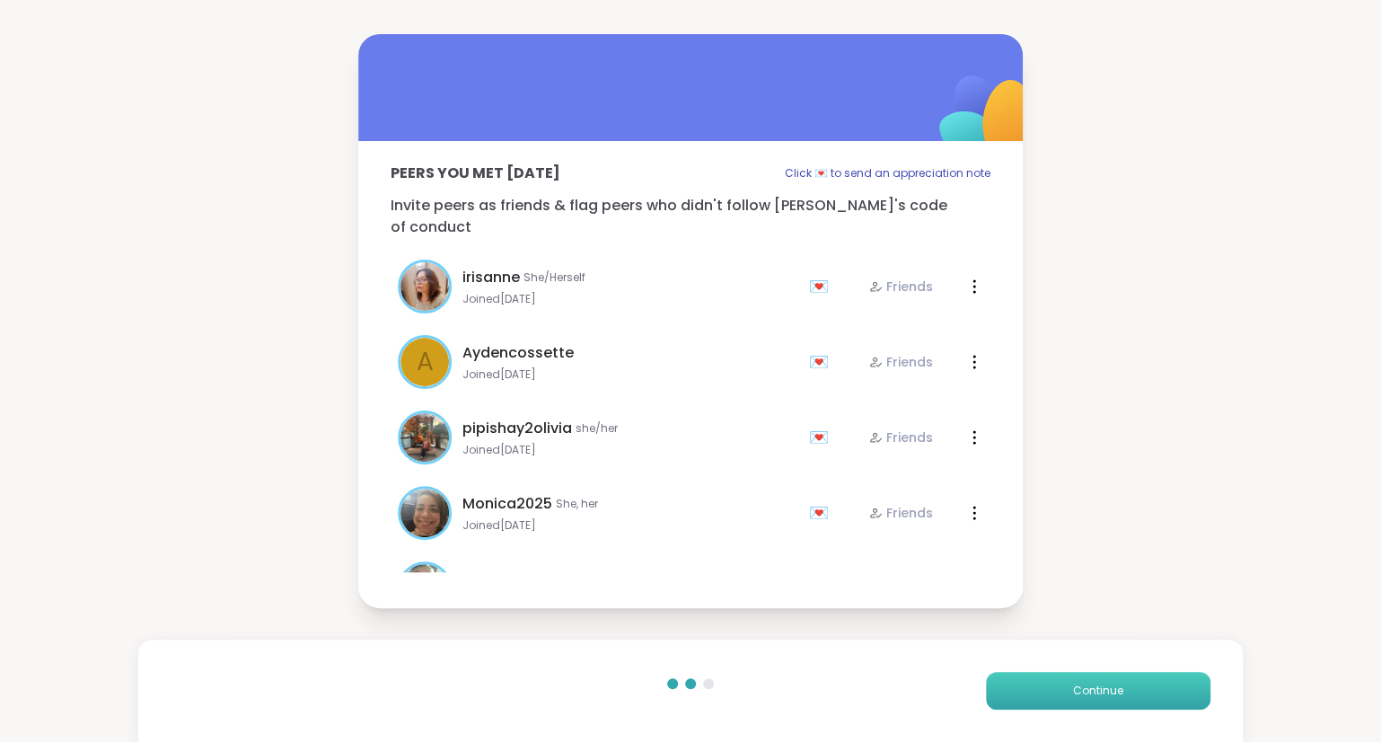
click at [1055, 693] on button "Continue" at bounding box center [1098, 691] width 225 height 38
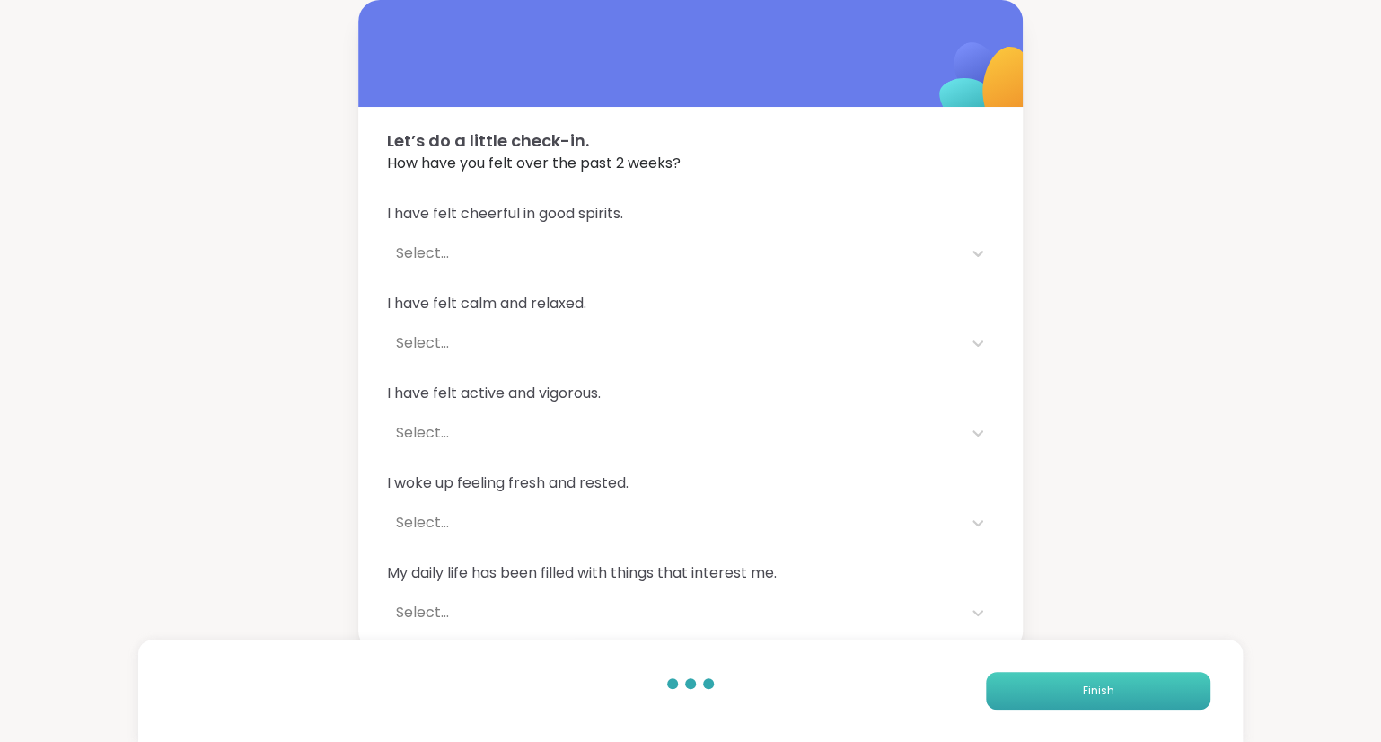
click at [1047, 701] on button "Finish" at bounding box center [1098, 691] width 225 height 38
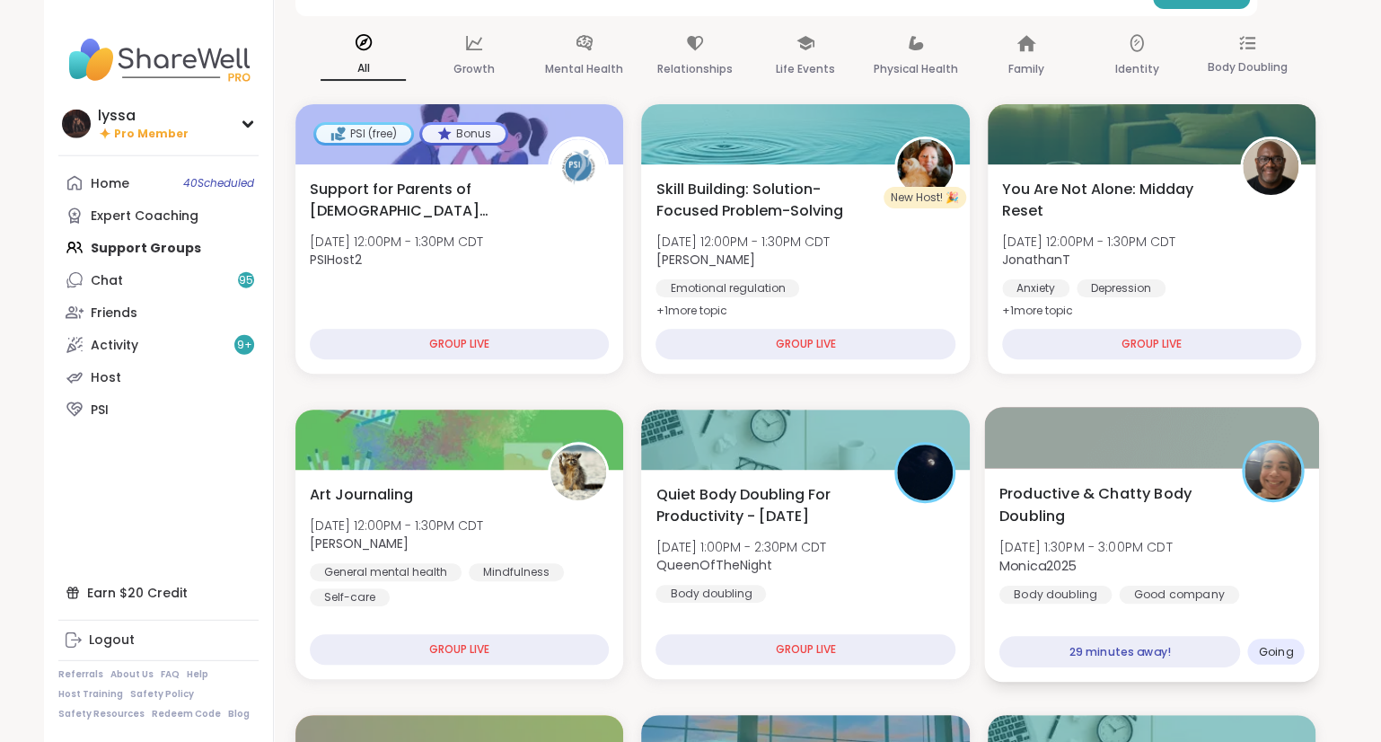
scroll to position [128, 0]
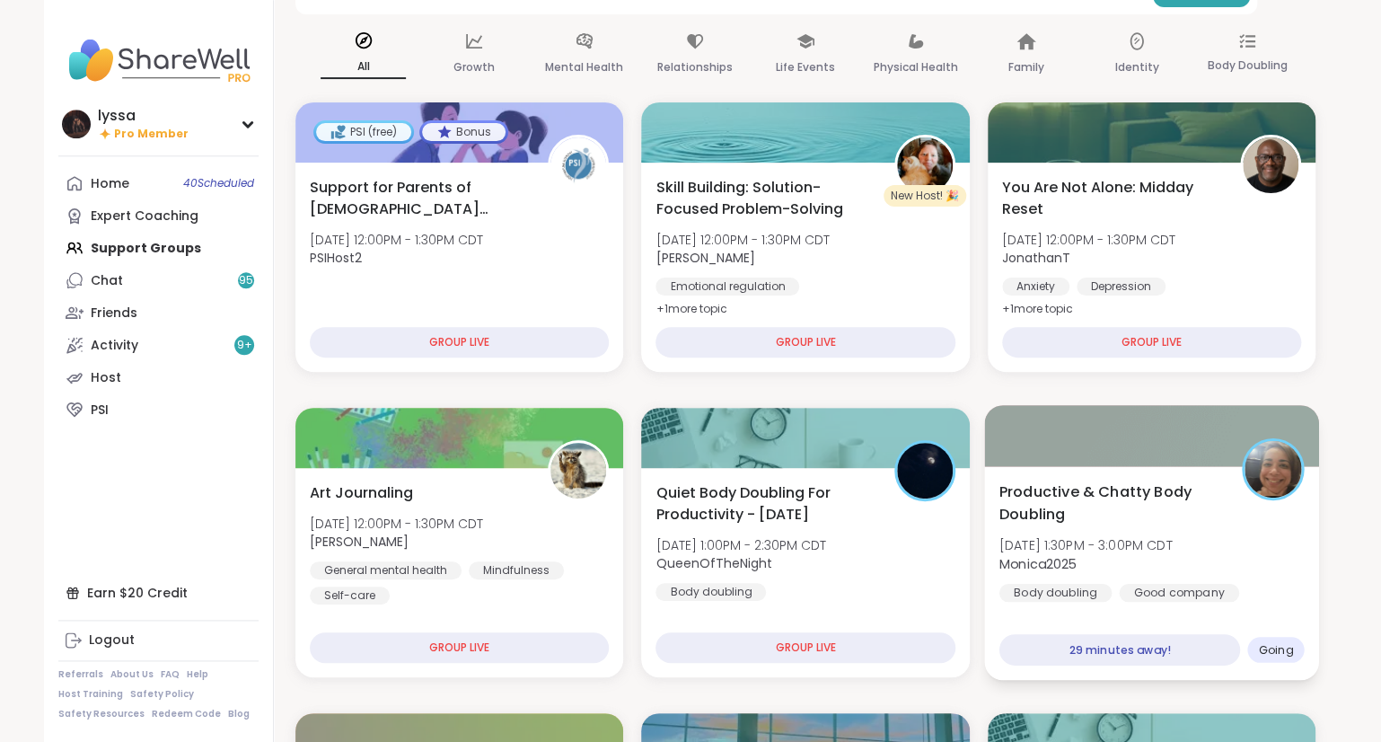
click at [1133, 507] on span "Productive & Chatty Body Doubling" at bounding box center [1110, 503] width 223 height 44
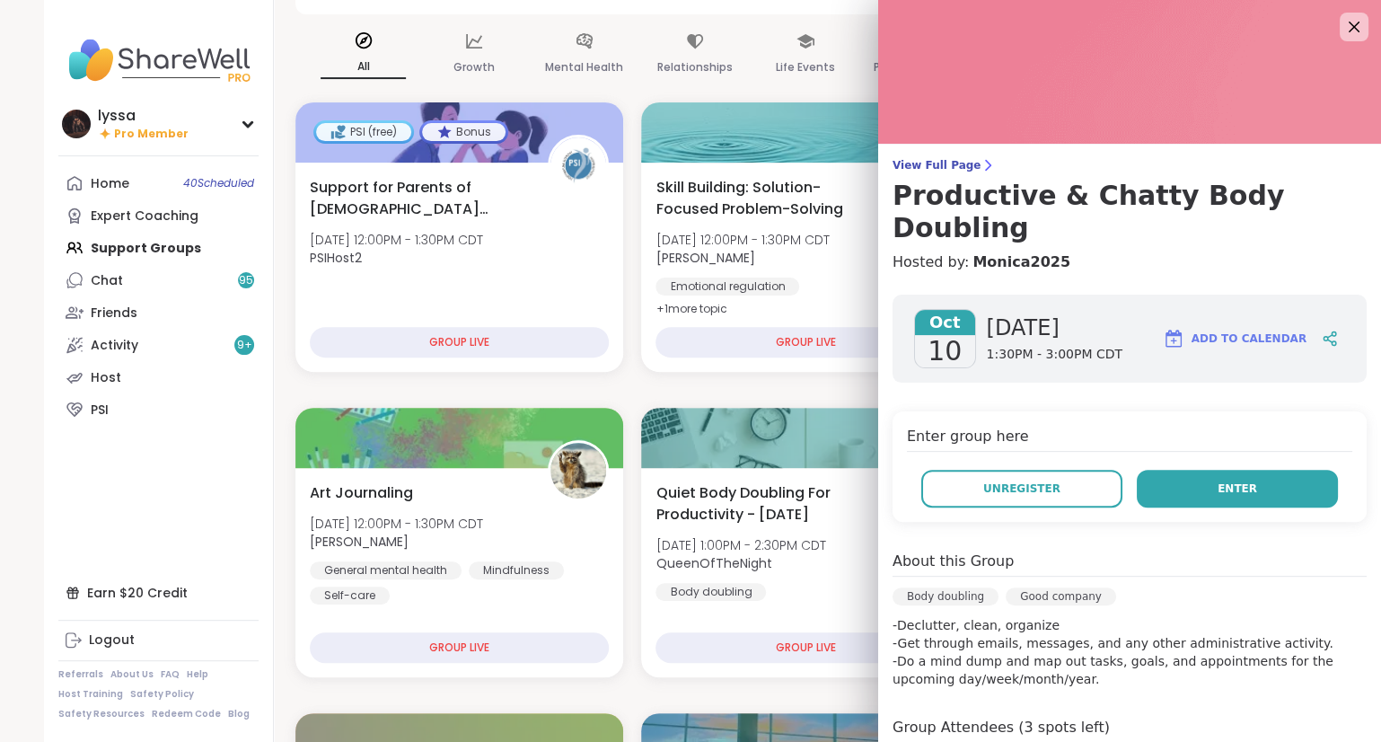
click at [1199, 470] on button "Enter" at bounding box center [1237, 489] width 201 height 38
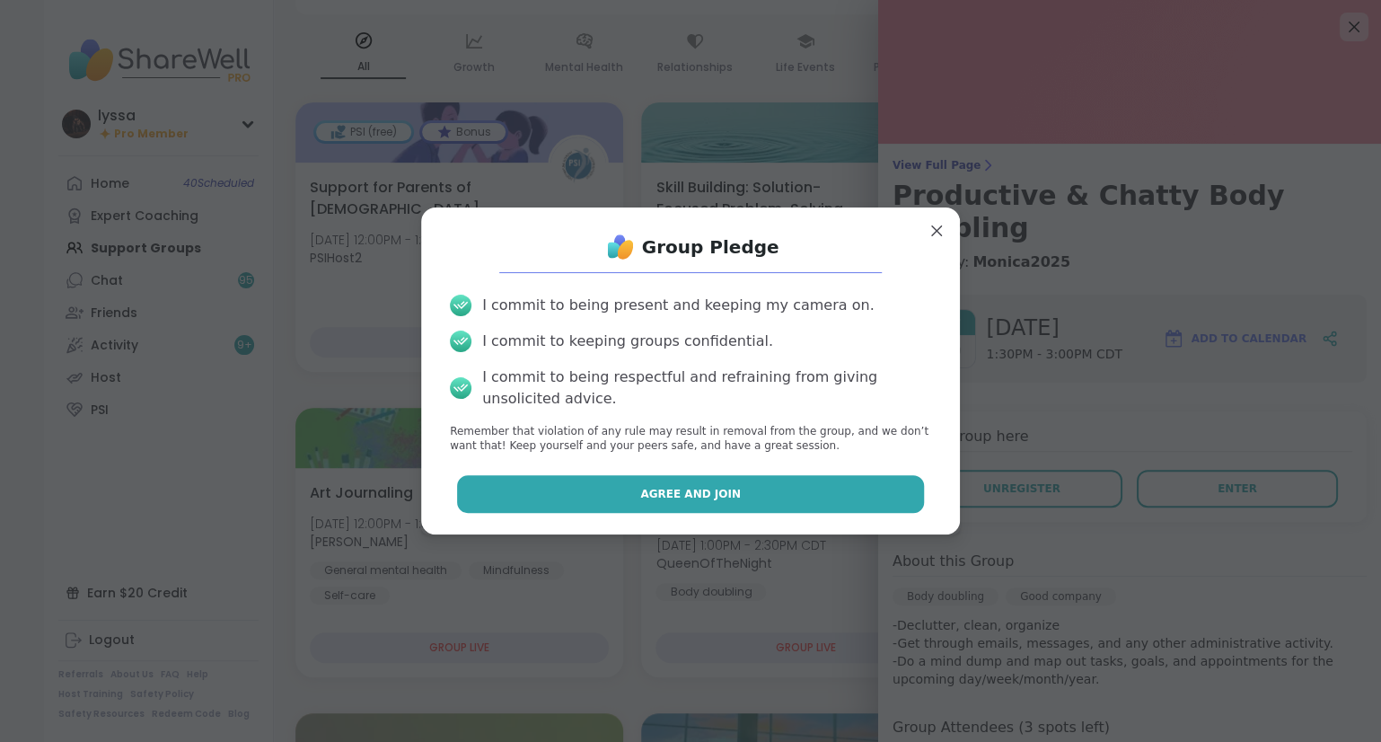
click at [896, 492] on button "Agree and Join" at bounding box center [691, 494] width 468 height 38
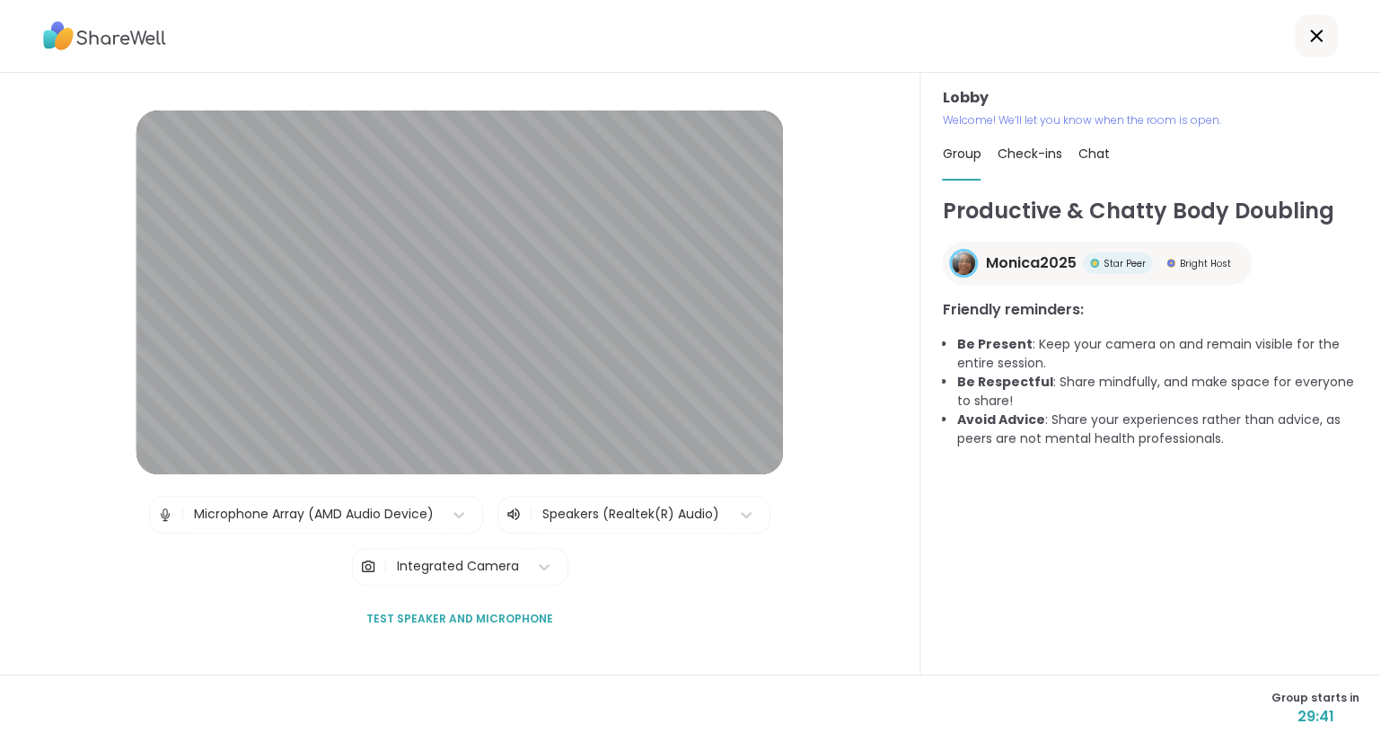
click at [1313, 45] on icon at bounding box center [1317, 36] width 22 height 22
